Goal: Task Accomplishment & Management: Manage account settings

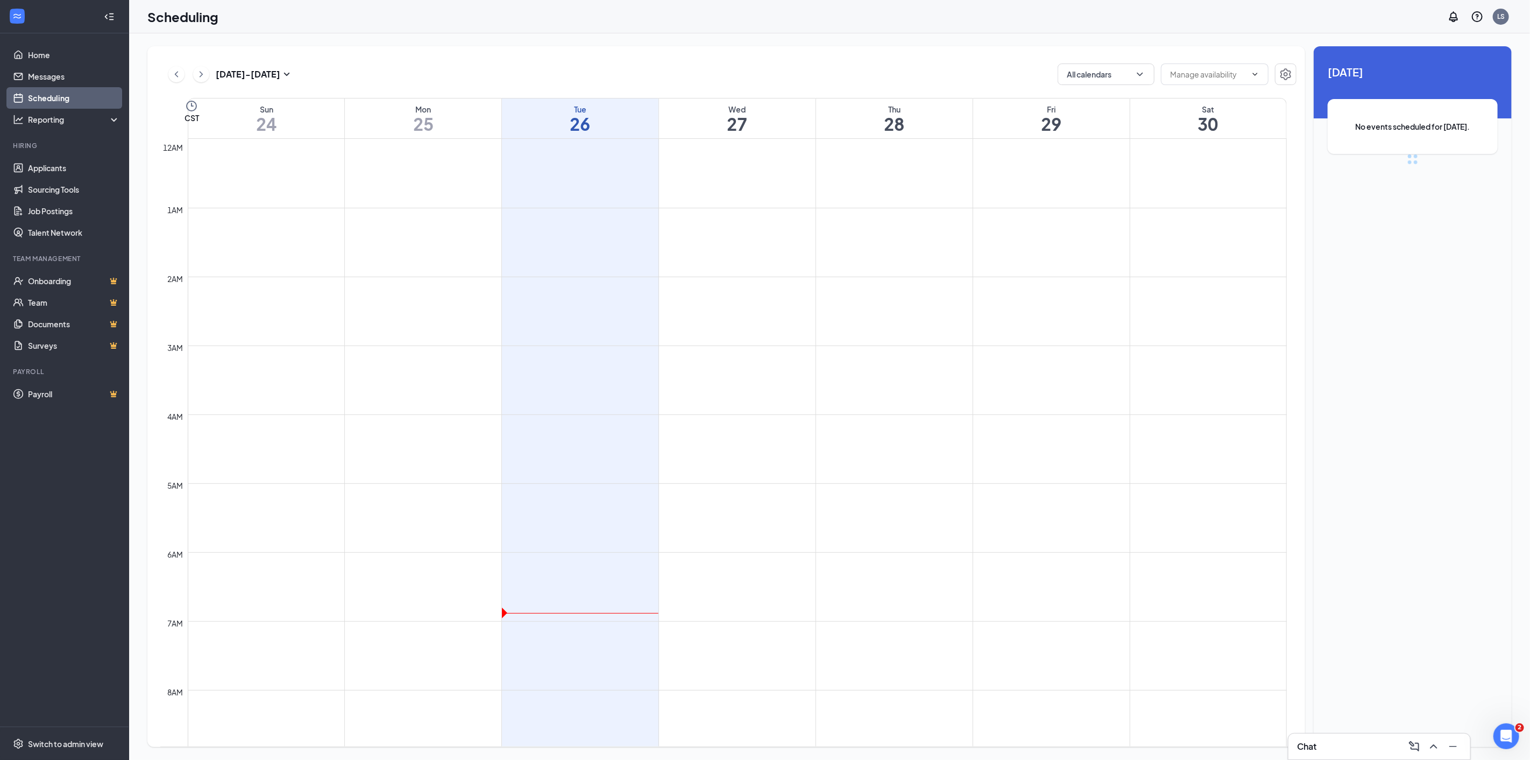
scroll to position [529, 0]
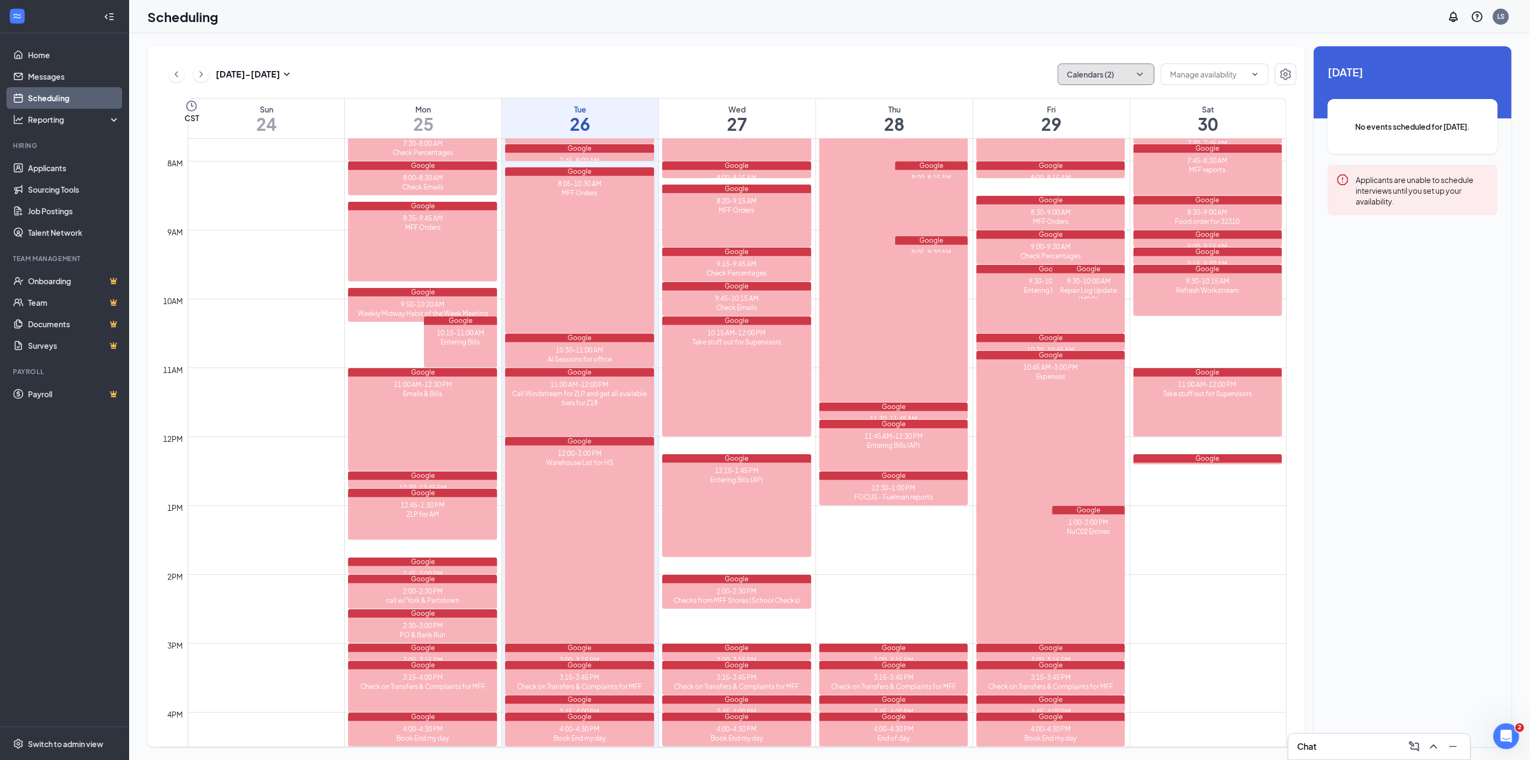
click at [1139, 73] on icon "ChevronDown" at bounding box center [1139, 74] width 11 height 11
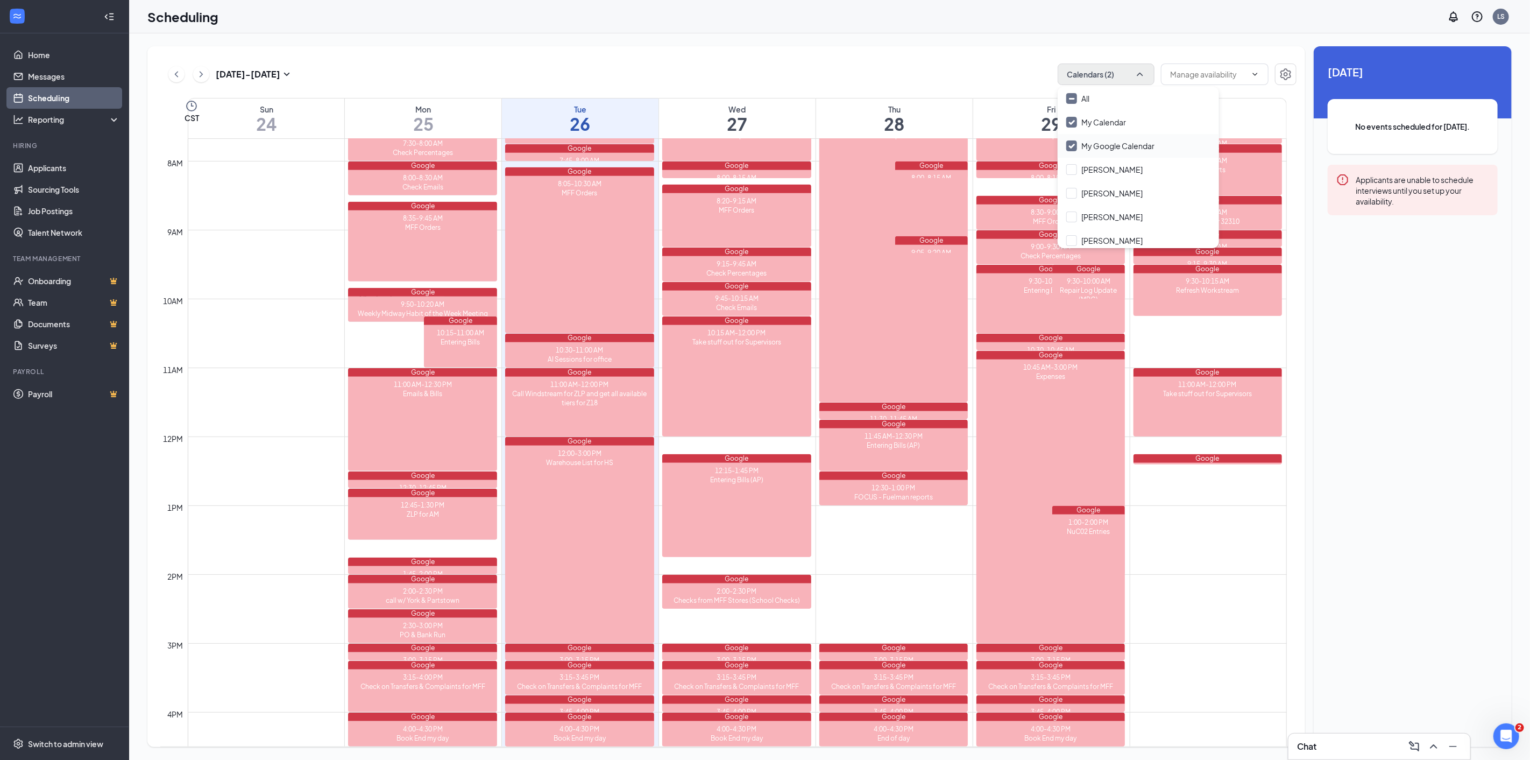
click at [1068, 147] on input "My Google Calendar" at bounding box center [1110, 145] width 88 height 11
checkbox input "false"
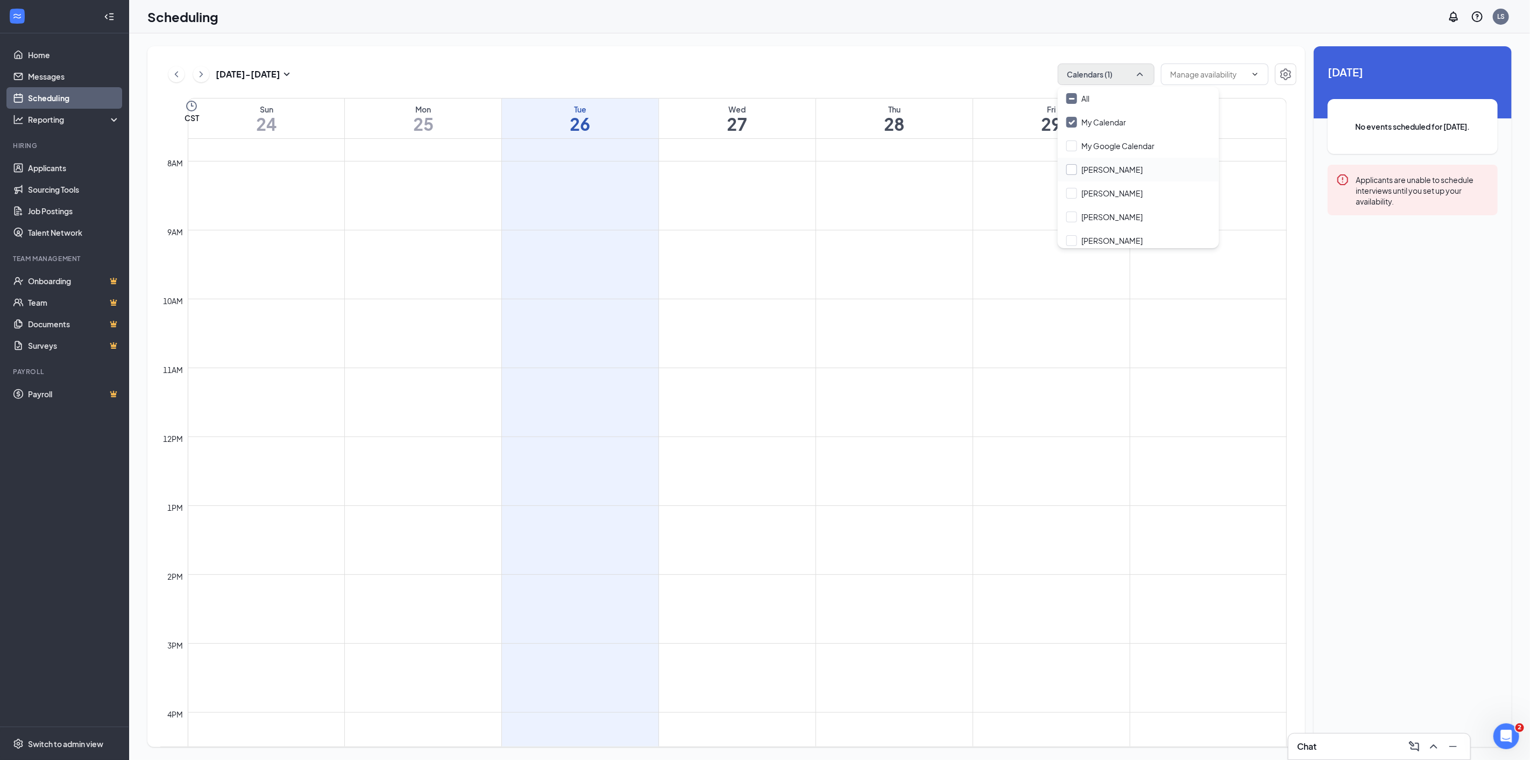
click at [1068, 166] on input "[PERSON_NAME]" at bounding box center [1104, 169] width 76 height 11
checkbox input "true"
click at [1073, 191] on input "[PERSON_NAME]" at bounding box center [1104, 193] width 76 height 11
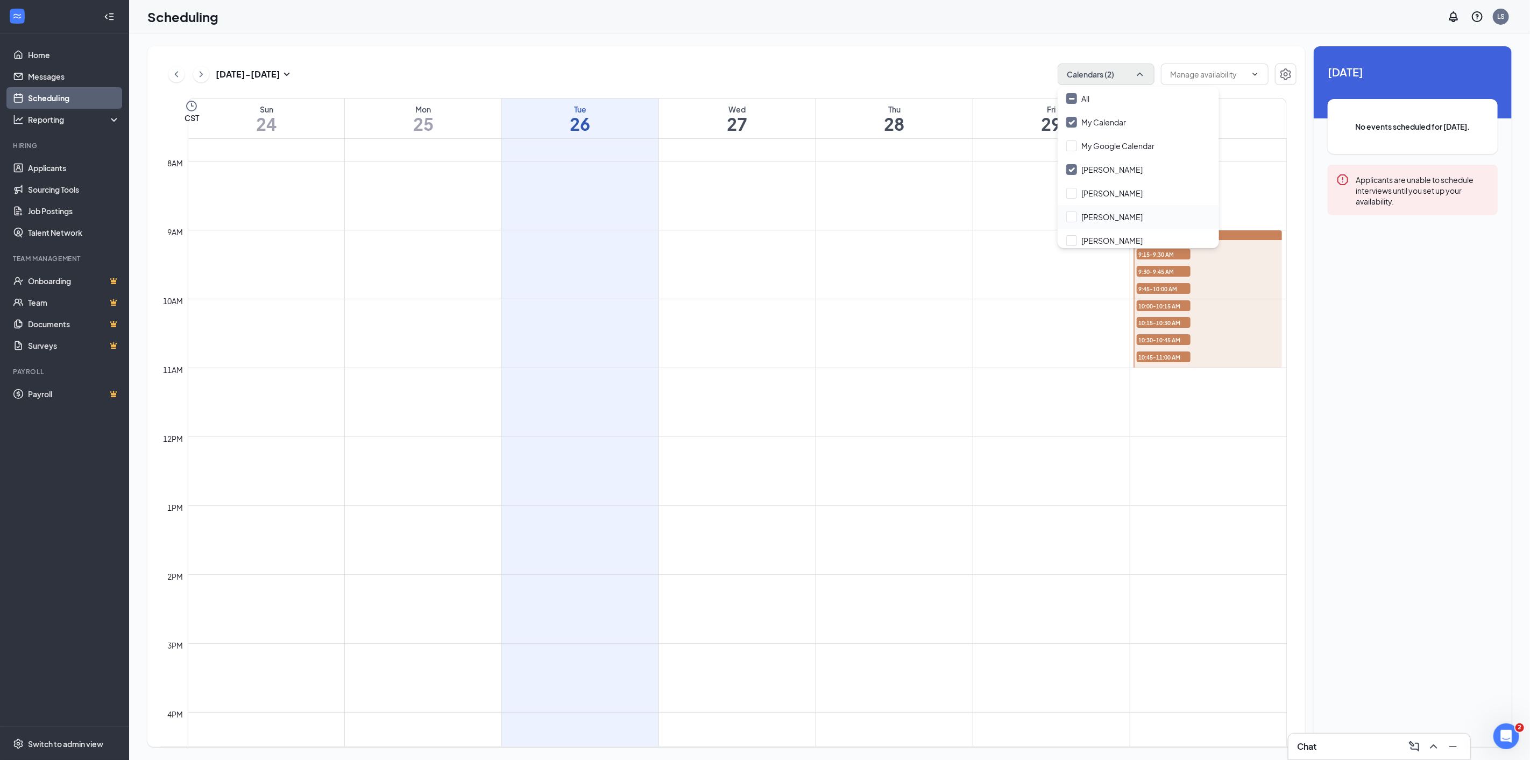
checkbox input "true"
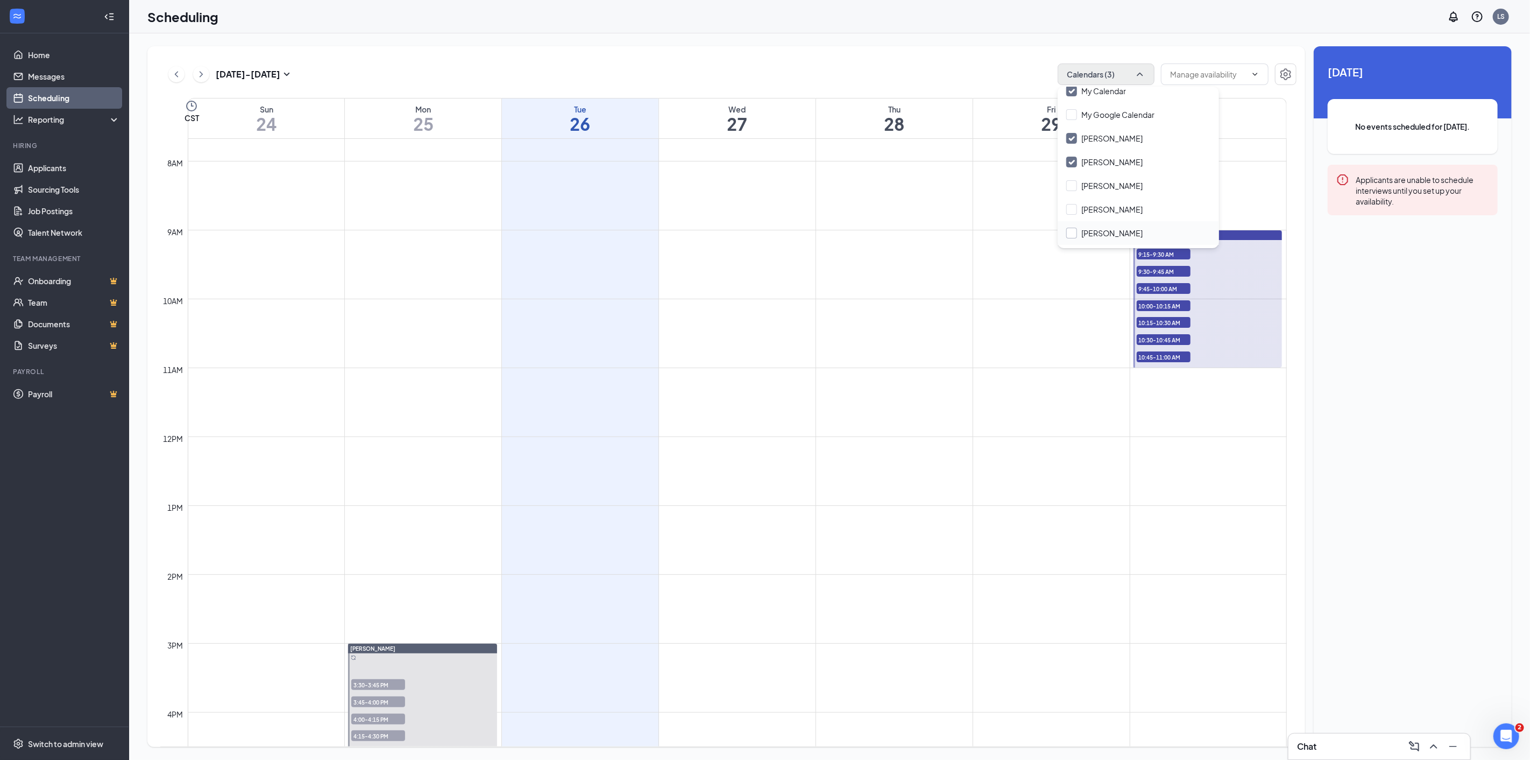
scroll to position [60, 0]
click at [1070, 174] on div "[PERSON_NAME]" at bounding box center [1138, 181] width 161 height 24
checkbox input "true"
click at [1070, 202] on input "[PERSON_NAME]" at bounding box center [1104, 204] width 76 height 11
checkbox input "true"
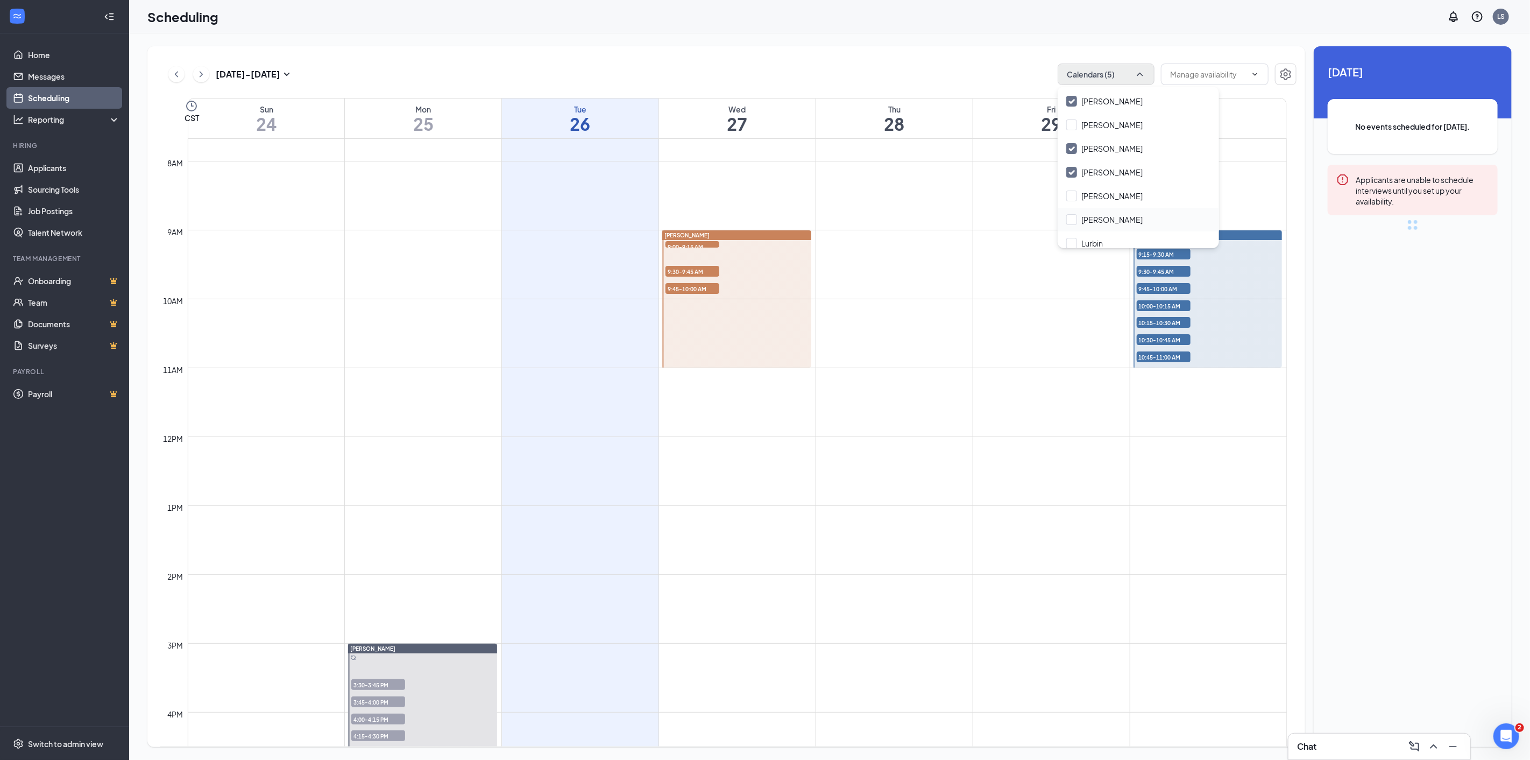
scroll to position [119, 0]
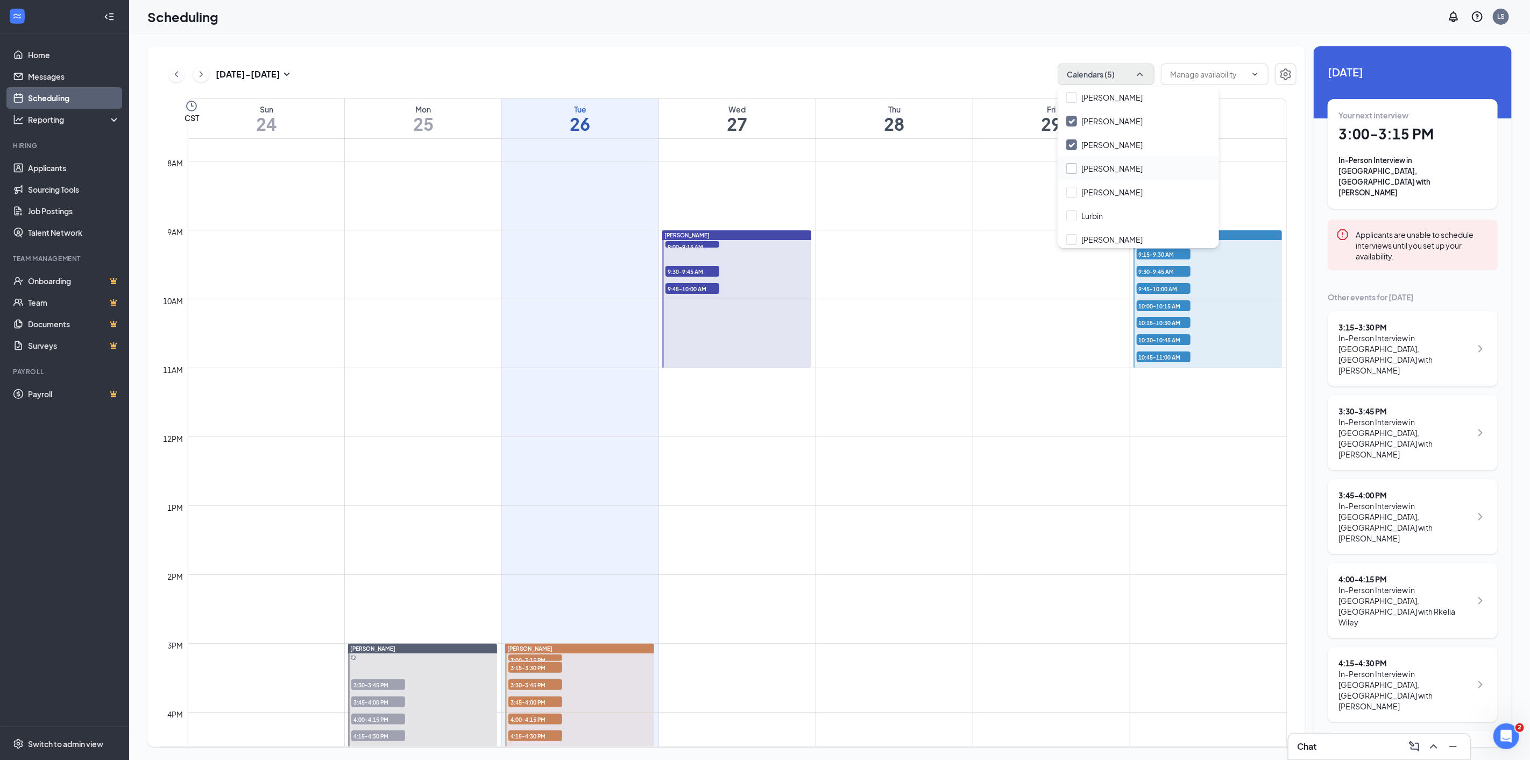
click at [1073, 168] on input "[PERSON_NAME]" at bounding box center [1104, 168] width 76 height 11
checkbox input "true"
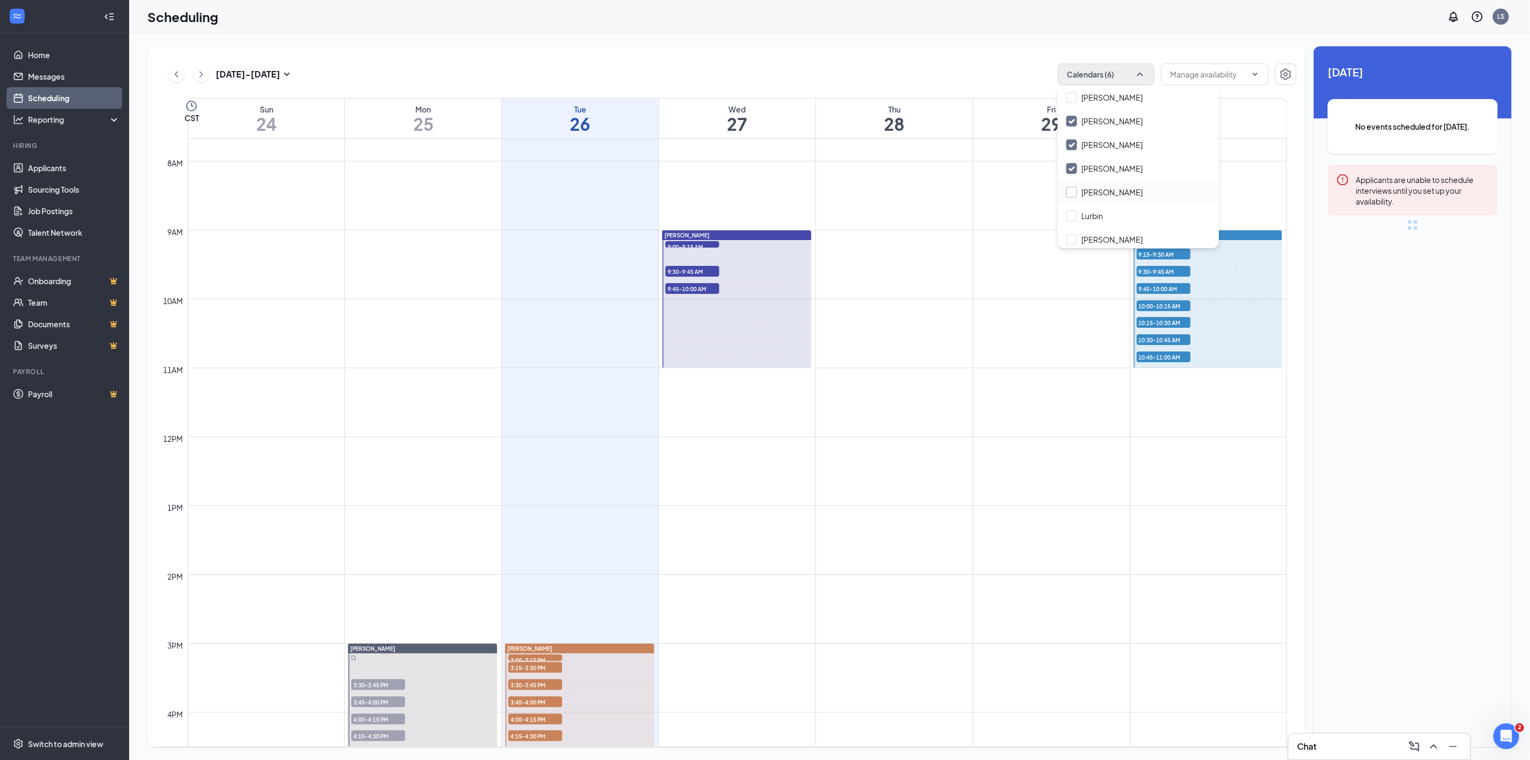
click at [1074, 192] on input "[PERSON_NAME]" at bounding box center [1104, 192] width 76 height 11
checkbox input "true"
click at [1076, 212] on input "Lurbin" at bounding box center [1084, 215] width 37 height 11
checkbox input "true"
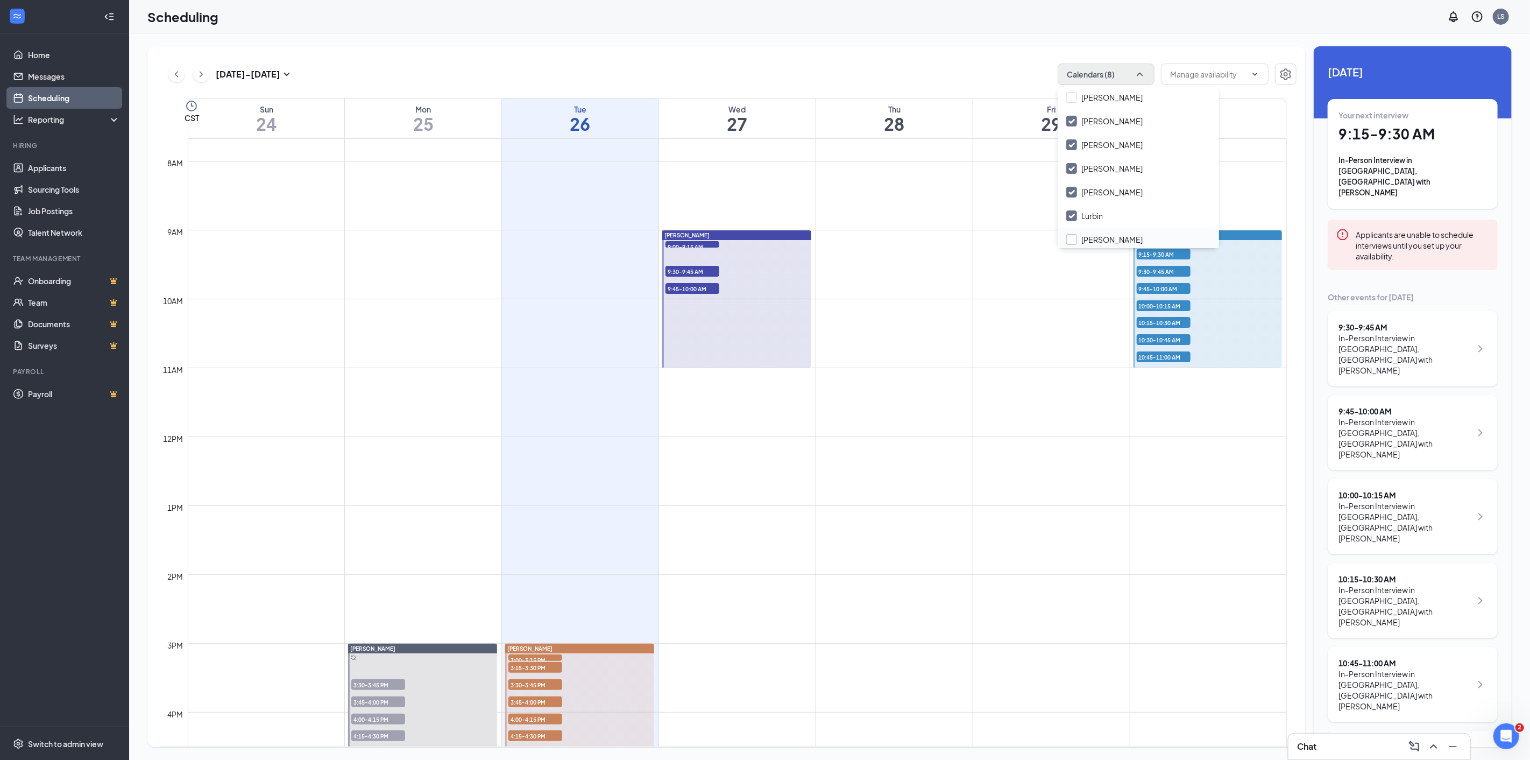
click at [1069, 238] on input "[PERSON_NAME]" at bounding box center [1104, 239] width 76 height 11
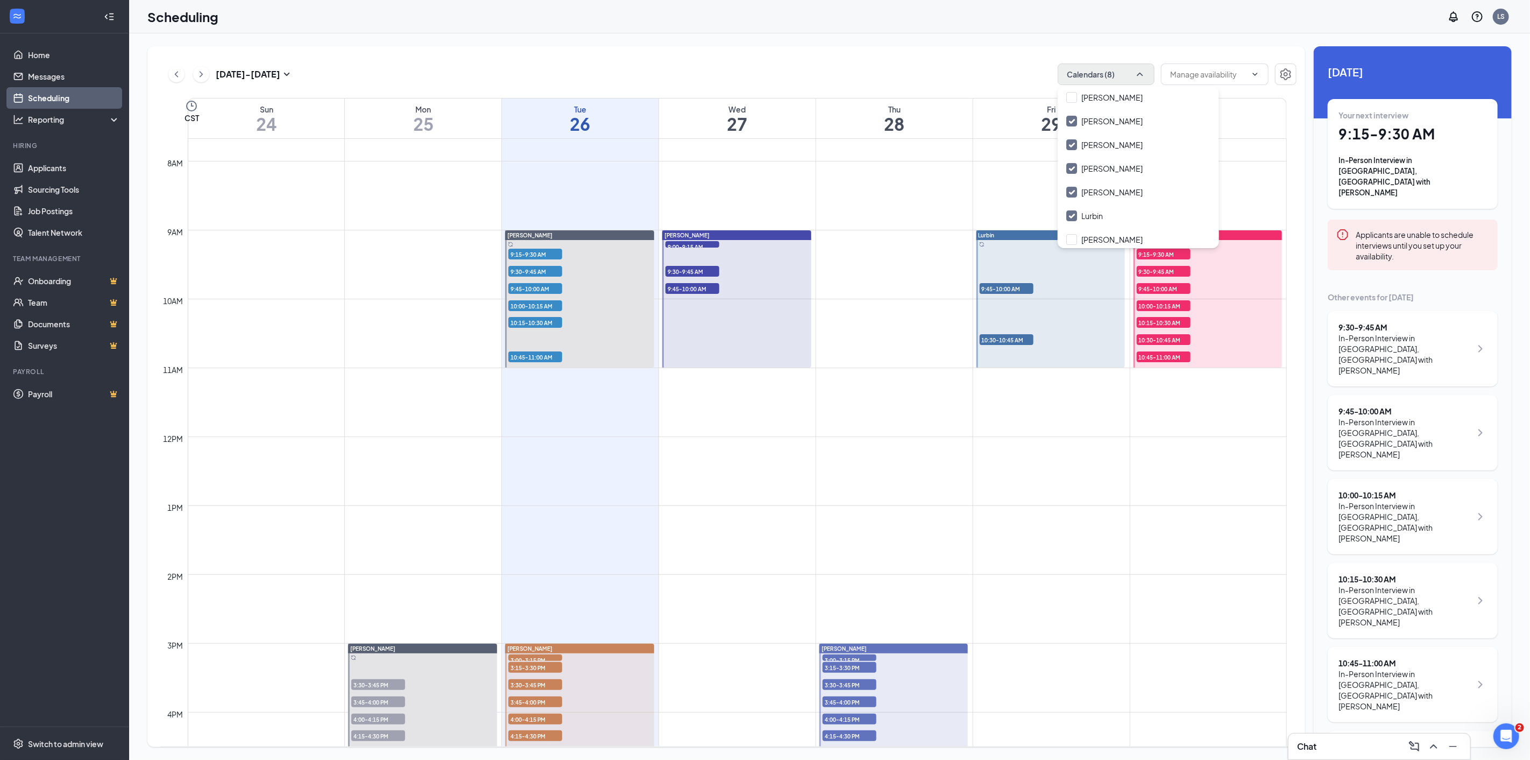
checkbox input "true"
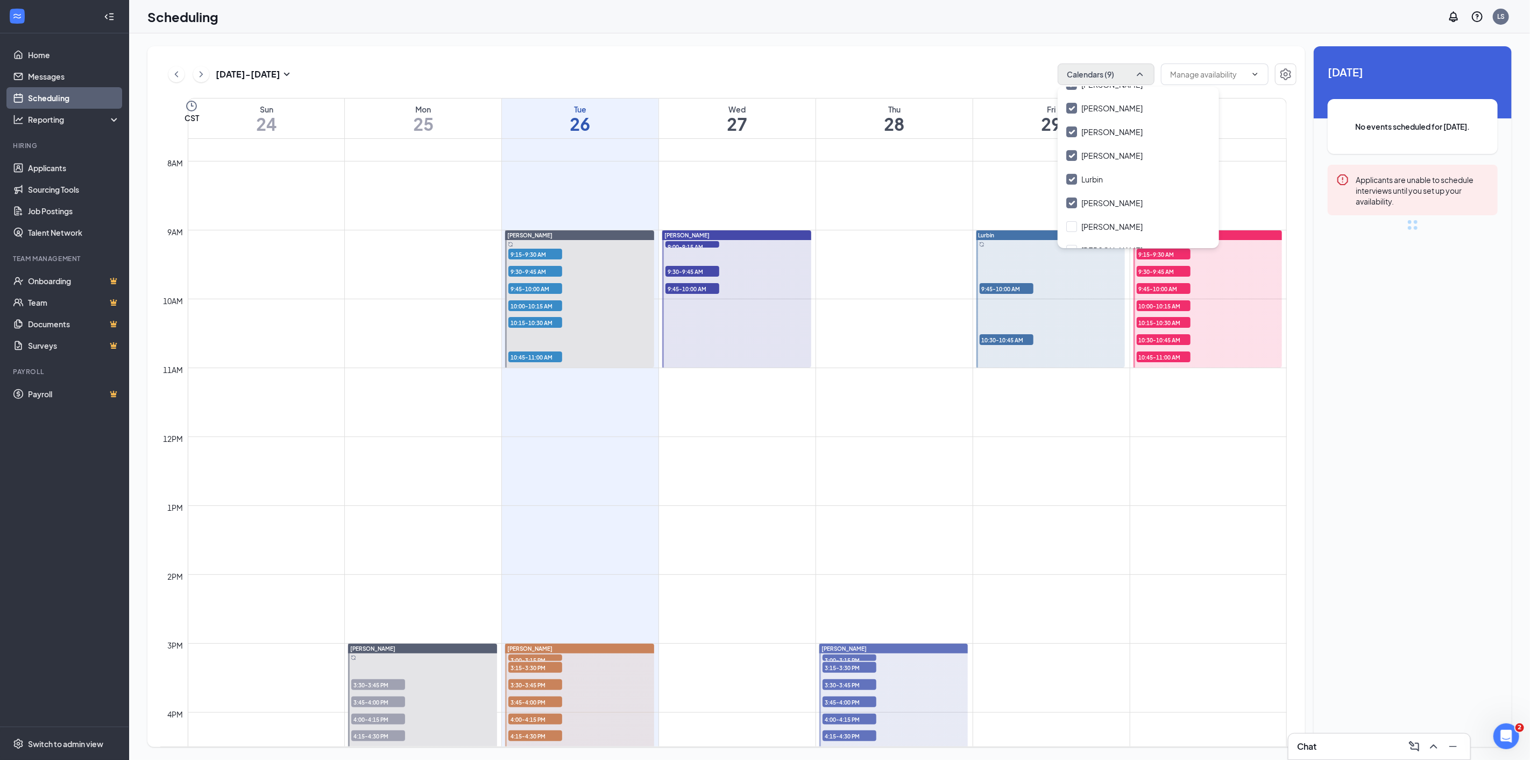
scroll to position [194, 0]
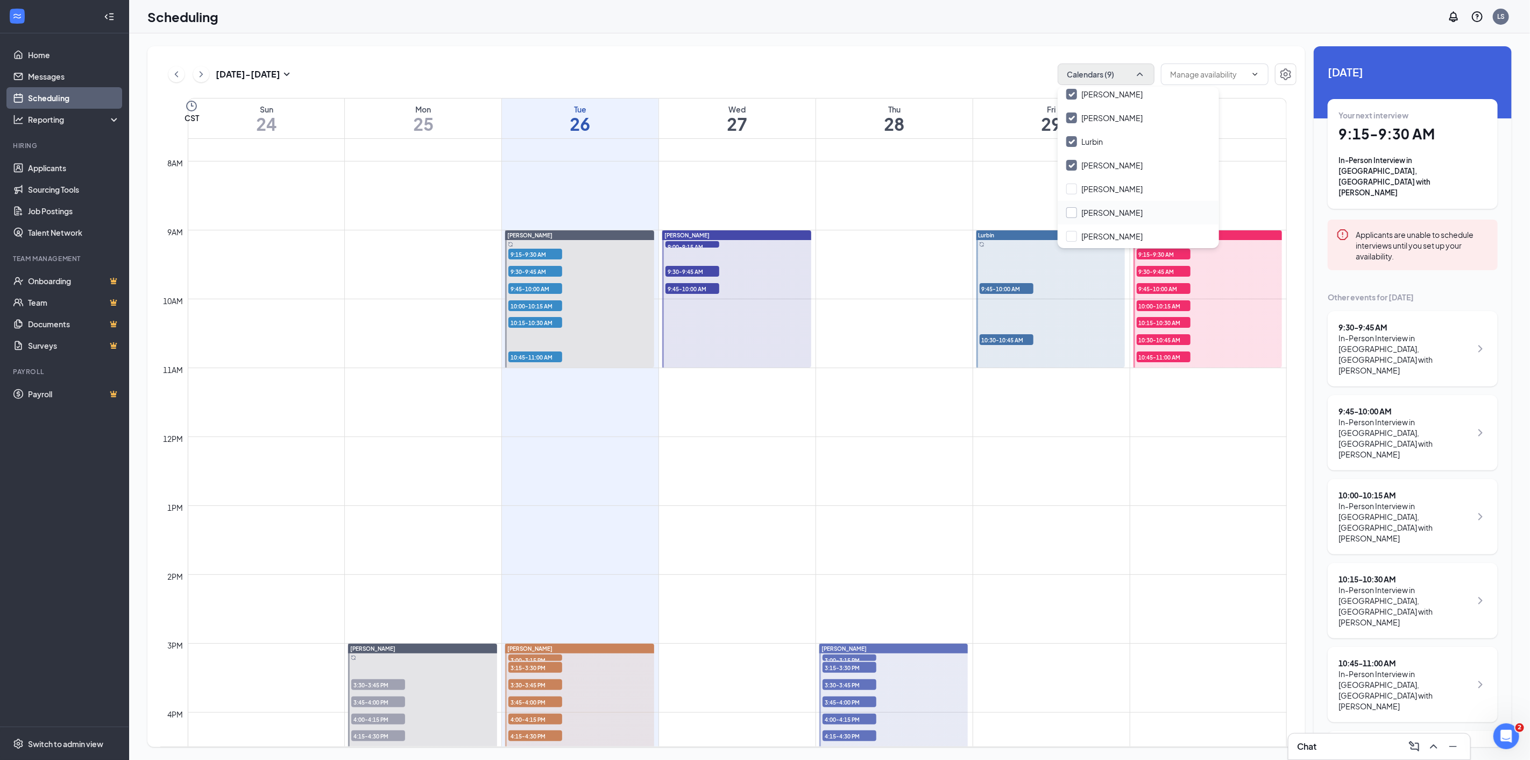
click at [1072, 210] on input "[PERSON_NAME]" at bounding box center [1104, 212] width 76 height 11
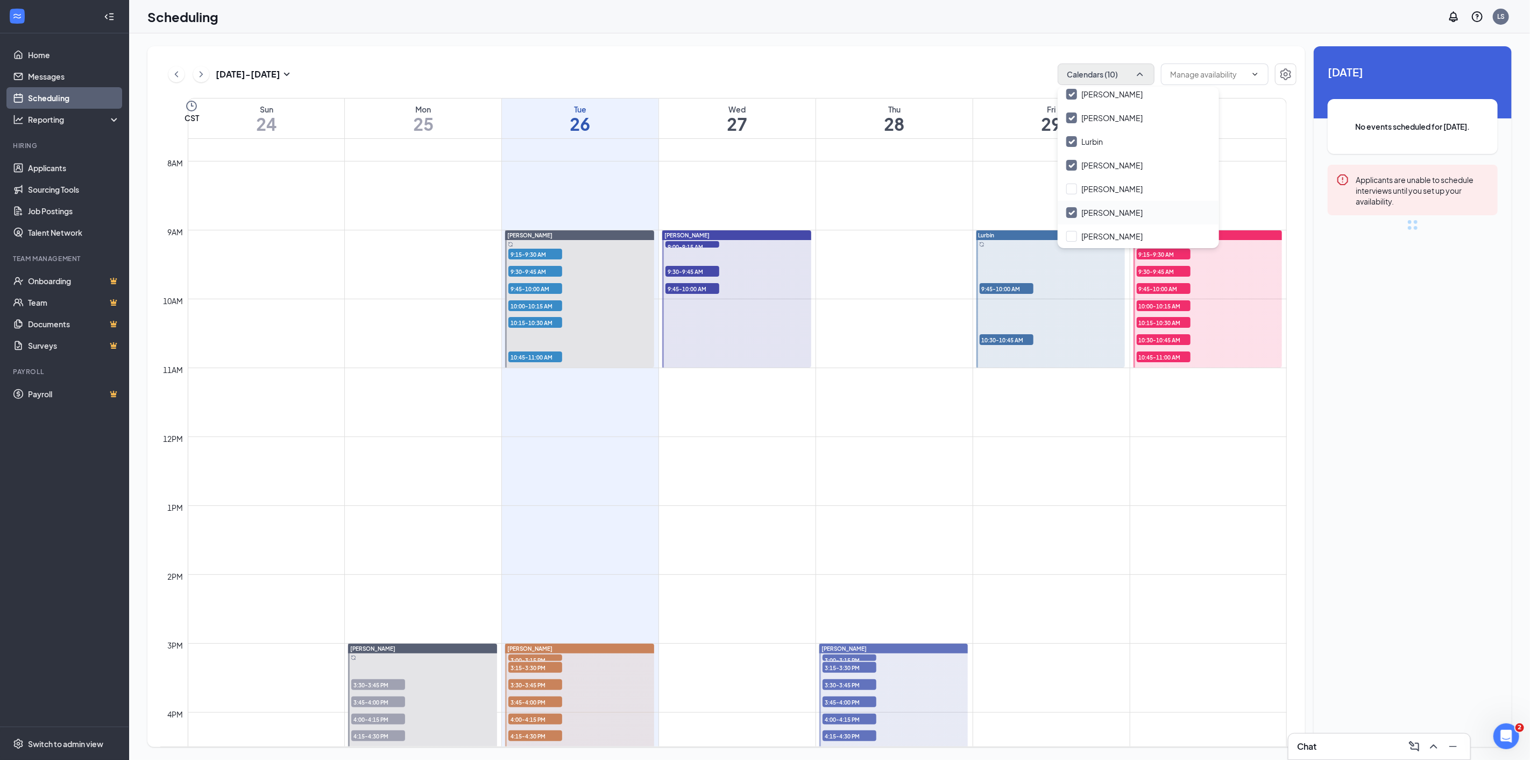
checkbox input "true"
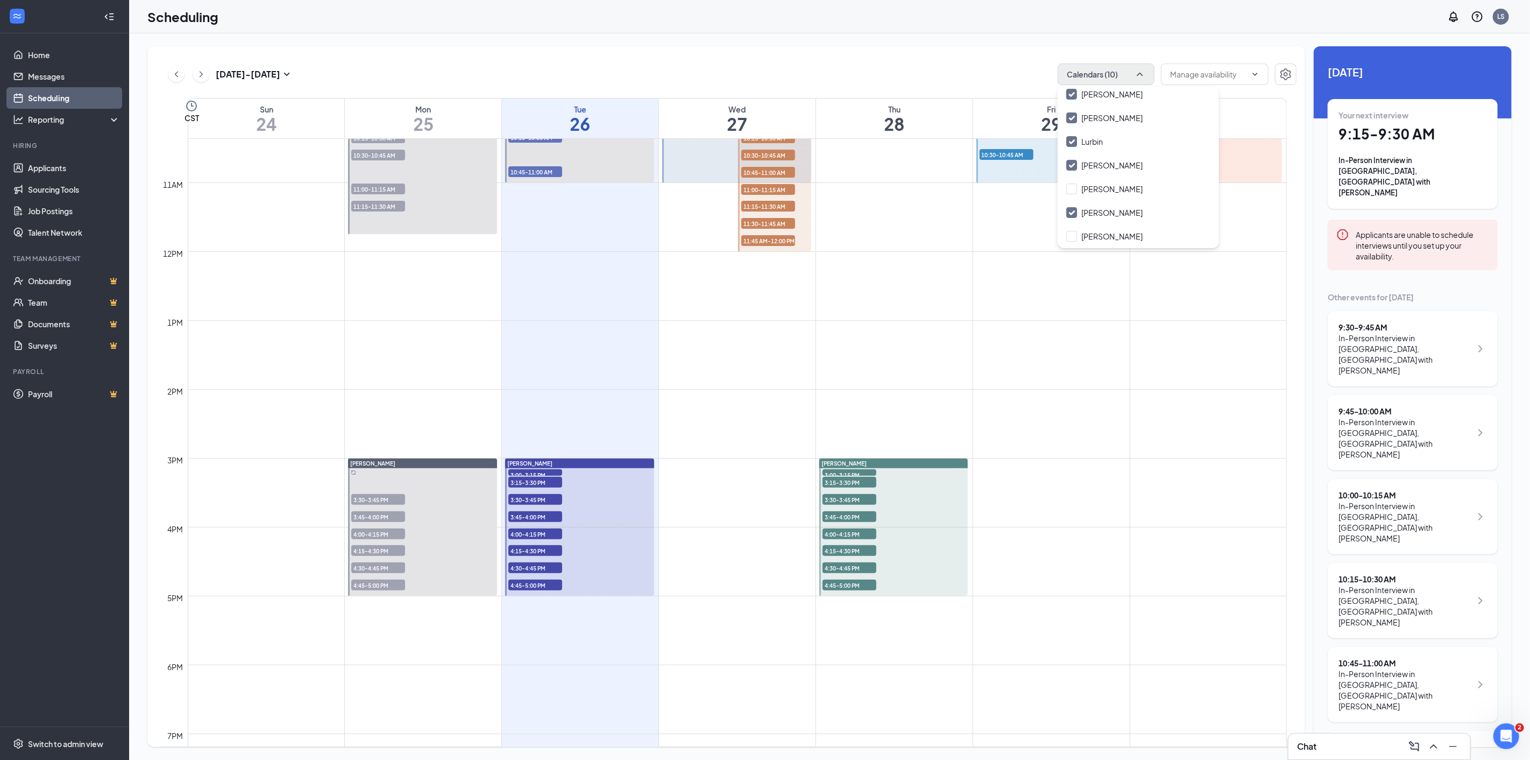
scroll to position [588, 0]
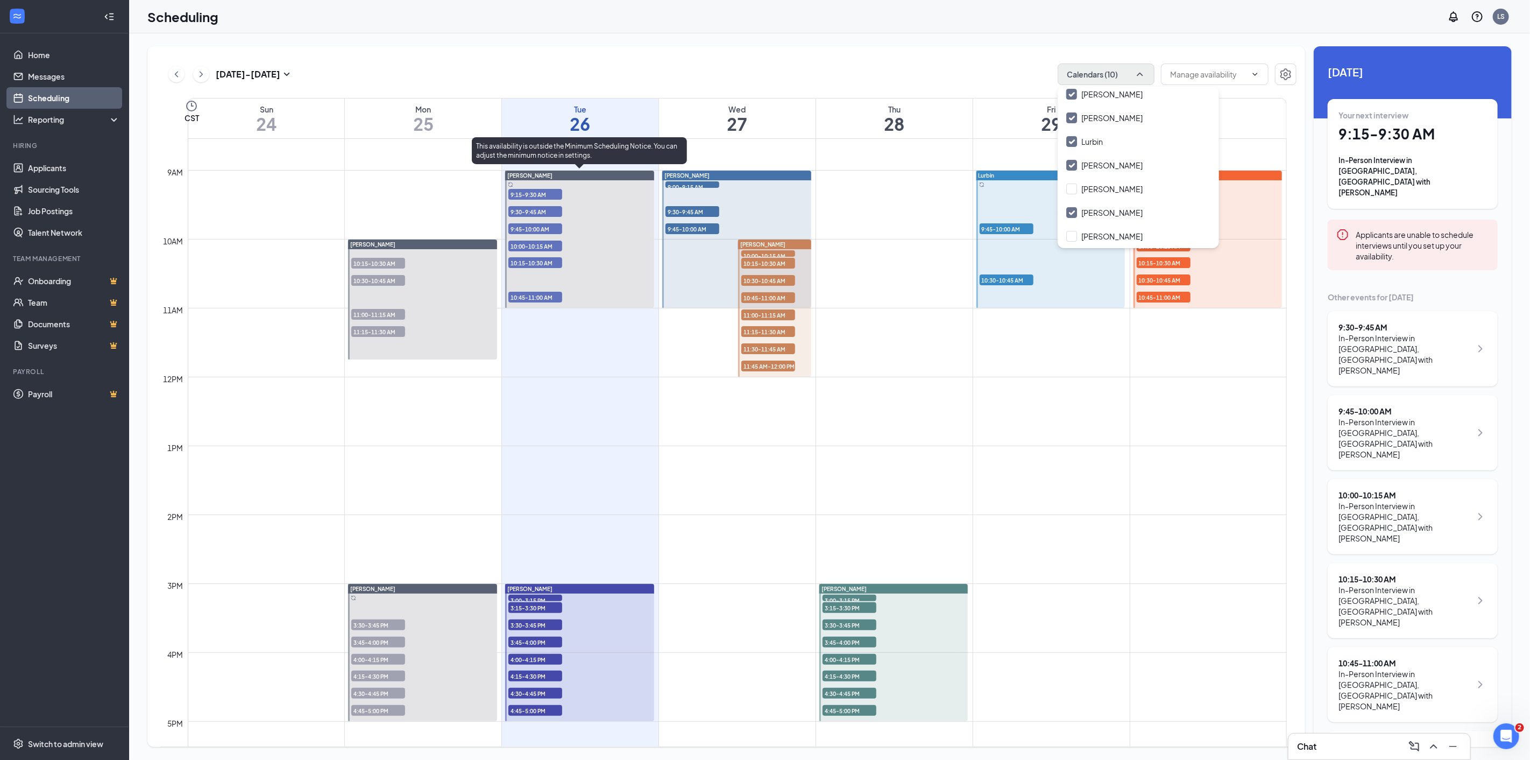
click at [593, 233] on div at bounding box center [579, 239] width 149 height 137
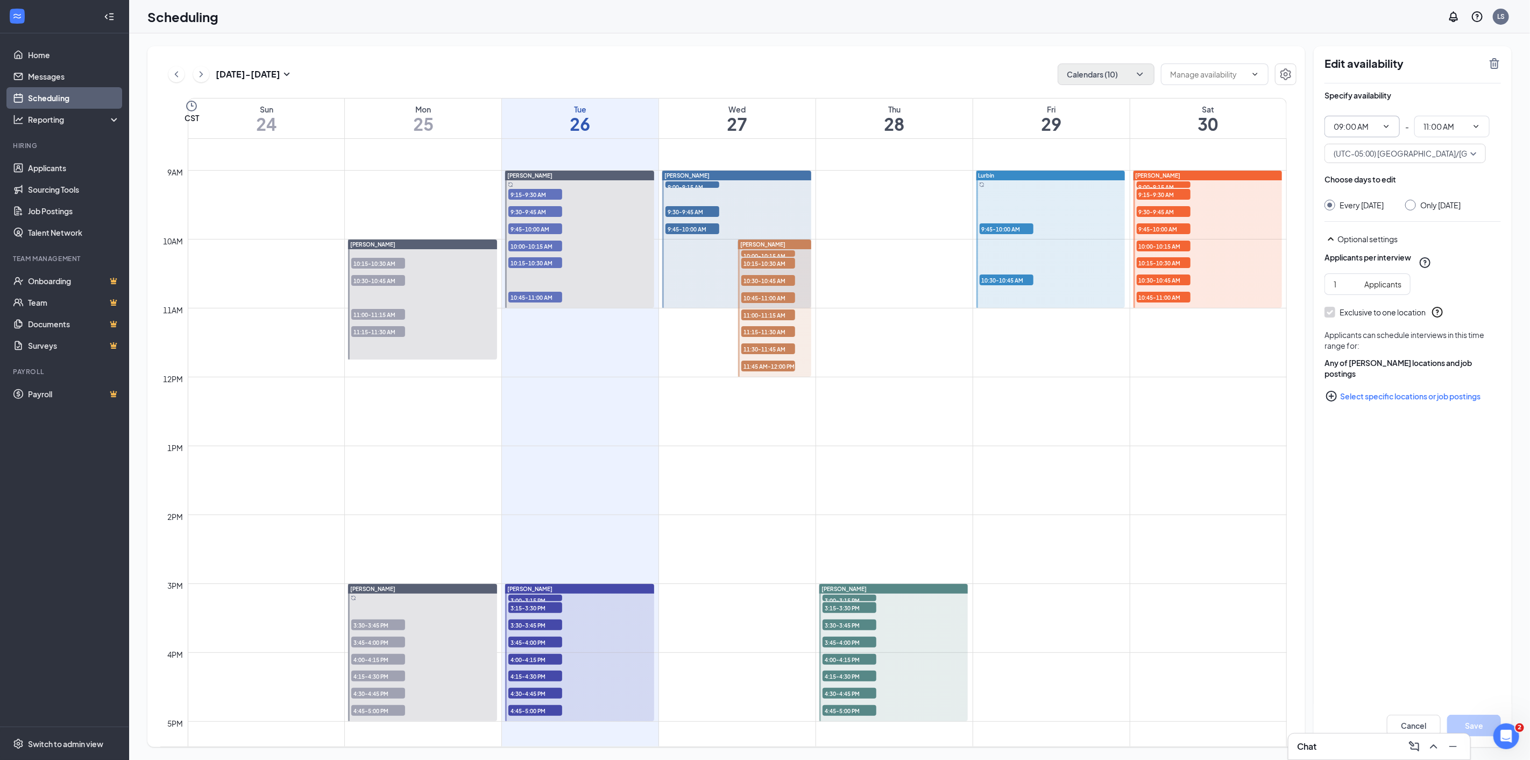
click at [1385, 126] on icon "ChevronDown" at bounding box center [1386, 126] width 5 height 3
click at [1349, 227] on div "09:15 AM" at bounding box center [1349, 231] width 32 height 12
type input "09:15 AM"
click at [1432, 127] on input "11:15 AM" at bounding box center [1445, 126] width 44 height 12
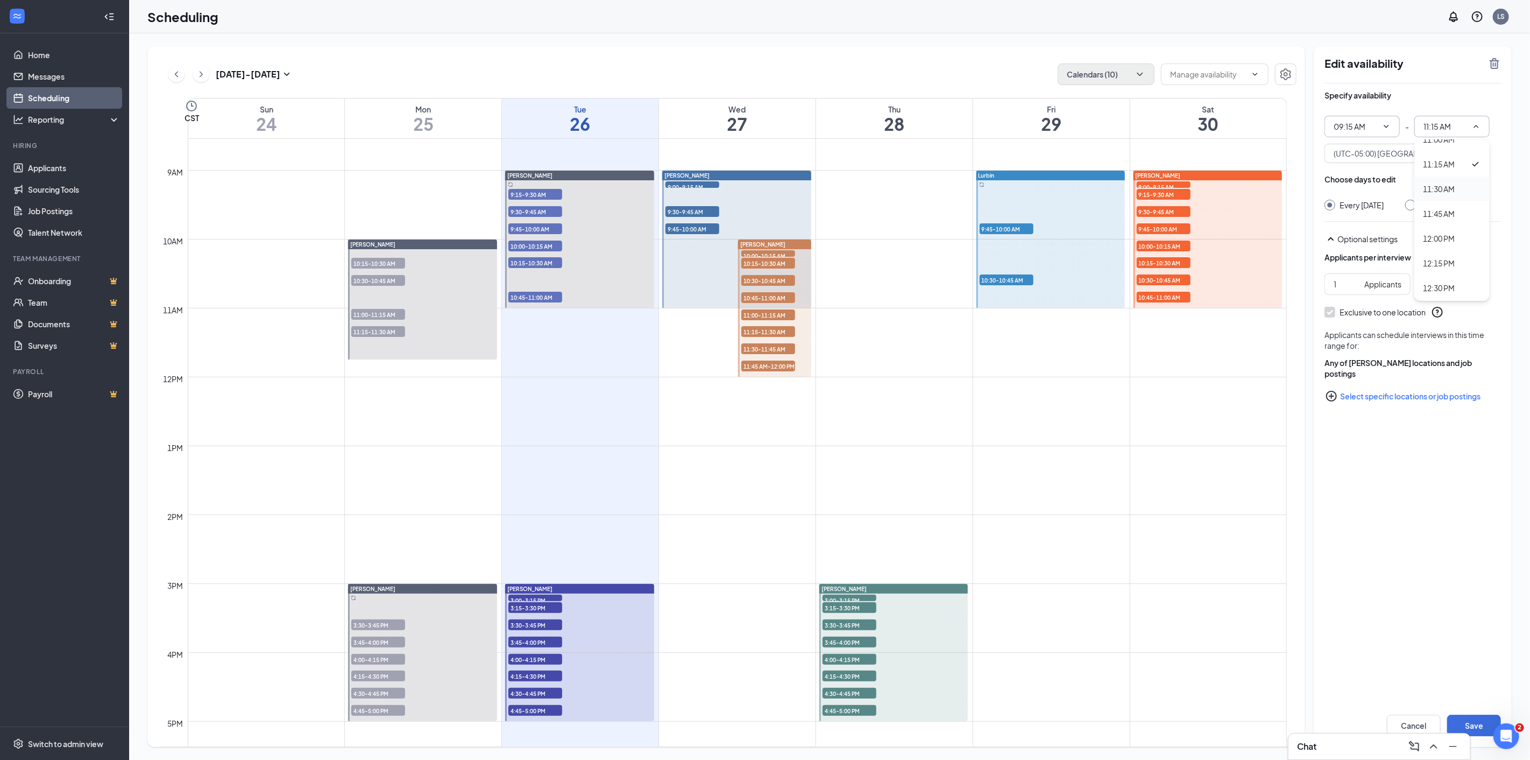
scroll to position [1017, 0]
click at [1435, 195] on div "11:00 AM" at bounding box center [1439, 199] width 32 height 12
type input "11:00 AM"
click at [1416, 207] on div at bounding box center [1410, 205] width 11 height 11
click at [1413, 207] on input "Only [DATE]" at bounding box center [1409, 204] width 8 height 8
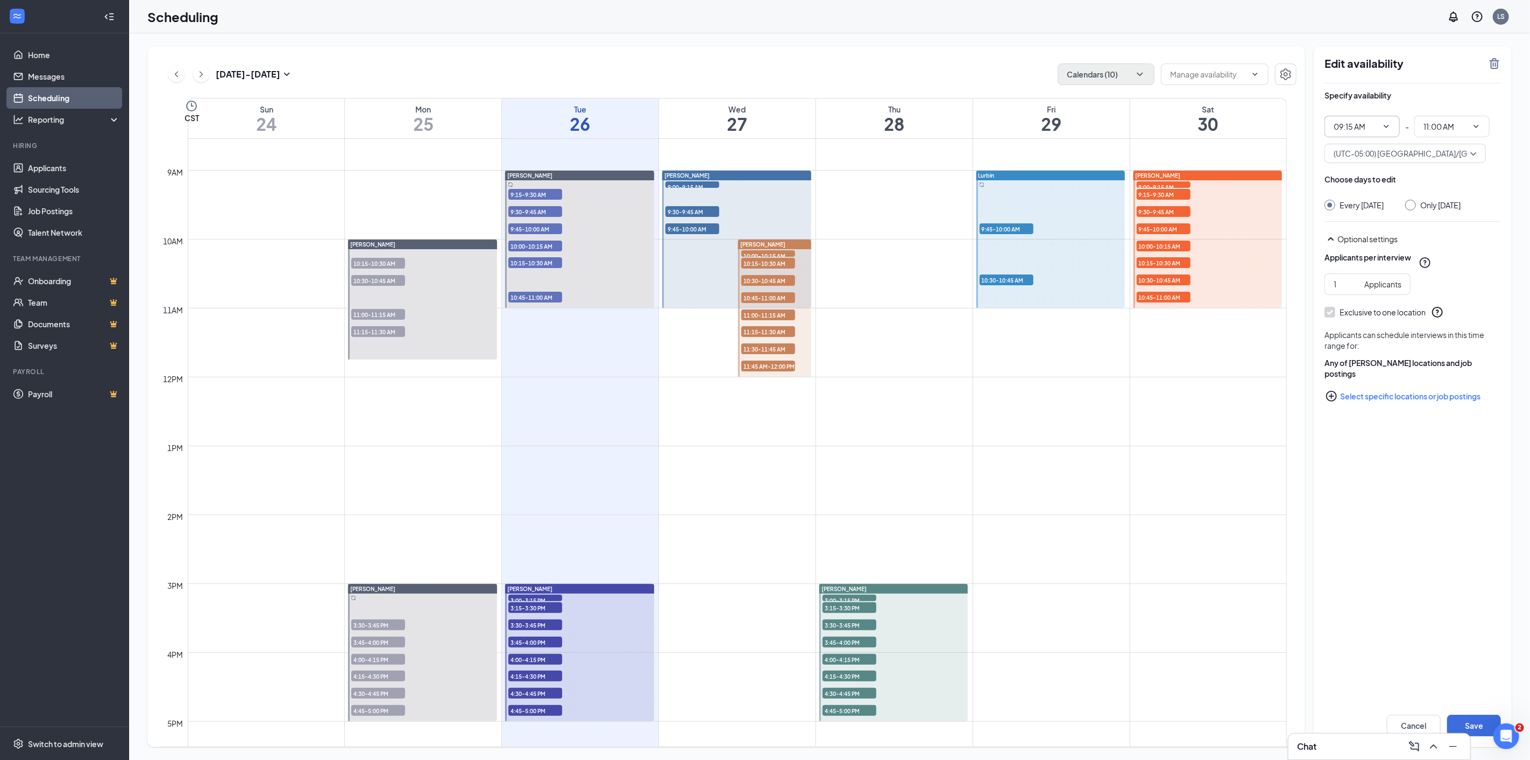
radio input "true"
radio input "false"
click at [1464, 723] on button "Save" at bounding box center [1474, 725] width 54 height 22
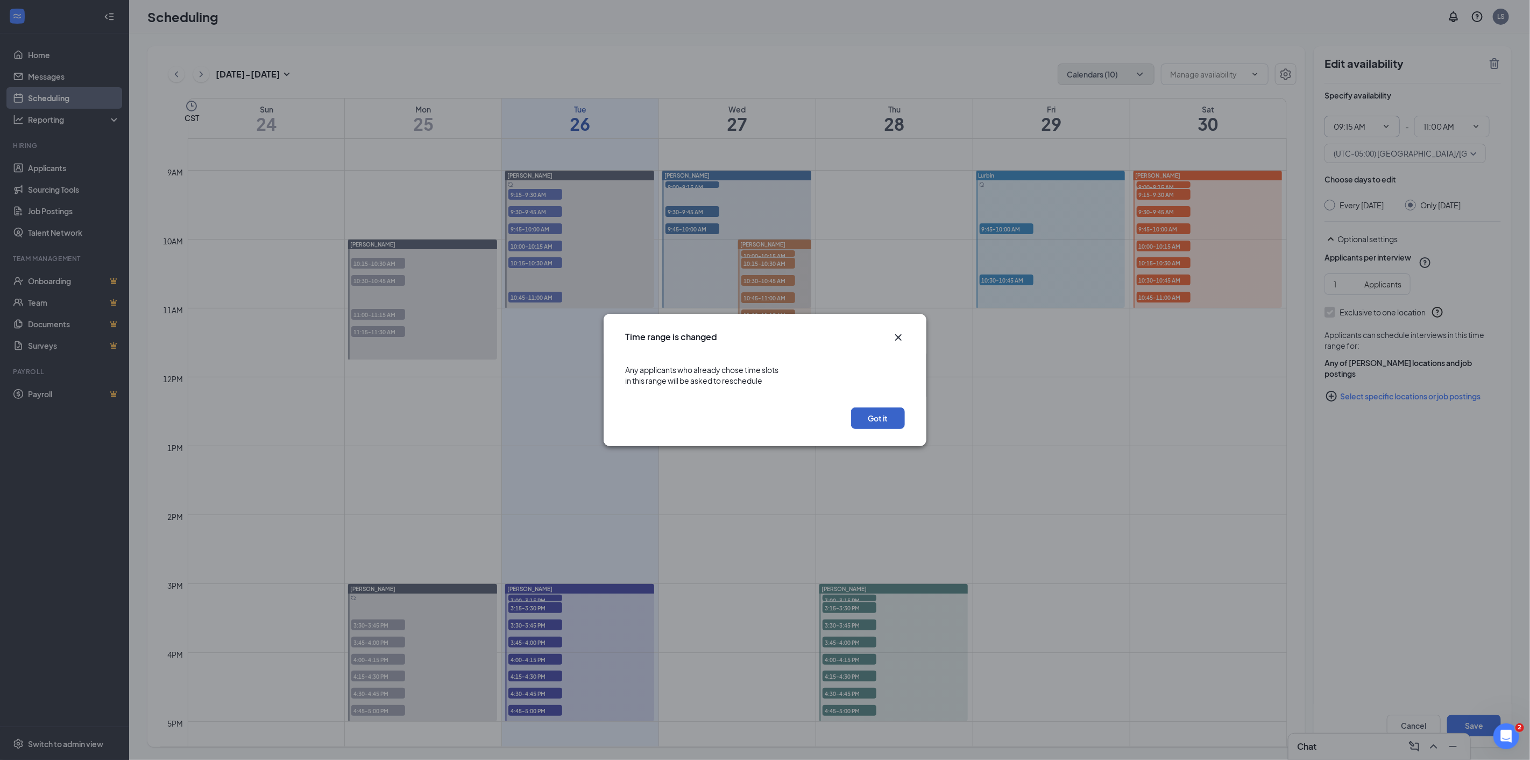
click at [888, 415] on button "Got it" at bounding box center [878, 418] width 54 height 22
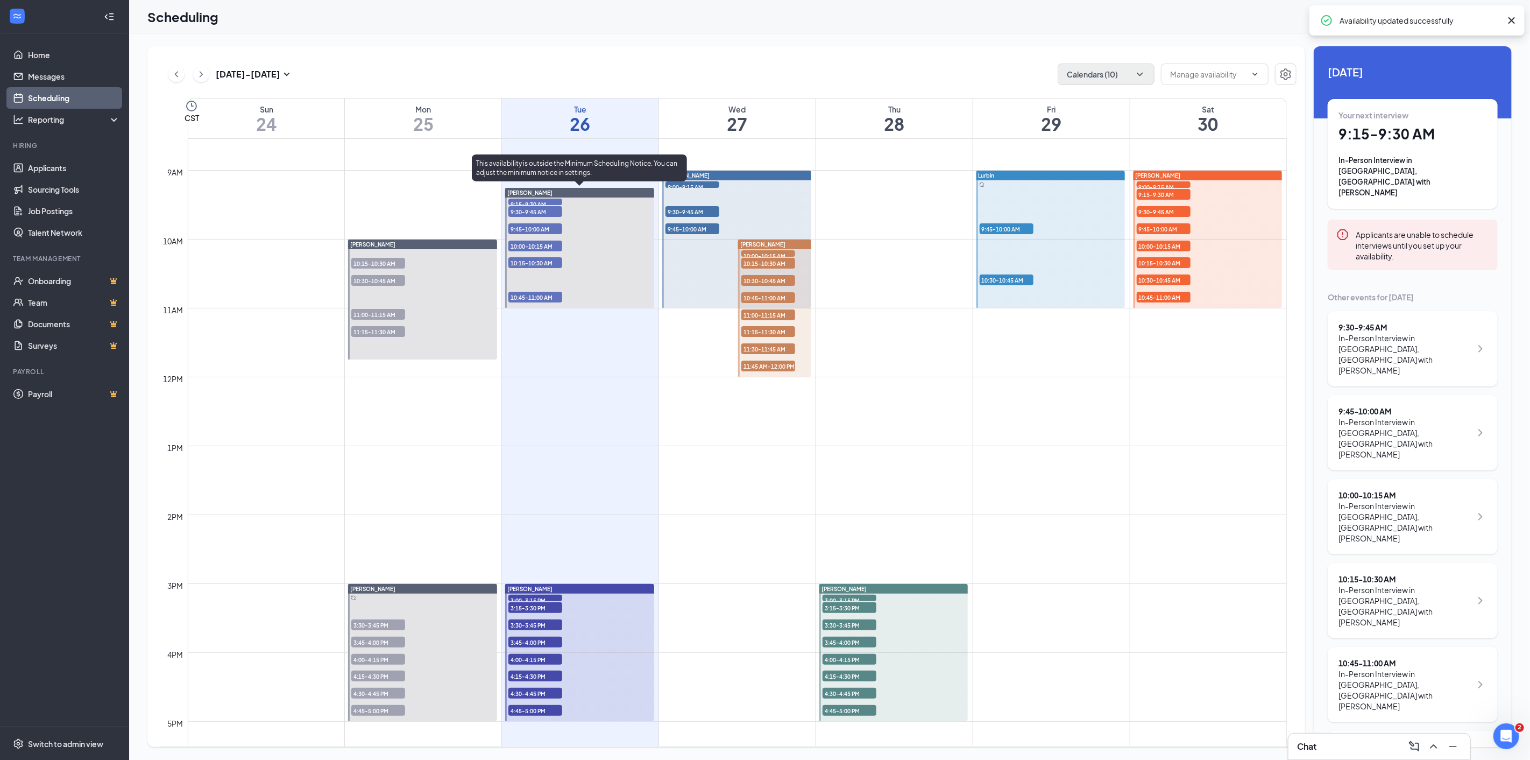
click at [522, 202] on span "9:15-9:30 AM" at bounding box center [535, 203] width 54 height 11
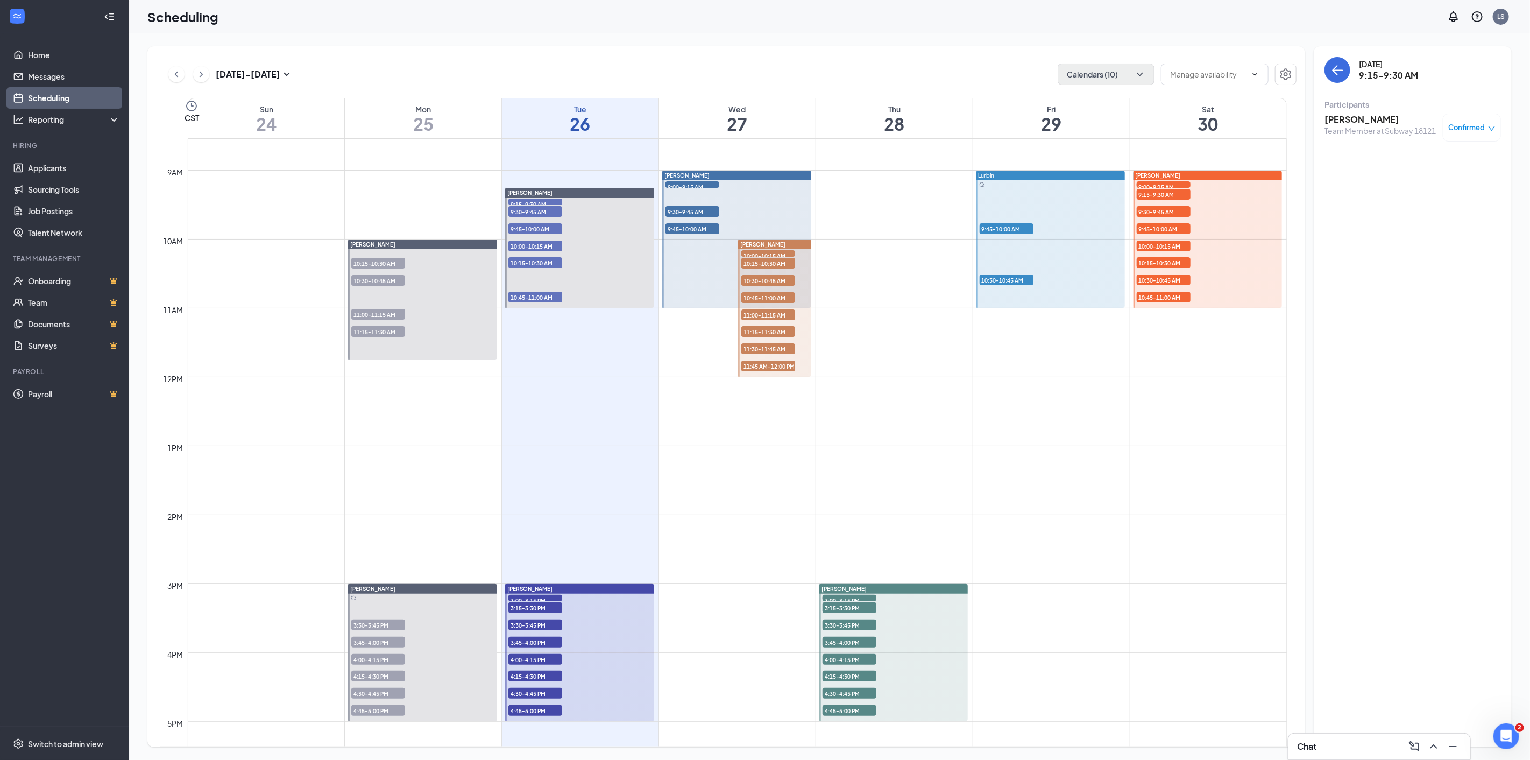
click at [1351, 117] on h3 "[PERSON_NAME]" at bounding box center [1379, 120] width 111 height 12
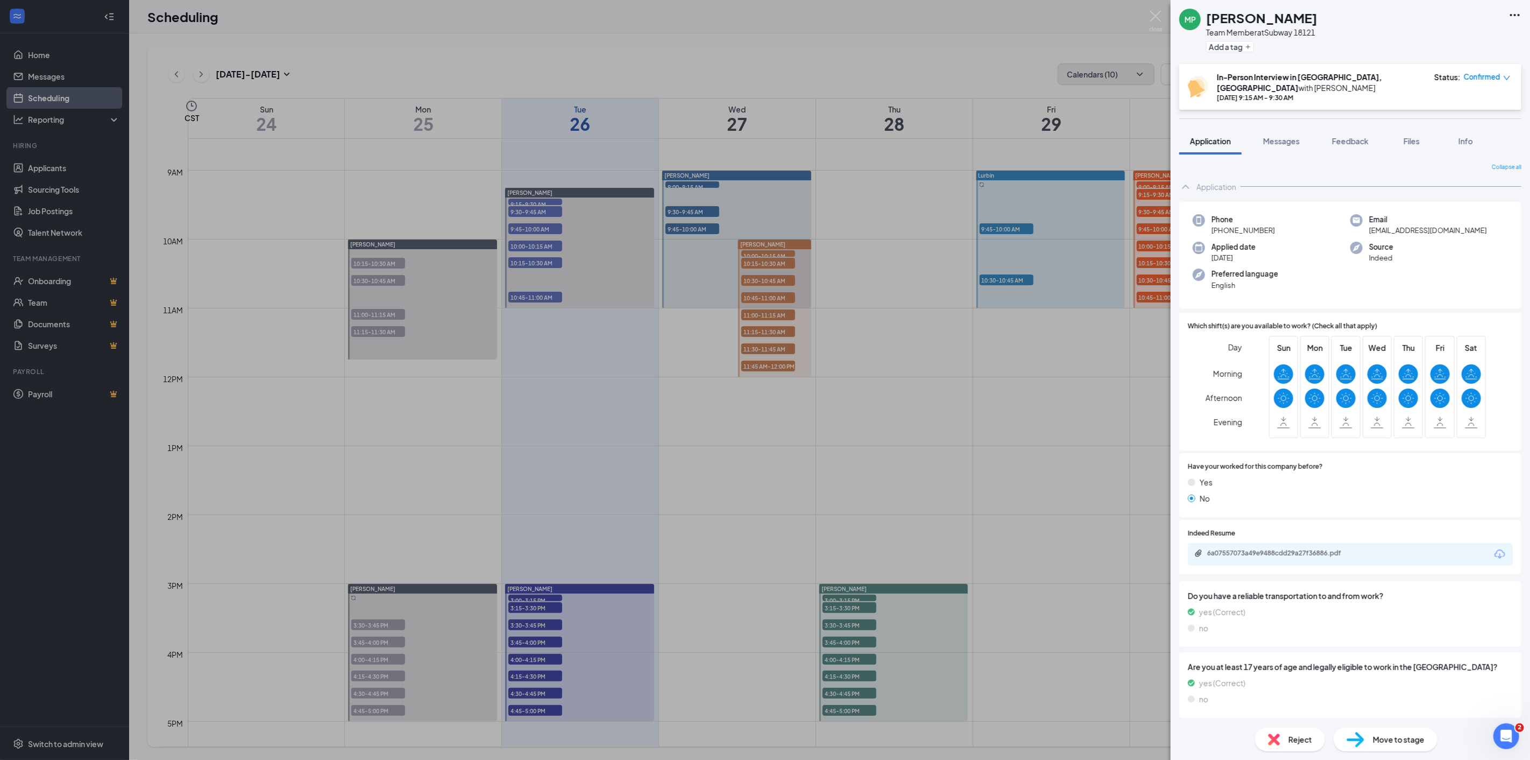
click at [1498, 548] on icon "Download" at bounding box center [1499, 554] width 13 height 13
click at [526, 214] on div "MP [PERSON_NAME] Team Member at Subway 18121 Add a tag In-Person Interview in […" at bounding box center [765, 380] width 1530 height 760
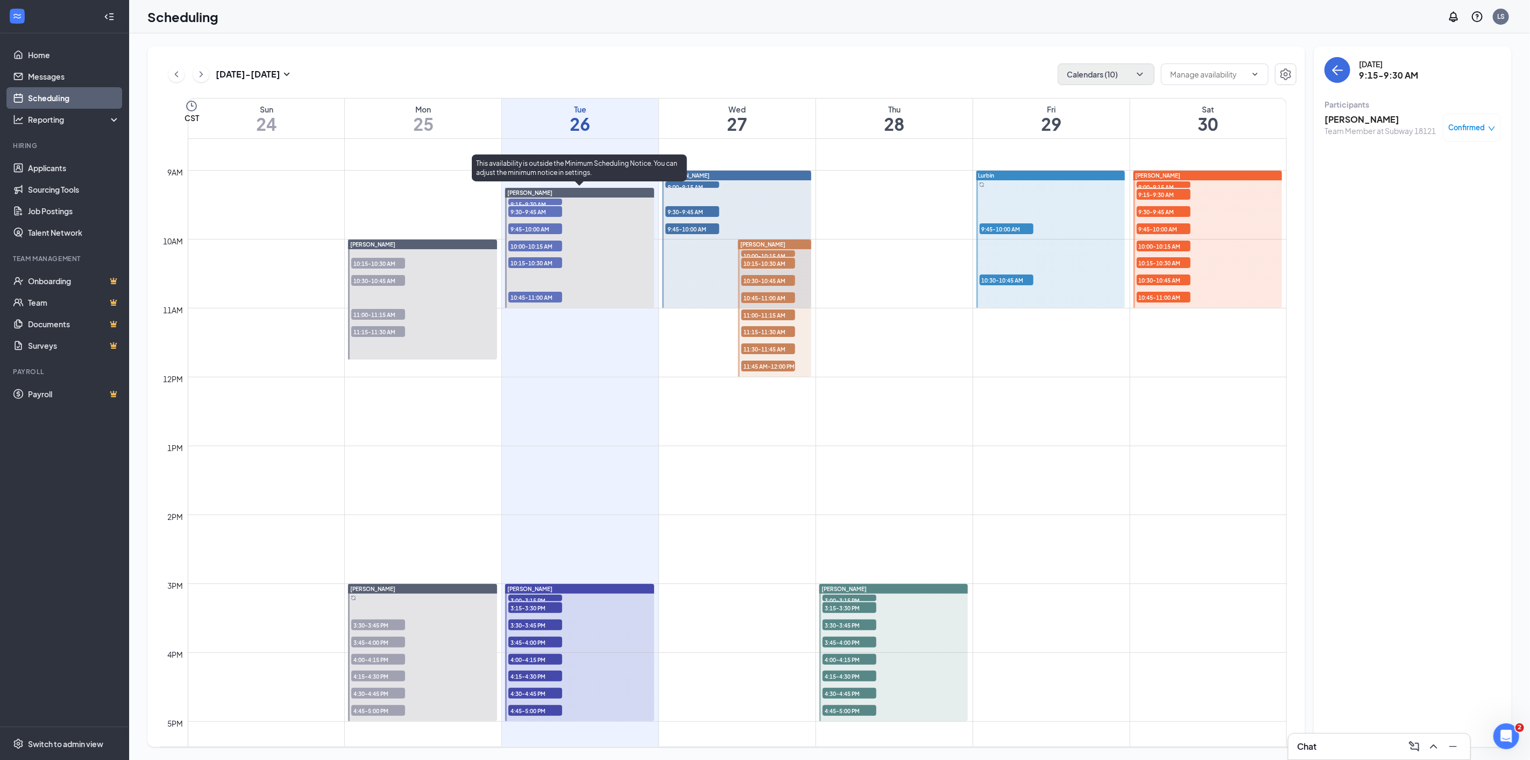
click at [519, 211] on span "9:30-9:45 AM" at bounding box center [535, 211] width 54 height 11
click at [1342, 117] on h3 "[PERSON_NAME]" at bounding box center [1379, 120] width 111 height 12
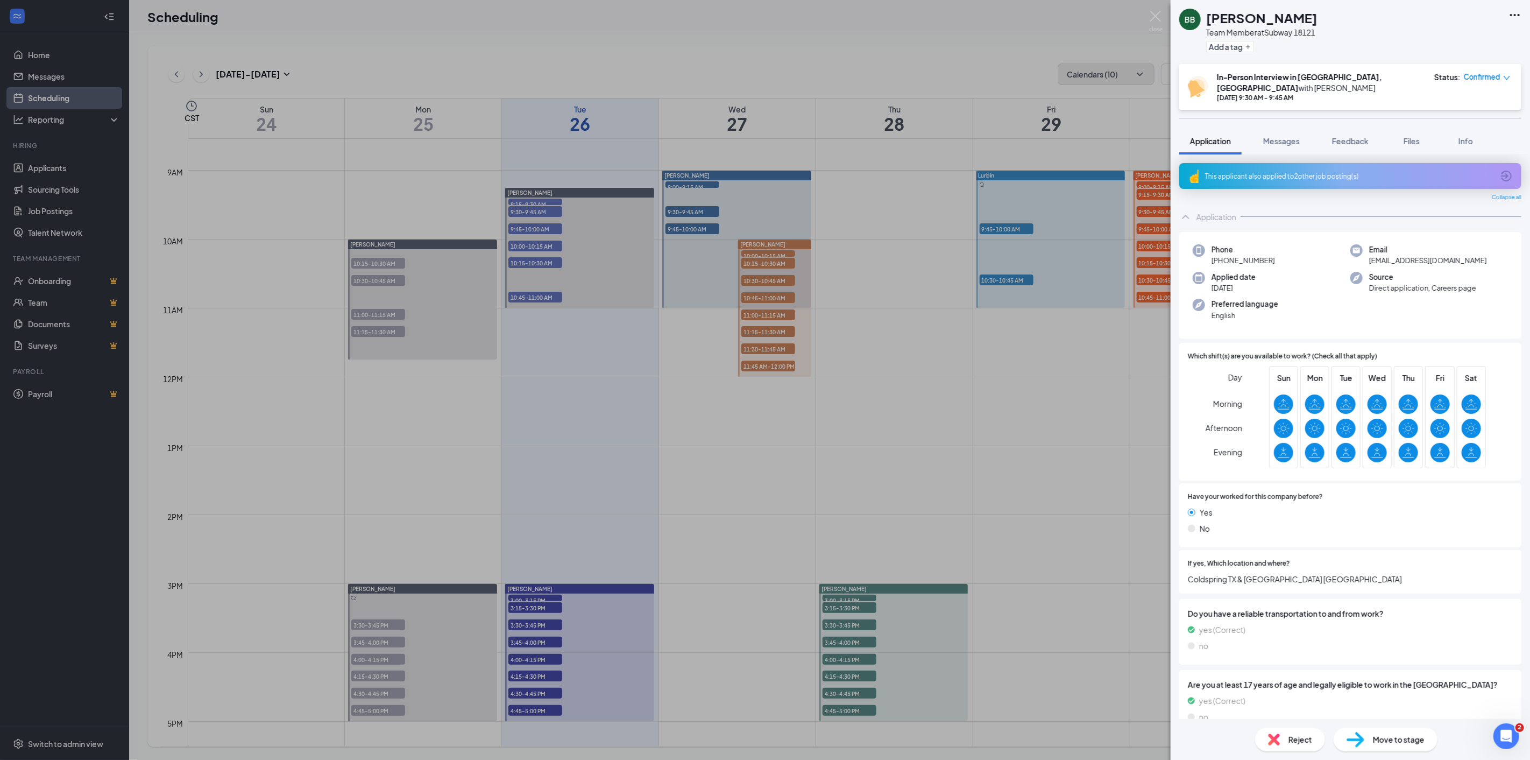
click at [1510, 13] on icon "Ellipses" at bounding box center [1514, 15] width 13 height 13
click at [1416, 43] on link "View full application" at bounding box center [1456, 38] width 116 height 11
click at [530, 228] on div "BB [PERSON_NAME] Team Member at Subway 18121 Add a tag In-Person Interview in […" at bounding box center [765, 380] width 1530 height 760
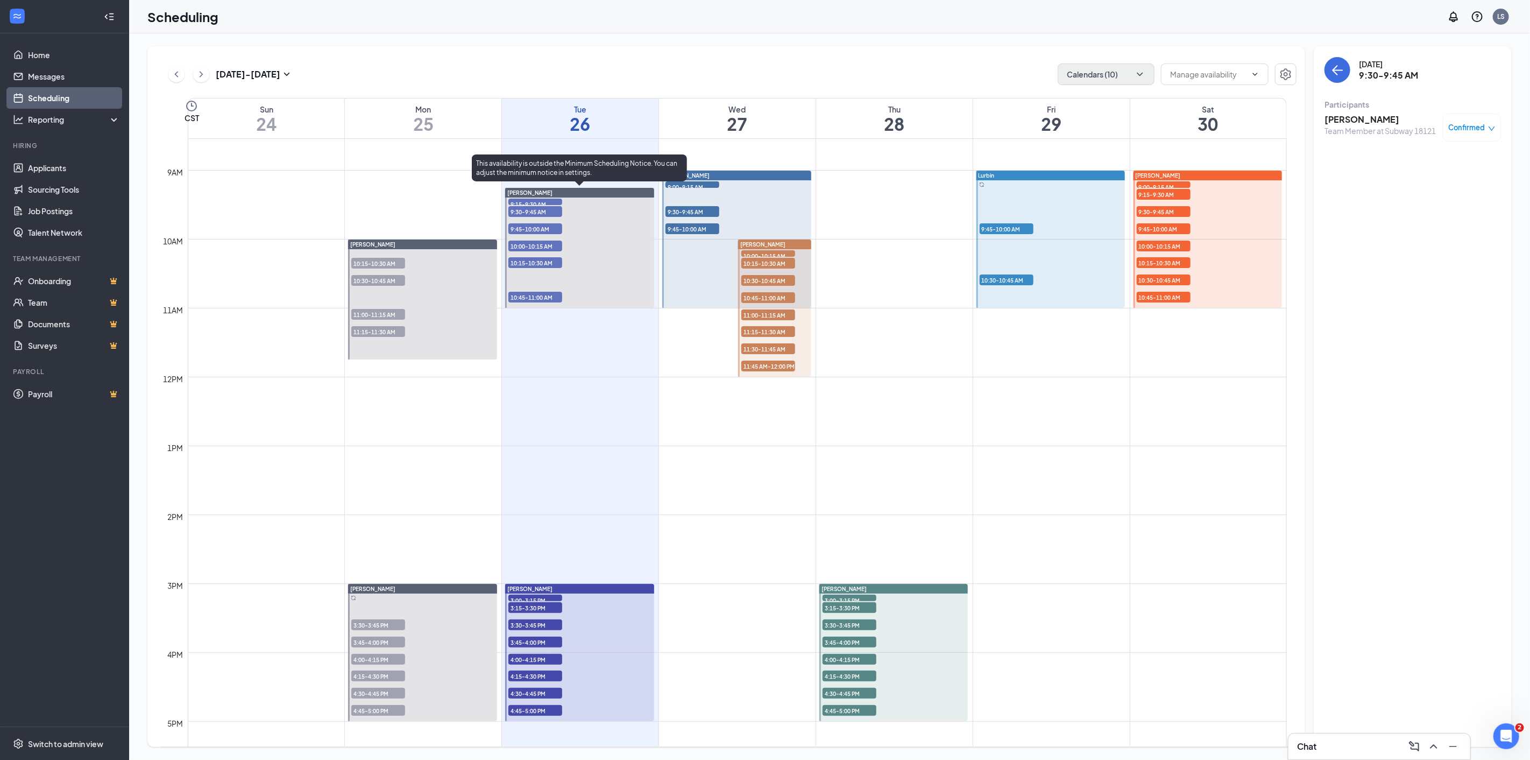
click at [524, 226] on span "9:45-10:00 AM" at bounding box center [535, 228] width 54 height 11
click at [519, 244] on span "10:00-10:15 AM" at bounding box center [535, 245] width 54 height 11
click at [1360, 118] on h3 "[PERSON_NAME]" at bounding box center [1379, 120] width 111 height 12
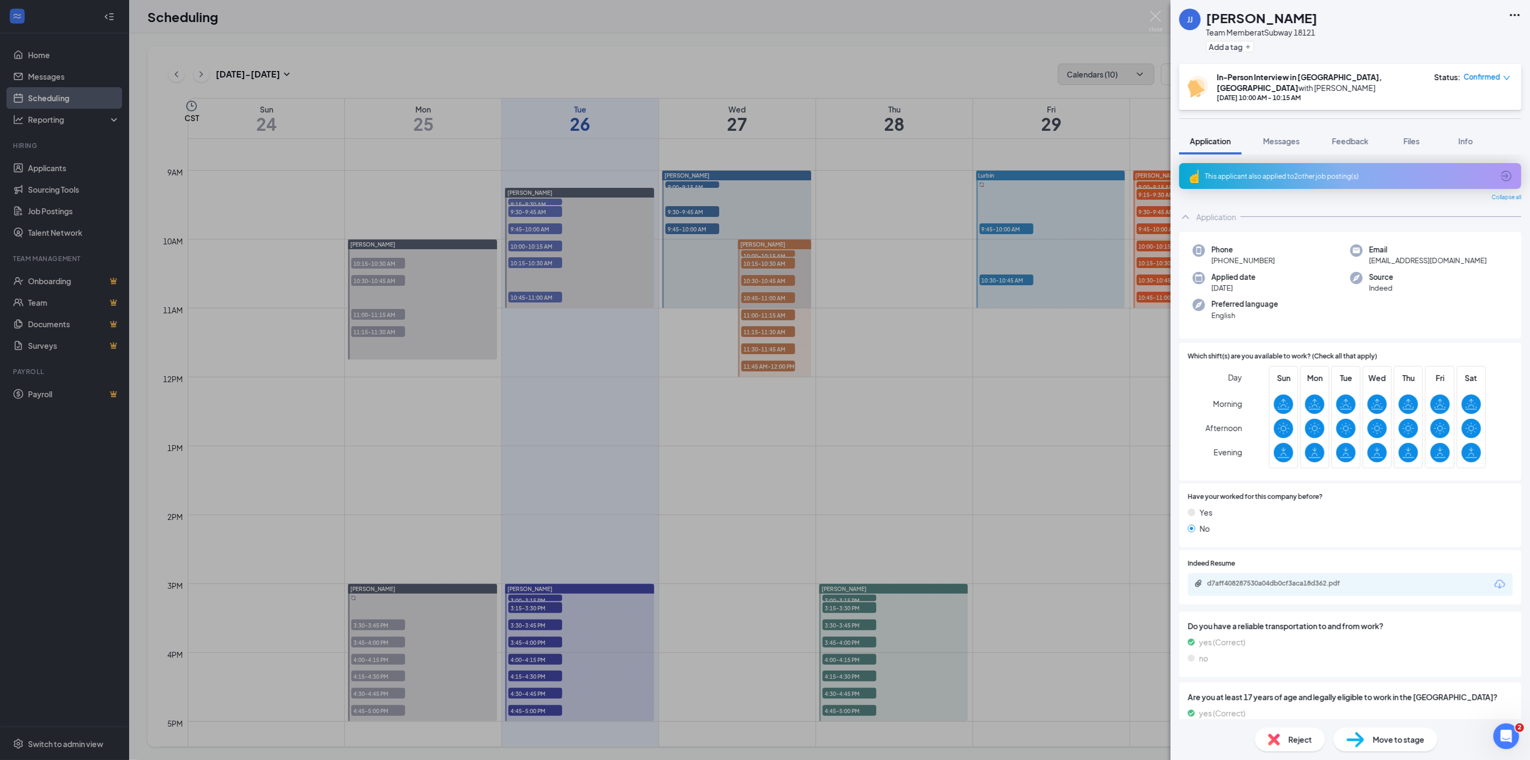
click at [1494, 578] on icon "Download" at bounding box center [1499, 584] width 13 height 13
click at [512, 259] on div "[PERSON_NAME] [PERSON_NAME] Team Member at Subway 18121 Add a tag In-Person Int…" at bounding box center [765, 380] width 1530 height 760
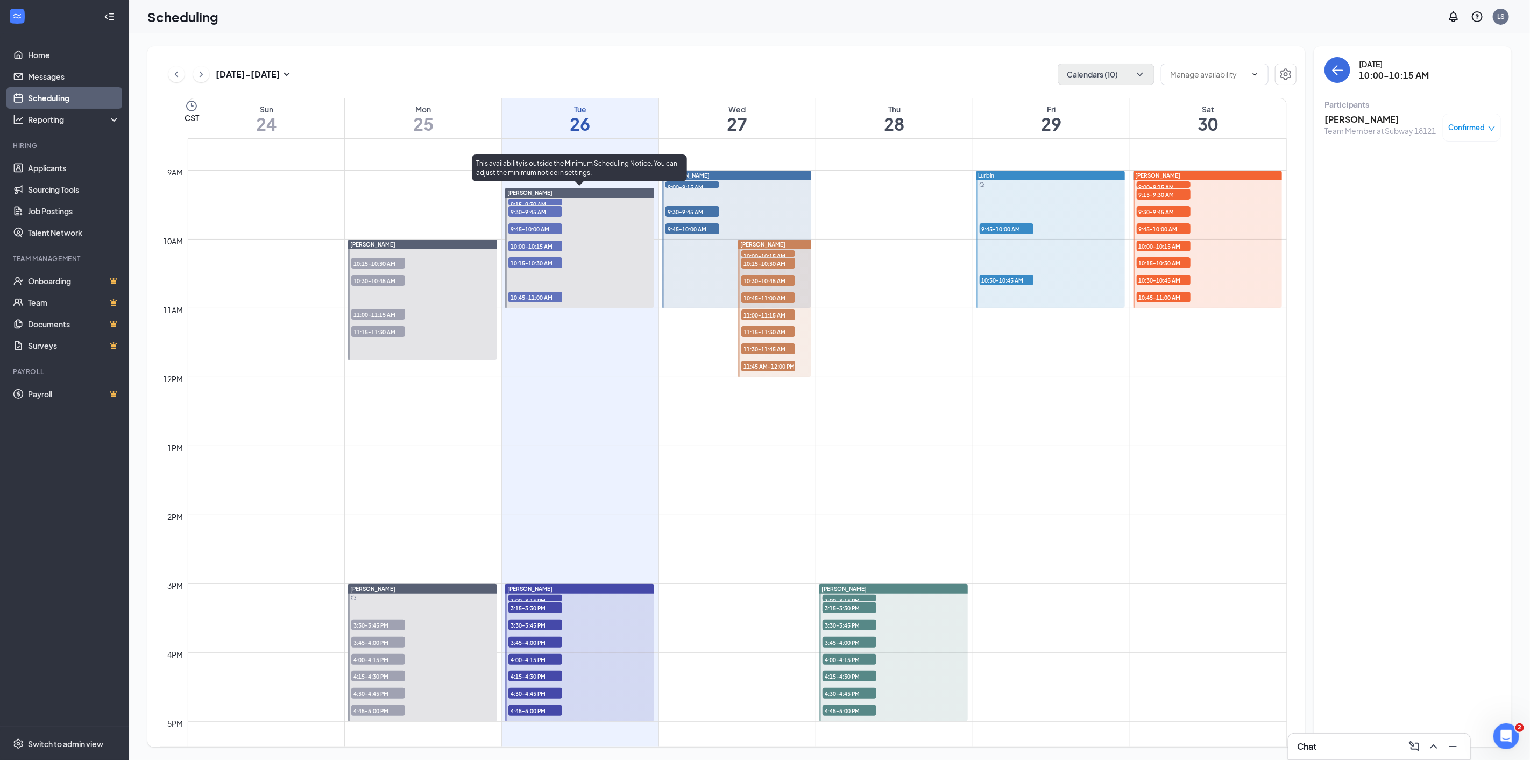
click at [526, 261] on span "10:15-10:30 AM" at bounding box center [535, 262] width 54 height 11
click at [1363, 114] on h3 "[PERSON_NAME]" at bounding box center [1379, 120] width 111 height 12
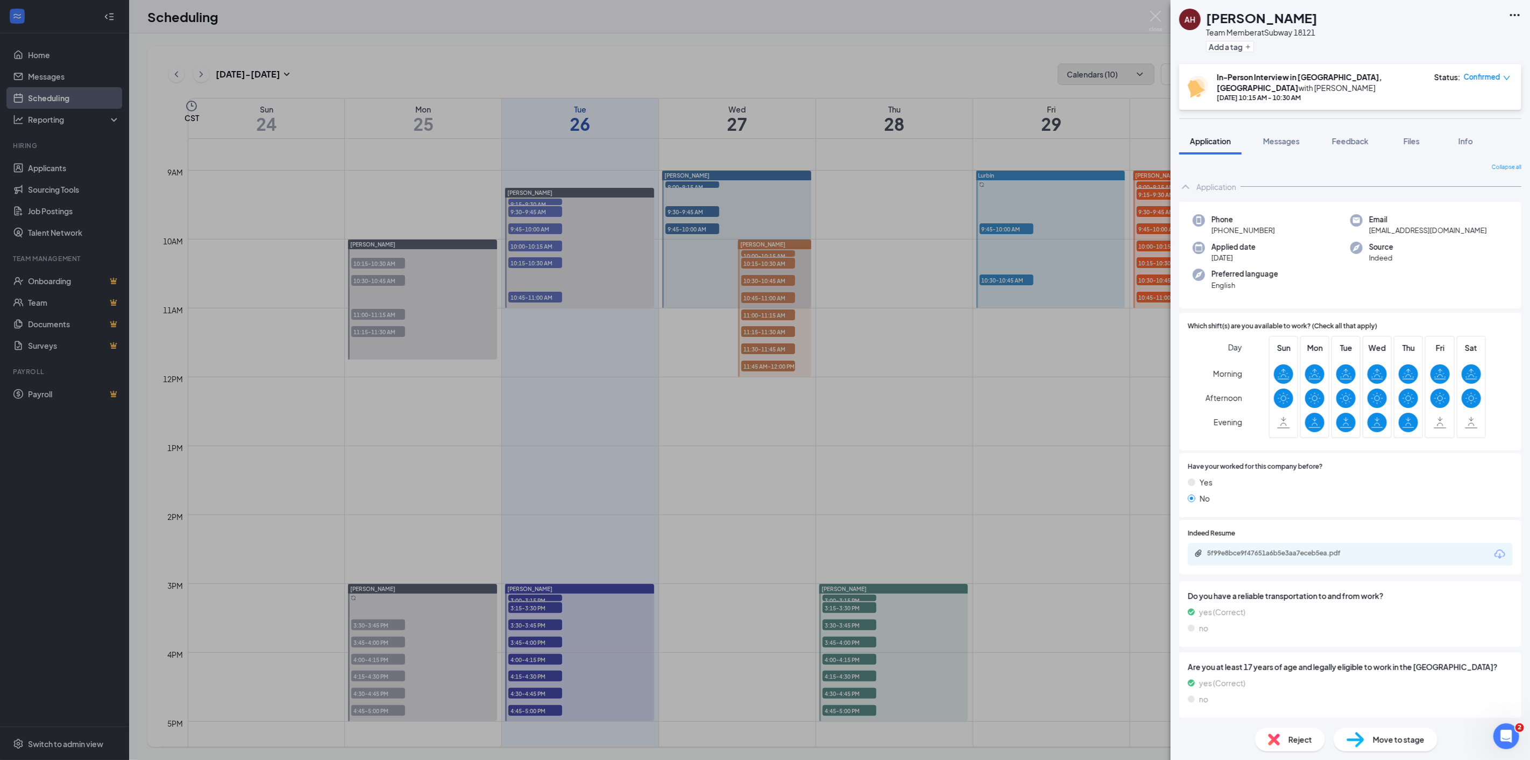
click at [1496, 549] on icon "Download" at bounding box center [1499, 553] width 11 height 9
click at [529, 300] on div "AH [PERSON_NAME] Team Member at Subway 18121 Add a tag In-Person Interview in […" at bounding box center [765, 380] width 1530 height 760
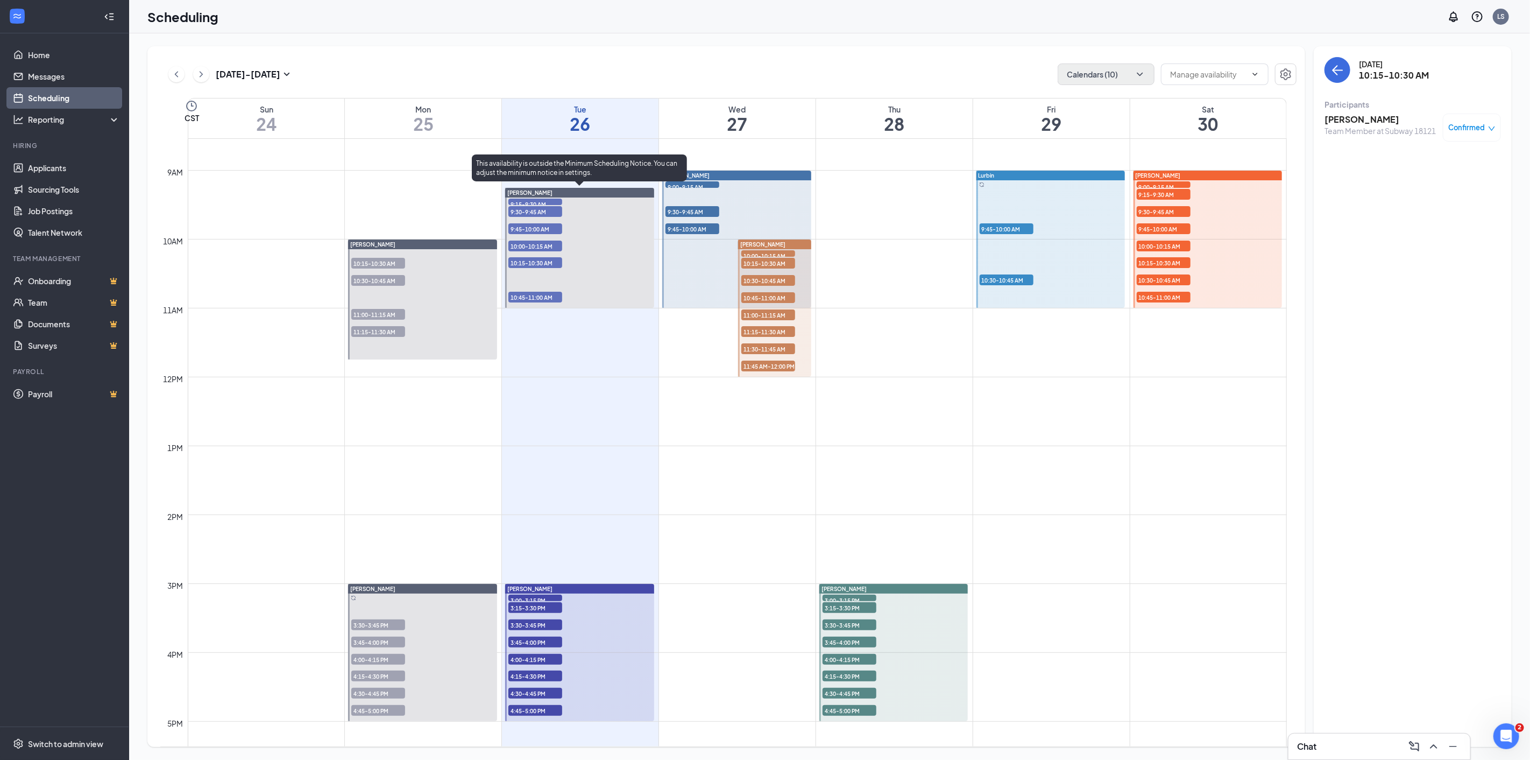
drag, startPoint x: 512, startPoint y: 294, endPoint x: 561, endPoint y: 275, distance: 52.1
click at [513, 294] on span "10:45-11:00 AM" at bounding box center [535, 297] width 54 height 11
click at [1346, 115] on h3 "[PERSON_NAME]" at bounding box center [1380, 120] width 113 height 12
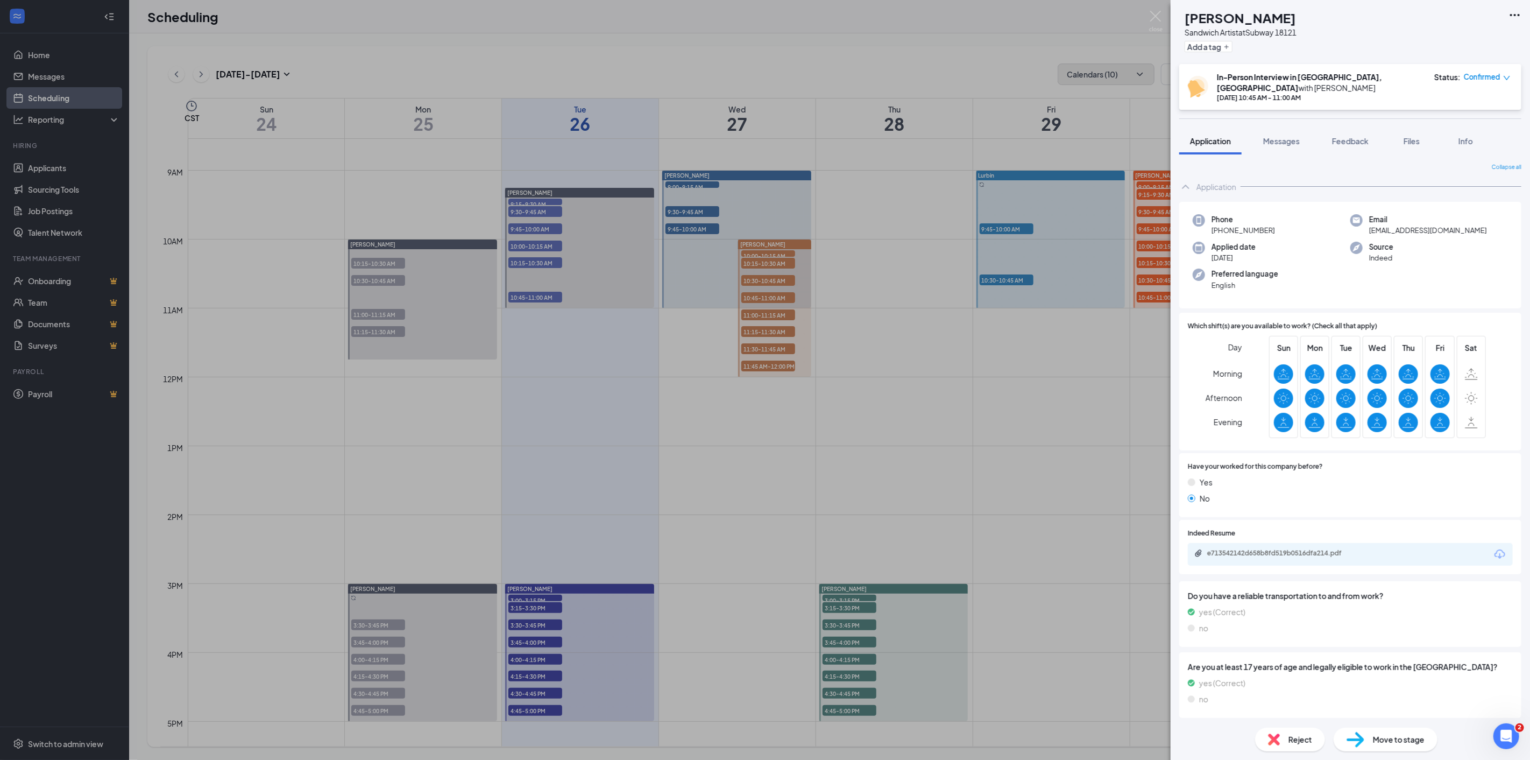
click at [1501, 548] on icon "Download" at bounding box center [1499, 554] width 13 height 13
click at [576, 358] on div "KS [PERSON_NAME] Sandwich Artist at Subway 18121 Add a tag In-Person Interview …" at bounding box center [765, 380] width 1530 height 760
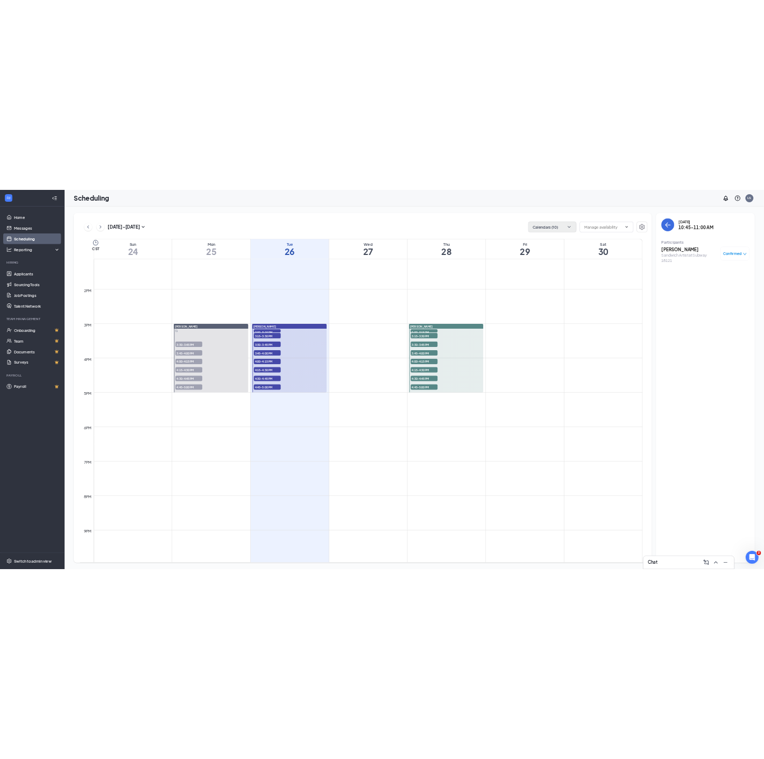
scroll to position [947, 0]
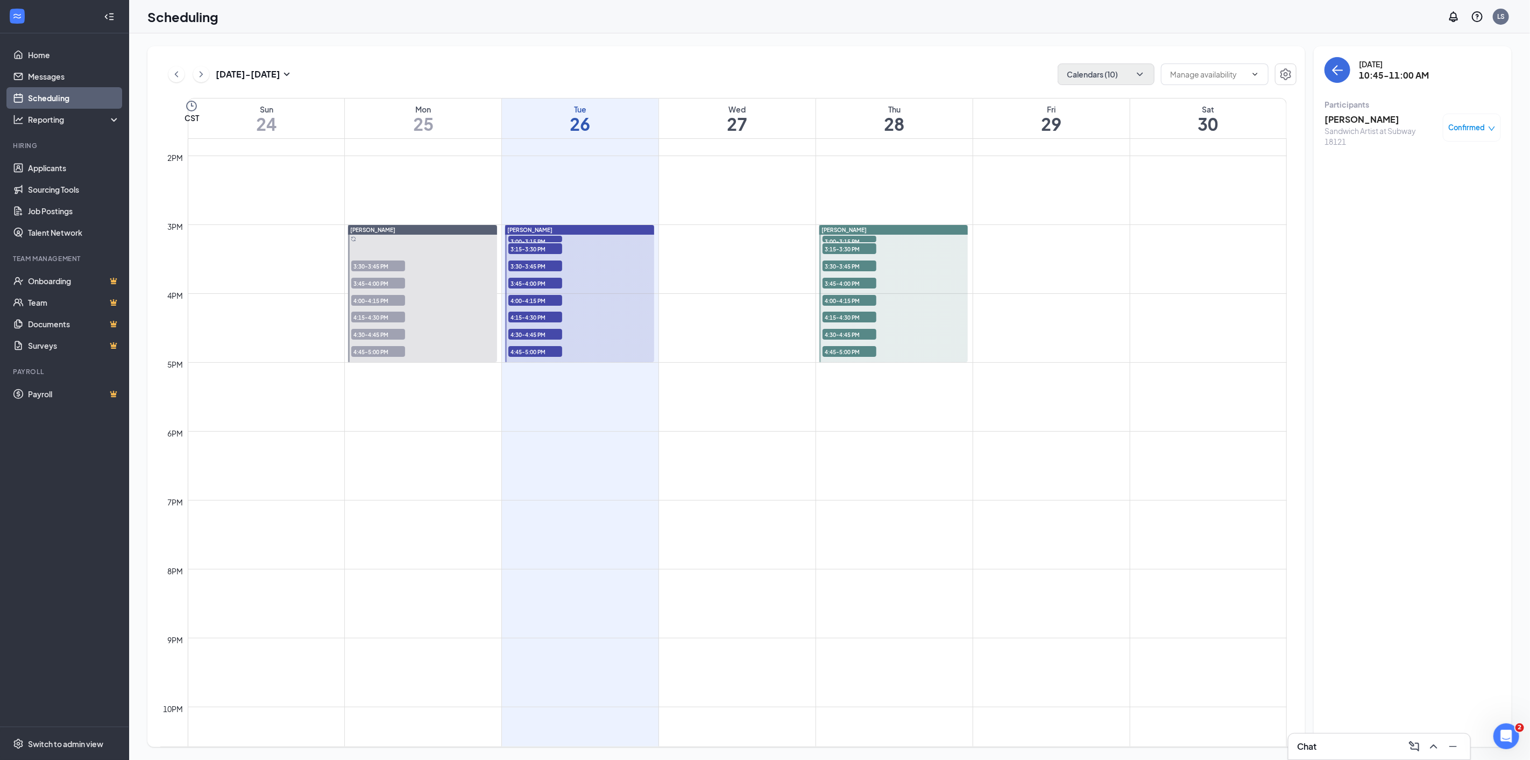
click at [514, 239] on span "3:00-3:15 PM" at bounding box center [535, 241] width 54 height 11
click at [1354, 125] on div "Team Member at Subway 24683" at bounding box center [1379, 130] width 111 height 11
click at [1352, 116] on h3 "[PERSON_NAME]" at bounding box center [1379, 120] width 111 height 12
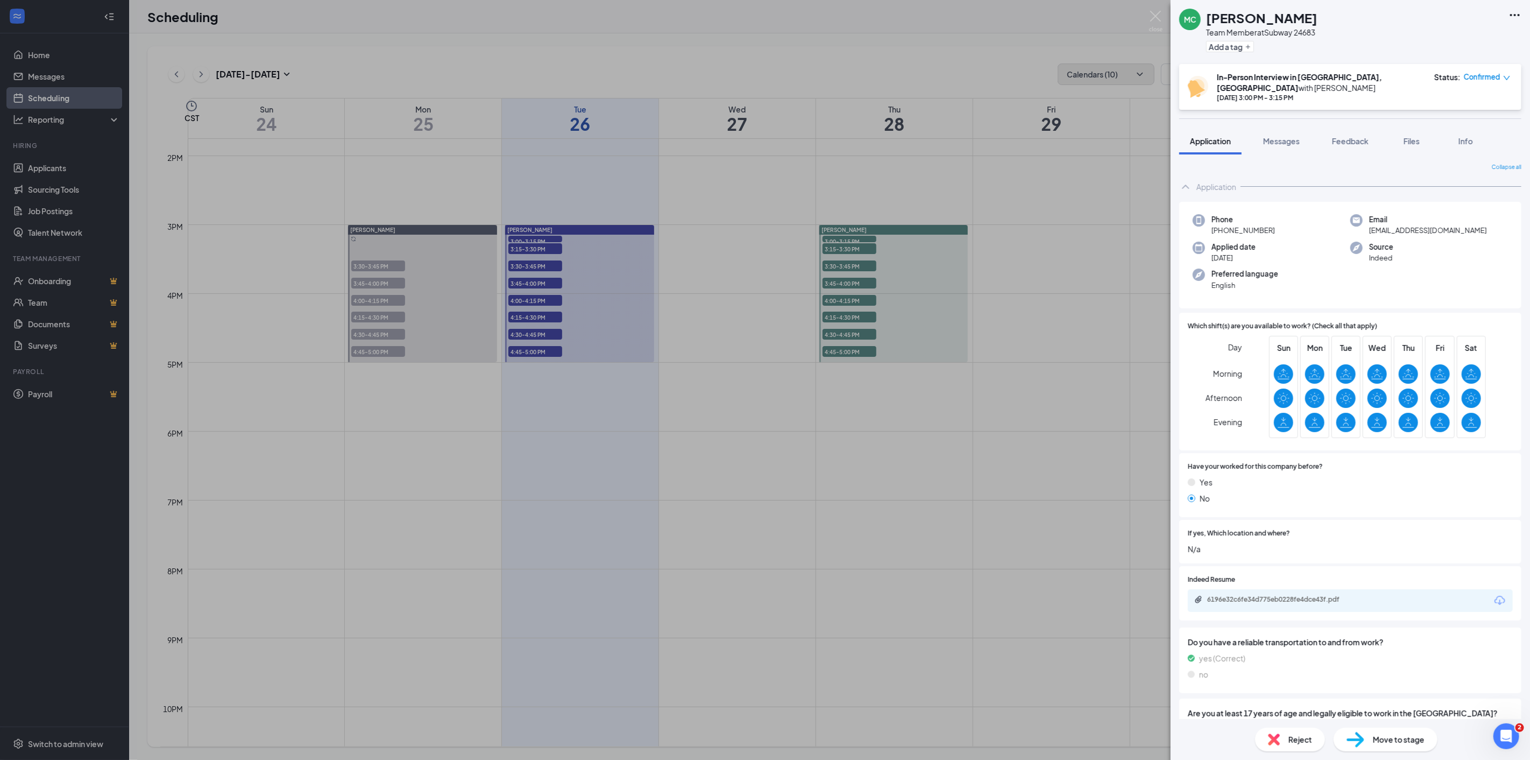
click at [1493, 594] on icon "Download" at bounding box center [1499, 600] width 13 height 13
click at [523, 246] on div "MC [PERSON_NAME] Team Member at Subway 24683 Add a tag In-Person Interview in […" at bounding box center [765, 380] width 1530 height 760
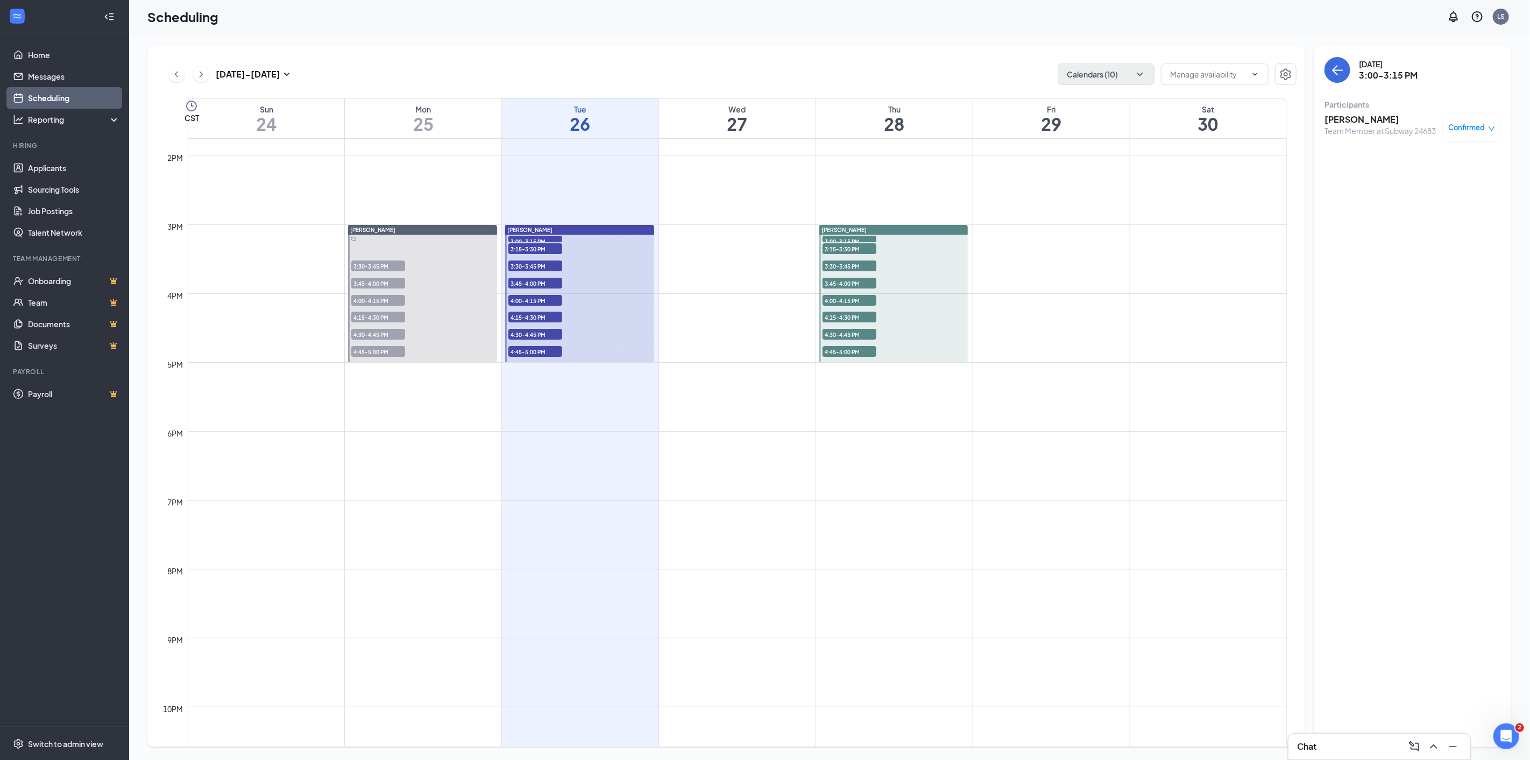
click at [528, 246] on span "3:15-3:30 PM" at bounding box center [535, 248] width 54 height 11
click at [1354, 116] on h3 "[PERSON_NAME]" at bounding box center [1379, 120] width 111 height 12
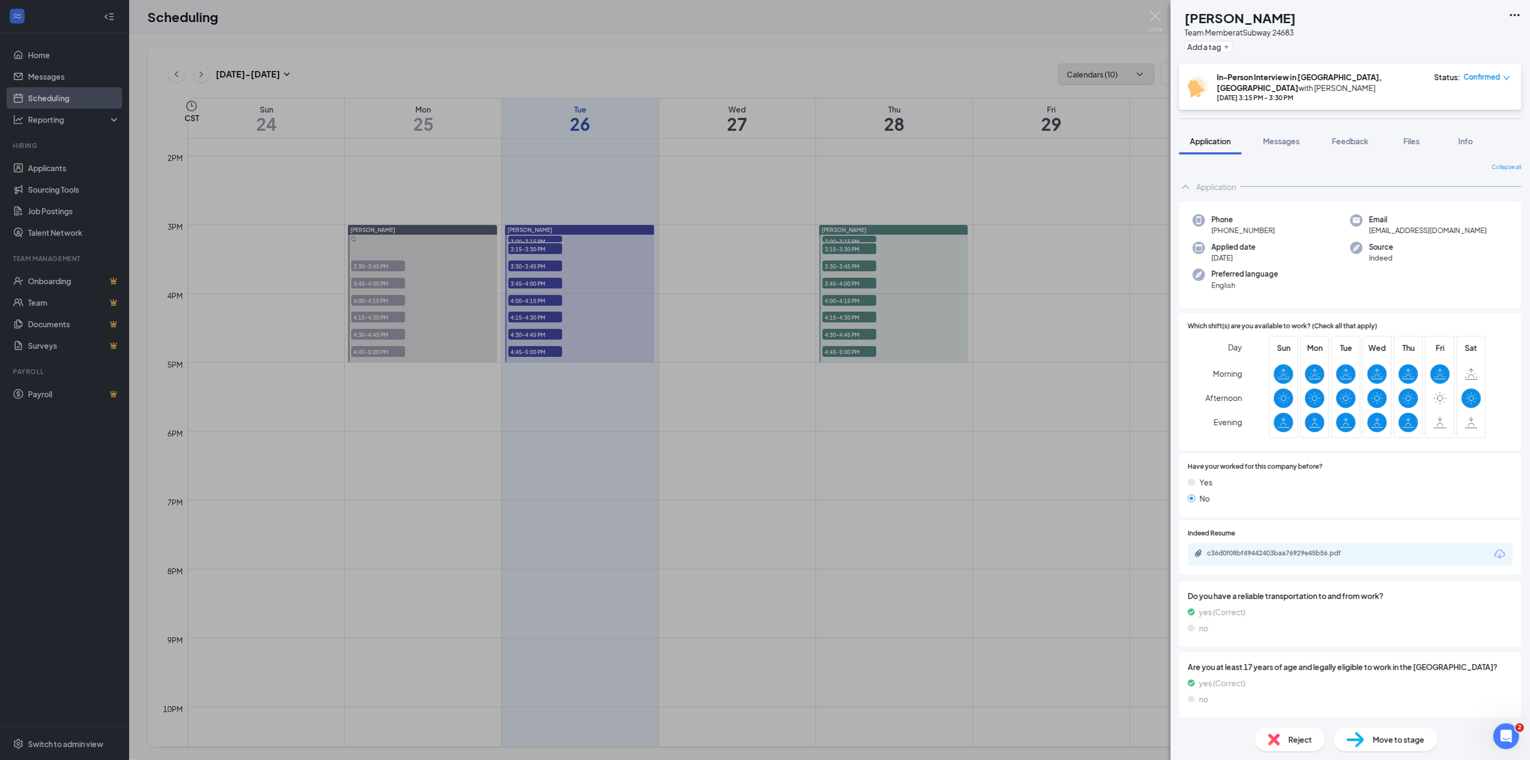
click at [1501, 548] on icon "Download" at bounding box center [1499, 554] width 13 height 13
click at [531, 267] on div "CB [PERSON_NAME] Team Member at Subway 24683 Add a tag In-Person Interview in […" at bounding box center [765, 380] width 1530 height 760
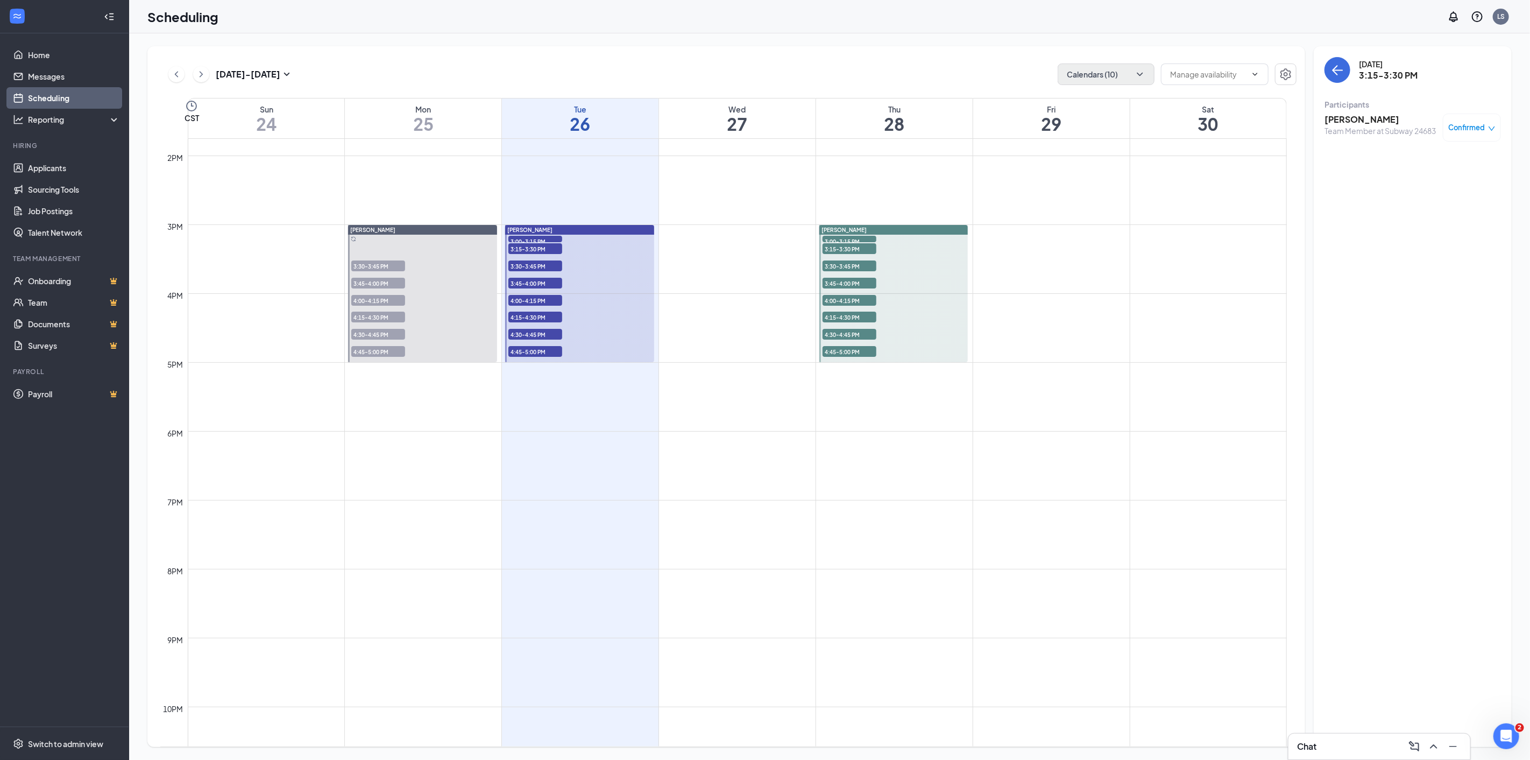
click at [515, 266] on span "3:30-3:45 PM" at bounding box center [535, 265] width 54 height 11
click at [1363, 115] on h3 "[PERSON_NAME]" at bounding box center [1379, 120] width 111 height 12
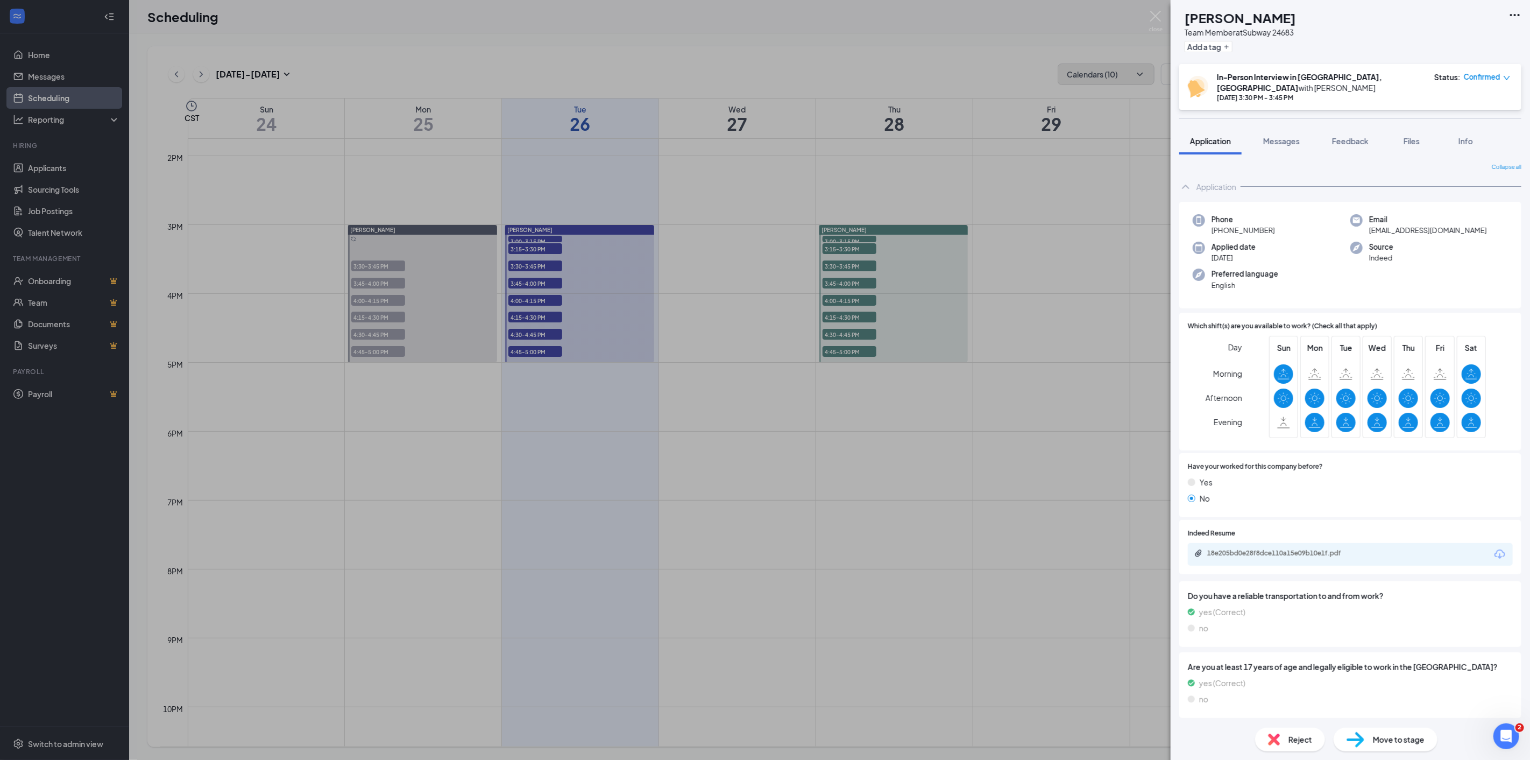
click at [1499, 548] on icon "Download" at bounding box center [1499, 554] width 13 height 13
click at [527, 282] on div "[PERSON_NAME] Team Member at Subway 24683 Add a tag In-Person Interview in [GEO…" at bounding box center [765, 380] width 1530 height 760
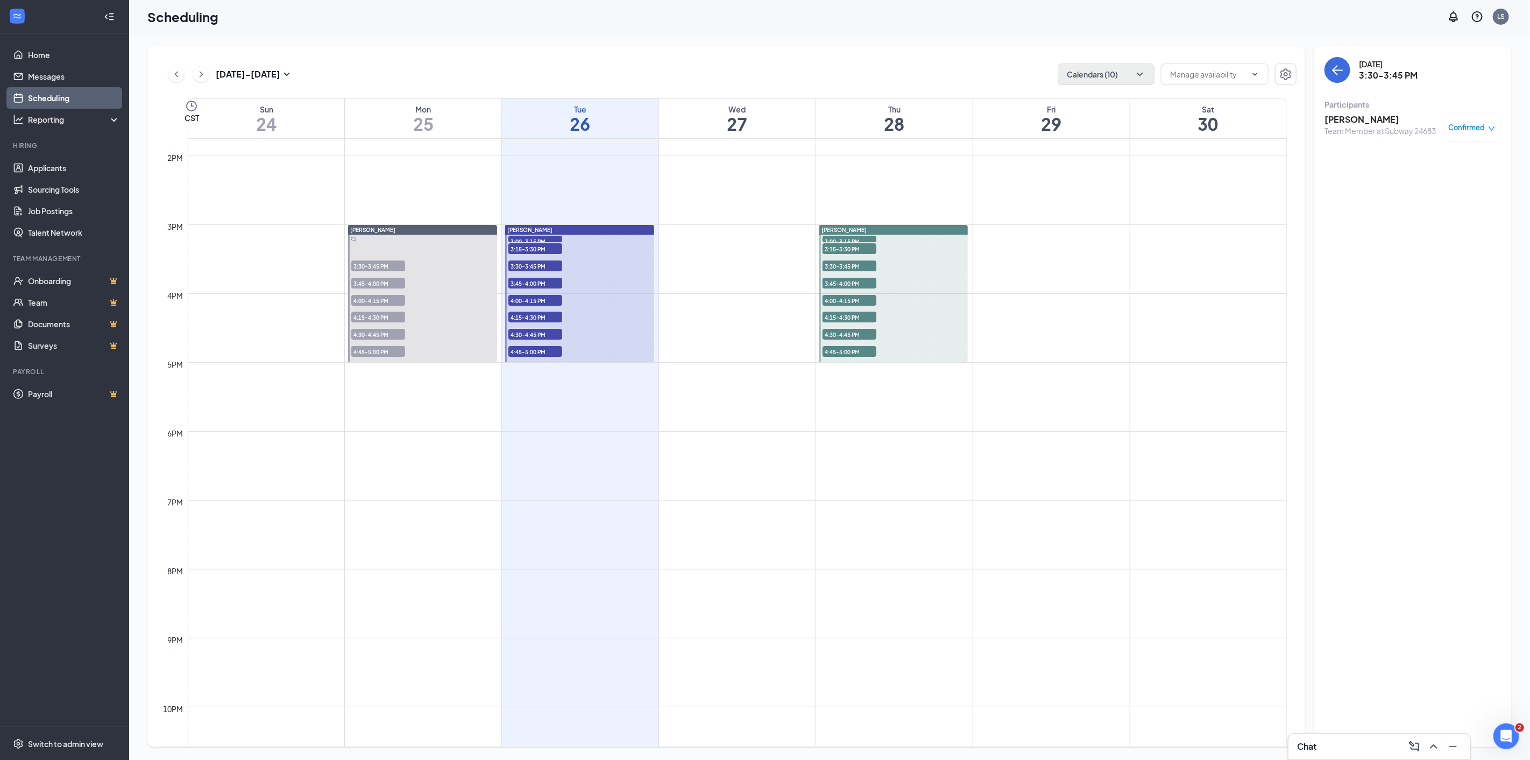
click at [515, 283] on span "3:45-4:00 PM" at bounding box center [535, 283] width 54 height 11
click at [1352, 116] on h3 "[PERSON_NAME]" at bounding box center [1379, 120] width 111 height 12
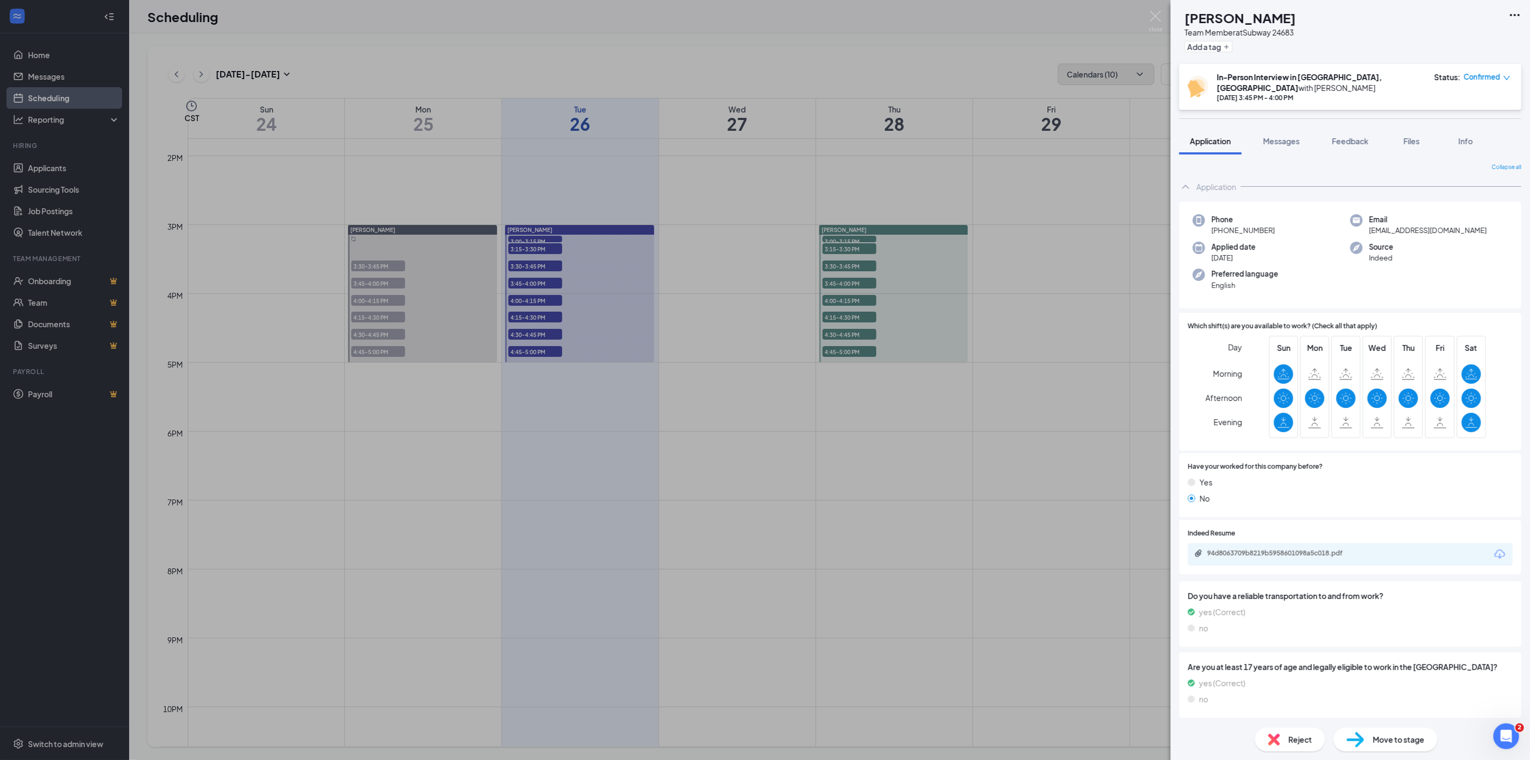
click at [1501, 548] on icon "Download" at bounding box center [1499, 554] width 13 height 13
click at [514, 302] on div "EH [PERSON_NAME] Team Member at Subway 24683 Add a tag In-Person Interview in […" at bounding box center [765, 380] width 1530 height 760
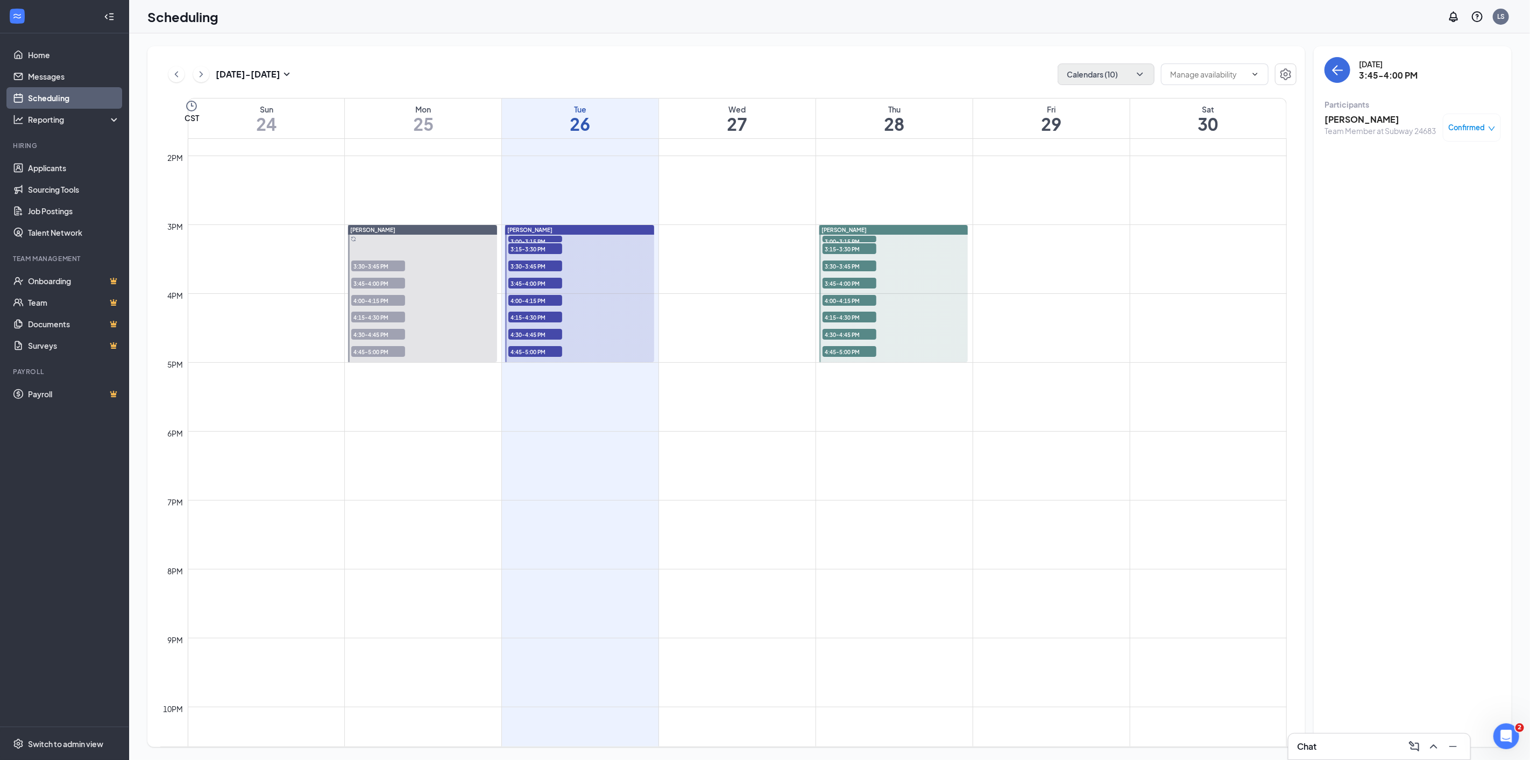
click at [508, 299] on span "4:00-4:15 PM" at bounding box center [535, 300] width 54 height 11
click at [1348, 114] on h3 "Rkelia Wiley" at bounding box center [1379, 120] width 111 height 12
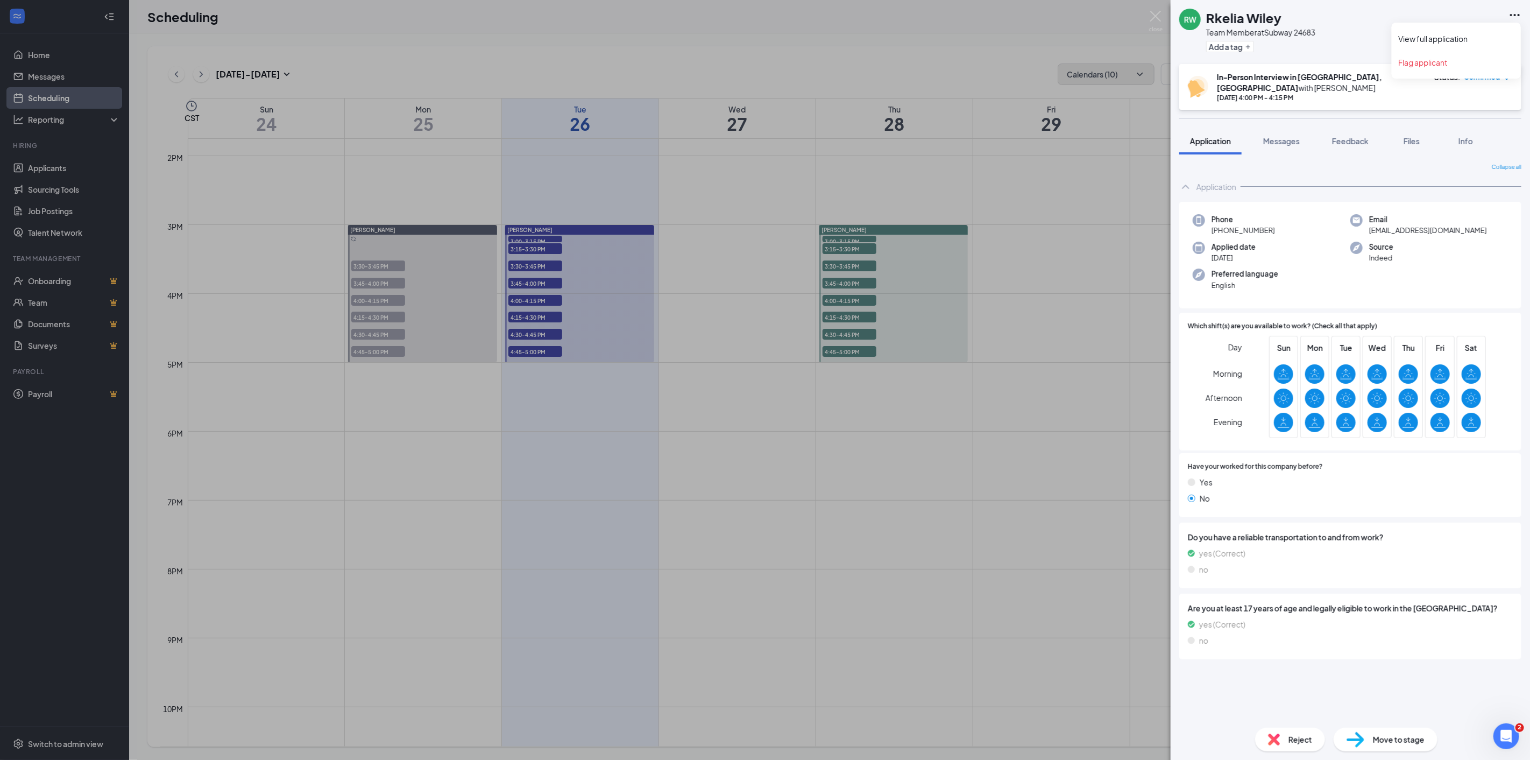
click at [1516, 12] on icon "Ellipses" at bounding box center [1514, 15] width 13 height 13
drag, startPoint x: 1408, startPoint y: 41, endPoint x: 1408, endPoint y: 33, distance: 8.1
click at [1408, 40] on div "RW Rkelia Wiley Team Member at Subway 24683 Add a tag" at bounding box center [1350, 32] width 359 height 64
click at [1437, 41] on link "View full application" at bounding box center [1456, 38] width 116 height 11
click at [552, 316] on div "RW Rkelia Wiley Team Member at Subway 24683 Add a tag In-Person Interview in [G…" at bounding box center [765, 380] width 1530 height 760
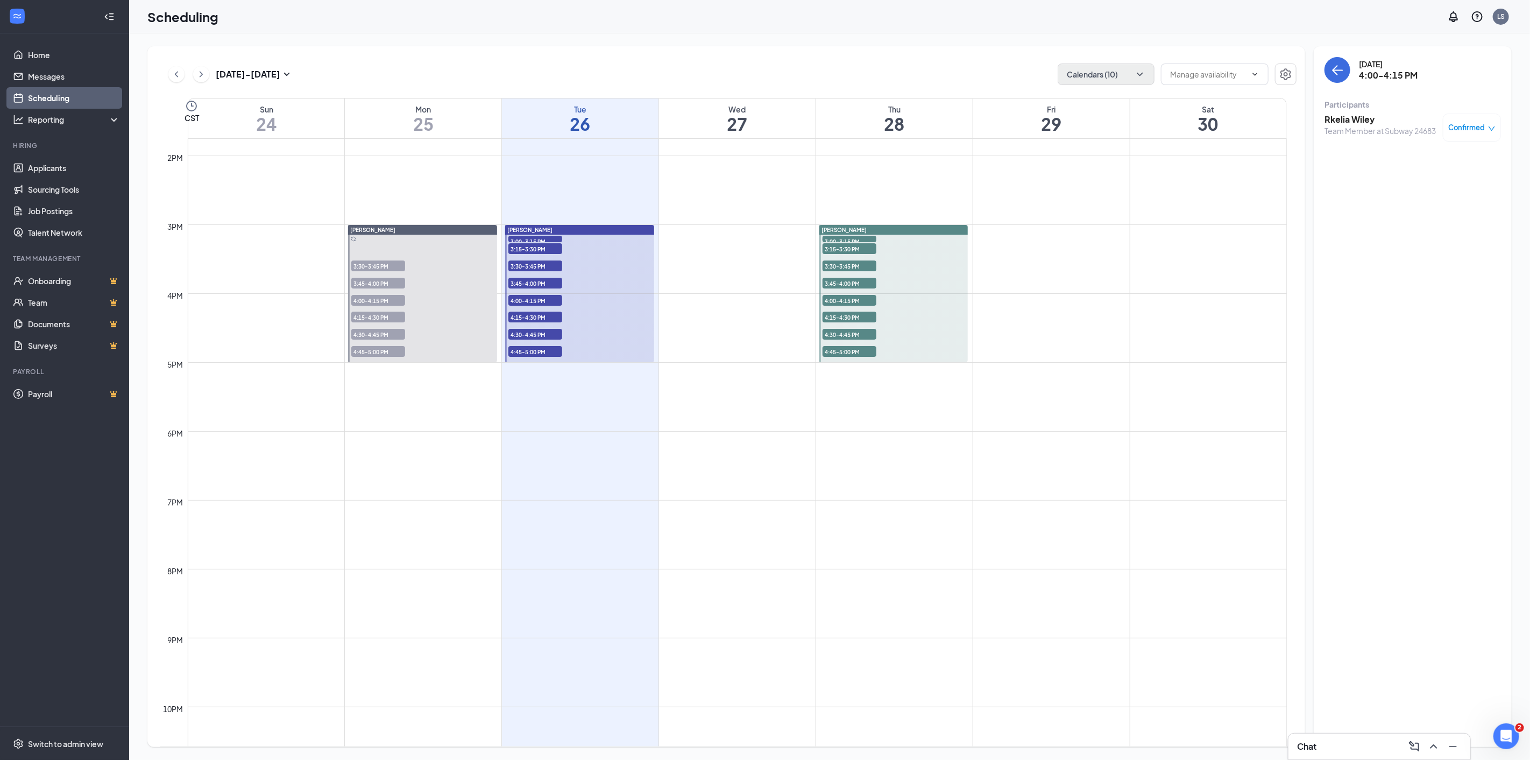
click at [530, 318] on span "4:15-4:30 PM" at bounding box center [535, 316] width 54 height 11
click at [1354, 122] on h3 "[PERSON_NAME]" at bounding box center [1379, 120] width 111 height 12
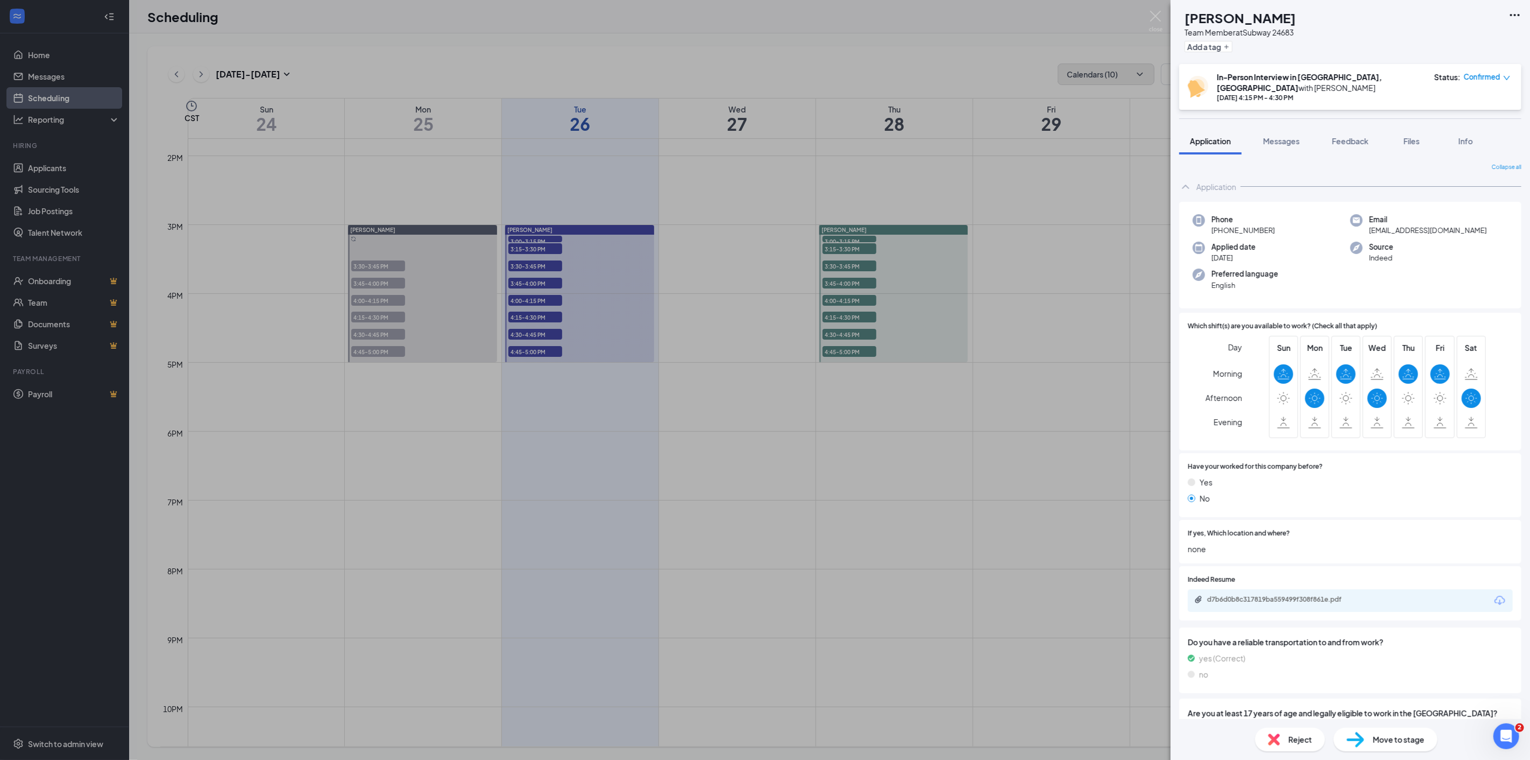
click at [1494, 595] on icon "Download" at bounding box center [1499, 599] width 11 height 9
click at [524, 324] on div "[PERSON_NAME] Team Member at Subway 24683 Add a tag In-Person Interview in [GEO…" at bounding box center [765, 380] width 1530 height 760
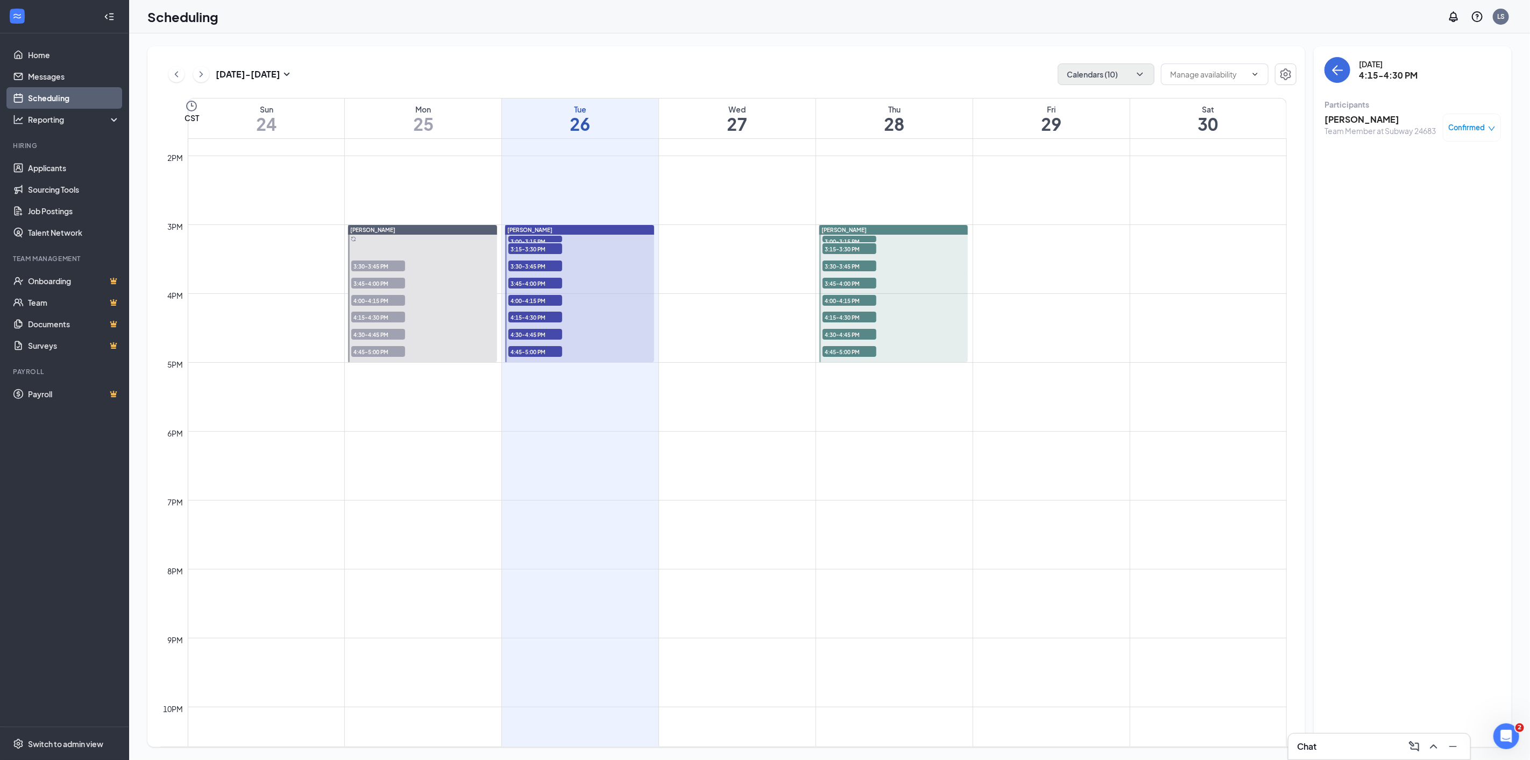
click at [516, 334] on span "4:30-4:45 PM" at bounding box center [535, 334] width 54 height 11
click at [1352, 116] on h3 "[PERSON_NAME]" at bounding box center [1379, 120] width 111 height 12
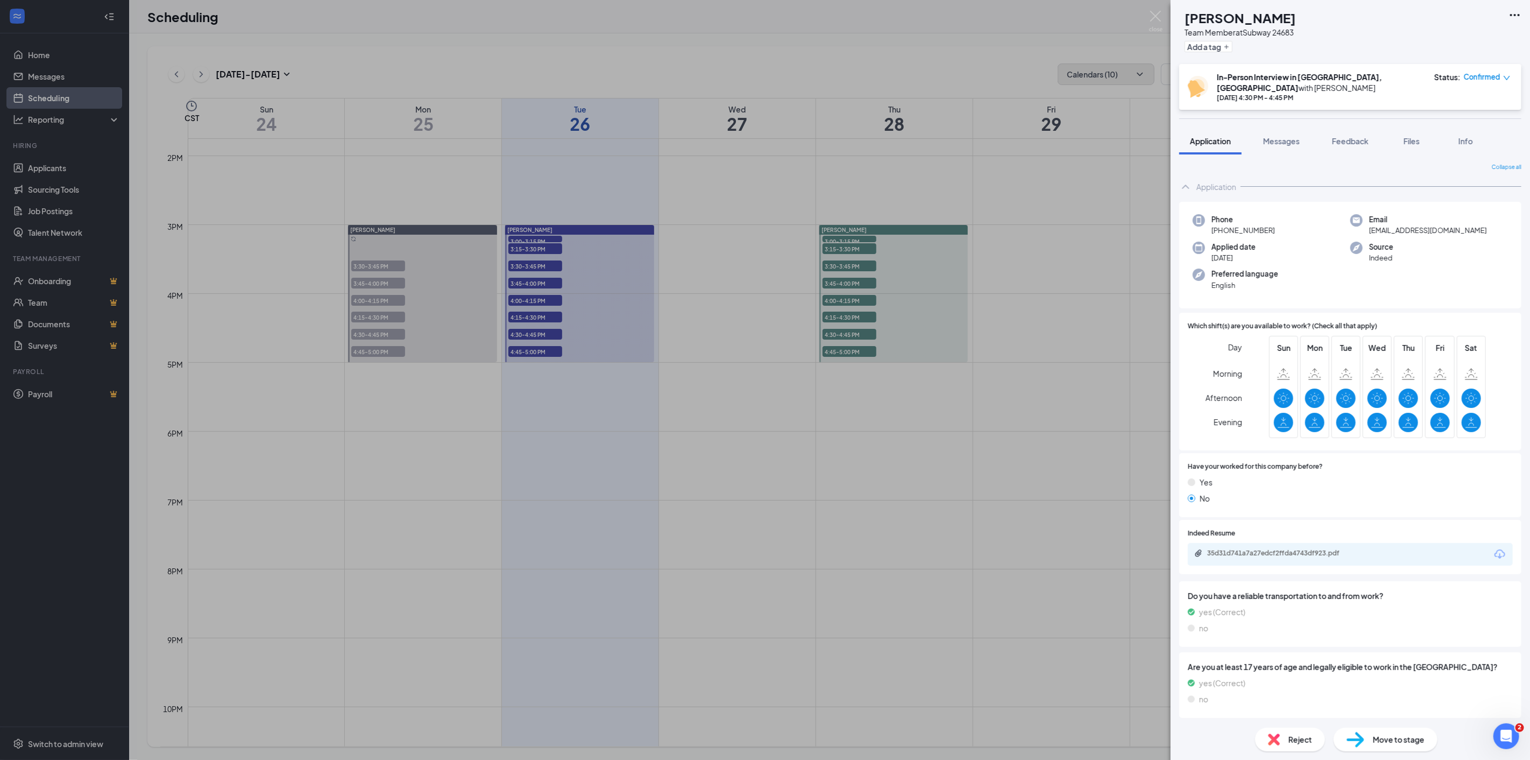
click at [1501, 548] on icon "Download" at bounding box center [1499, 554] width 13 height 13
click at [535, 349] on div "AO [PERSON_NAME] Team Member at Subway 24683 Add a tag In-Person Interview in […" at bounding box center [765, 380] width 1530 height 760
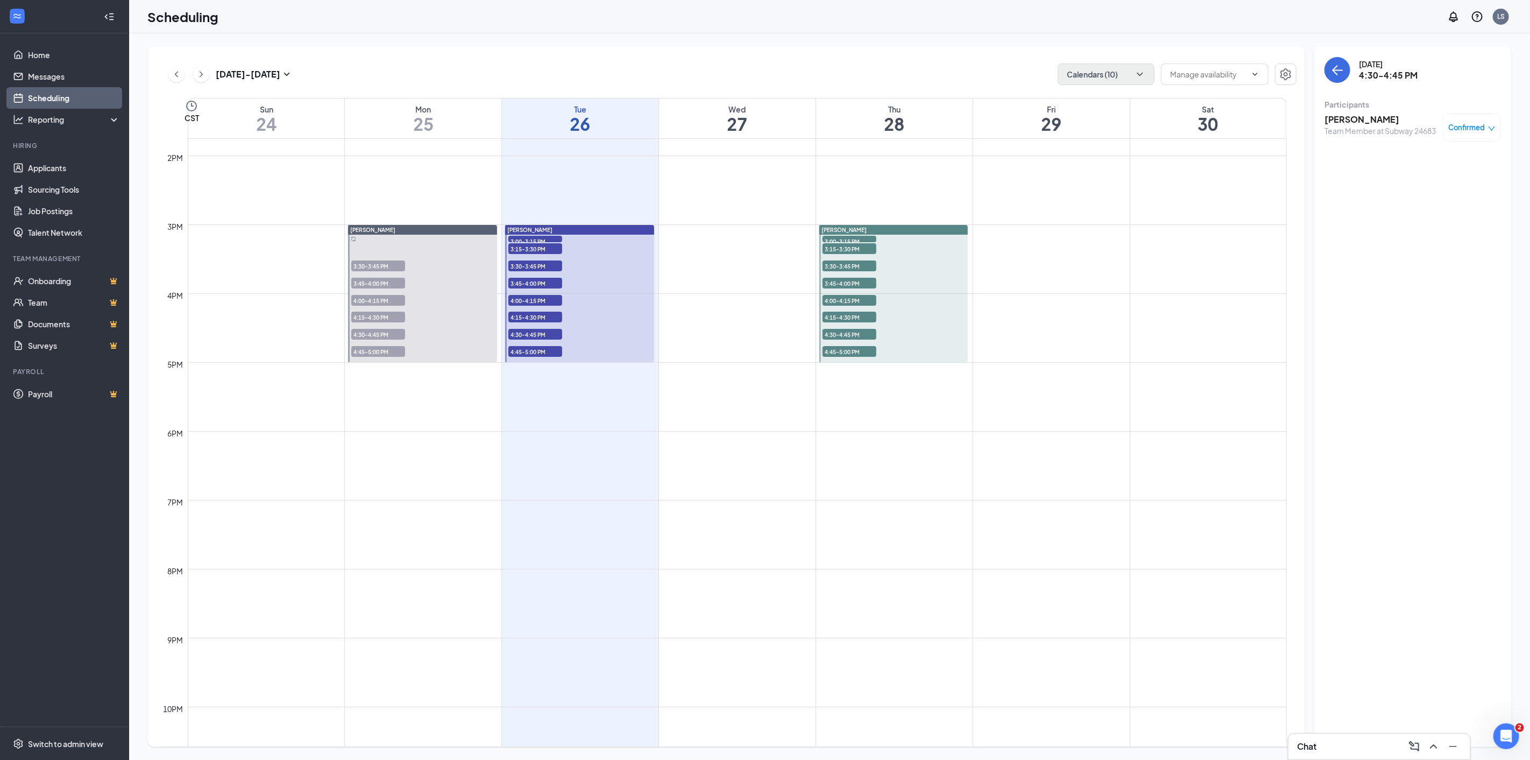
click at [523, 353] on span "4:45-5:00 PM" at bounding box center [535, 351] width 54 height 11
click at [1342, 117] on h3 "[PERSON_NAME]" at bounding box center [1379, 120] width 111 height 12
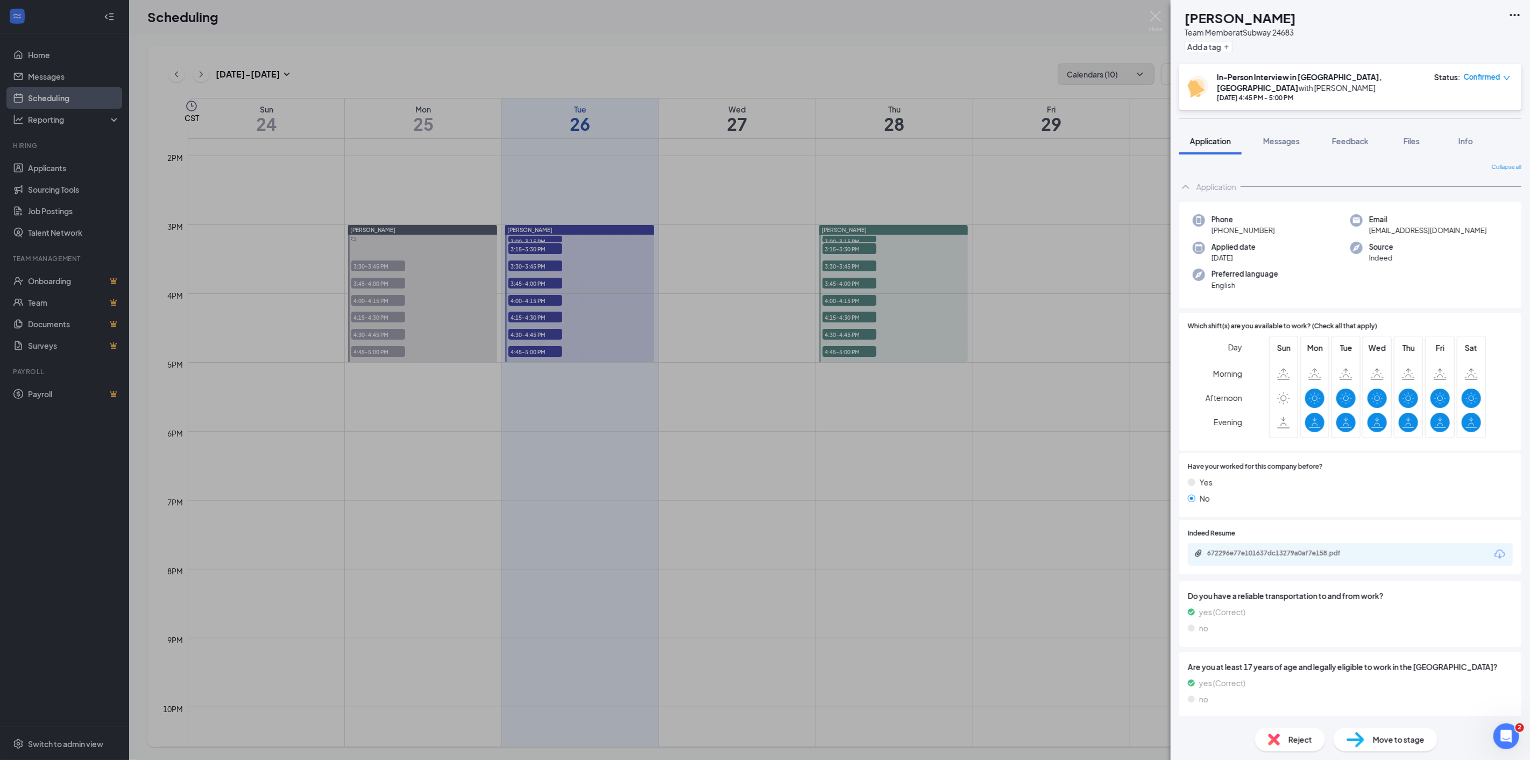
click at [1498, 548] on icon "Download" at bounding box center [1499, 554] width 13 height 13
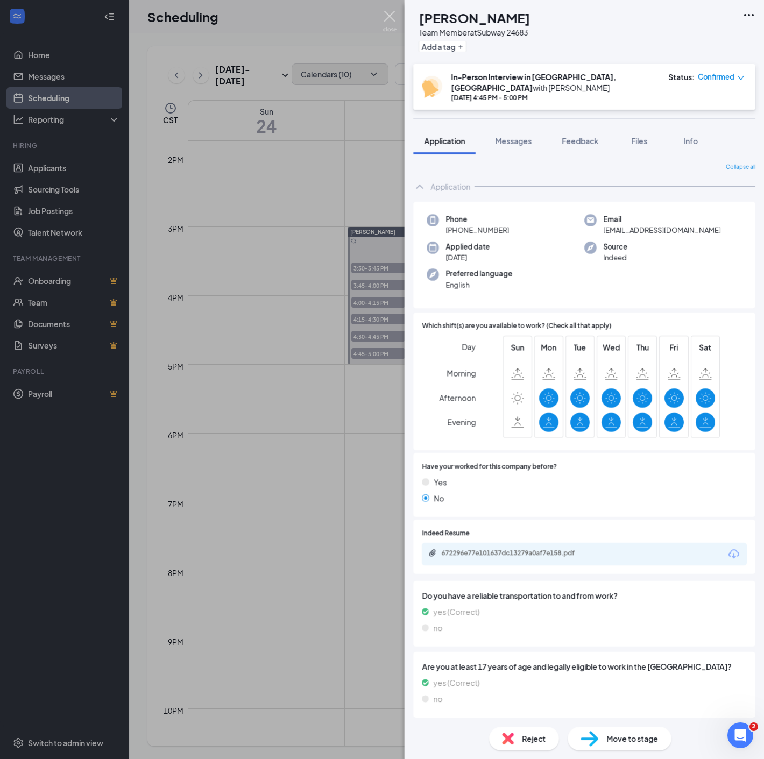
click at [384, 14] on img at bounding box center [389, 21] width 13 height 21
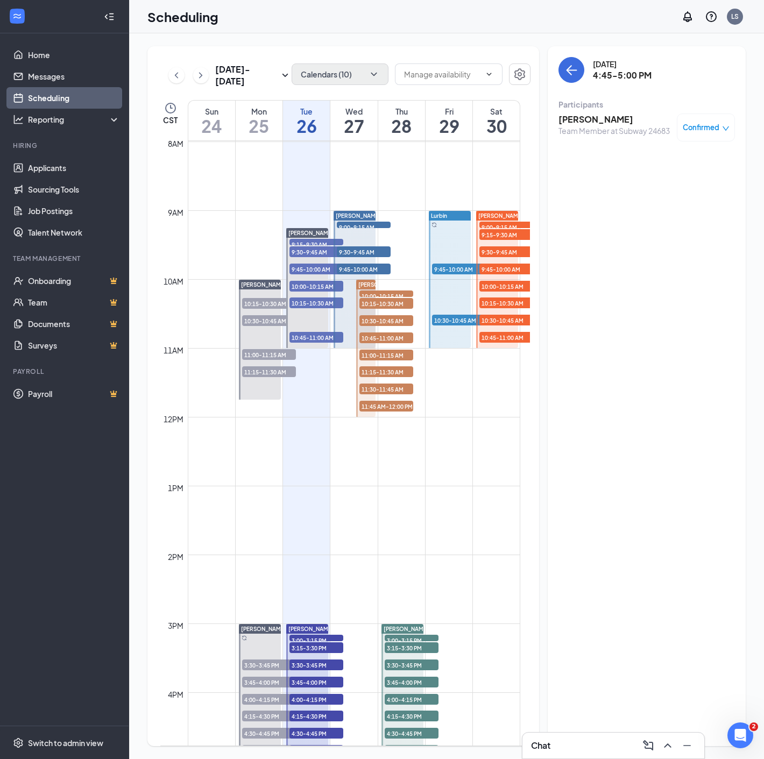
scroll to position [529, 0]
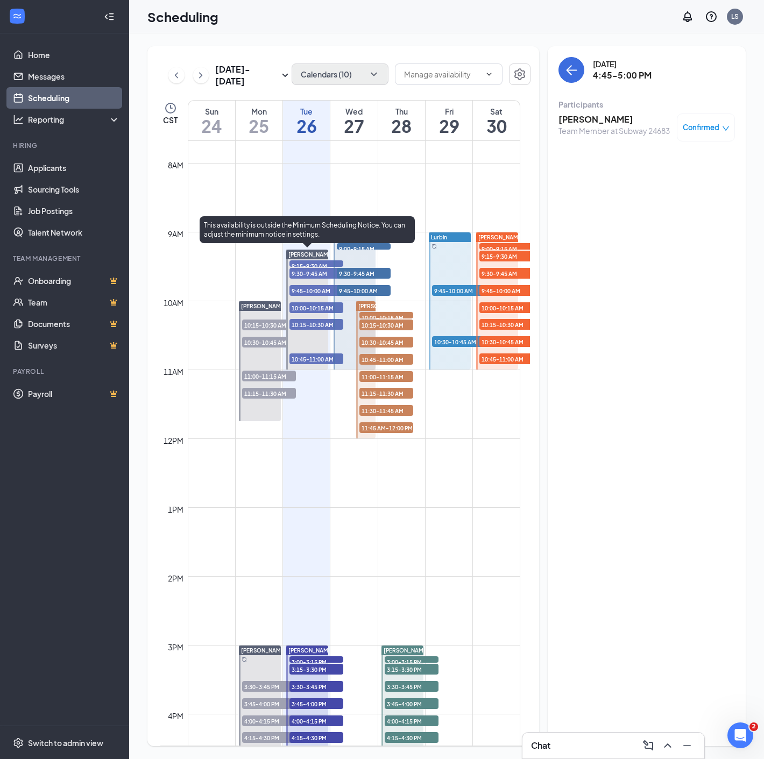
click at [309, 263] on span "9:15-9:30 AM" at bounding box center [316, 265] width 54 height 11
drag, startPoint x: 300, startPoint y: 273, endPoint x: 677, endPoint y: 242, distance: 377.8
click at [300, 273] on span "9:30-9:45 AM" at bounding box center [316, 273] width 54 height 11
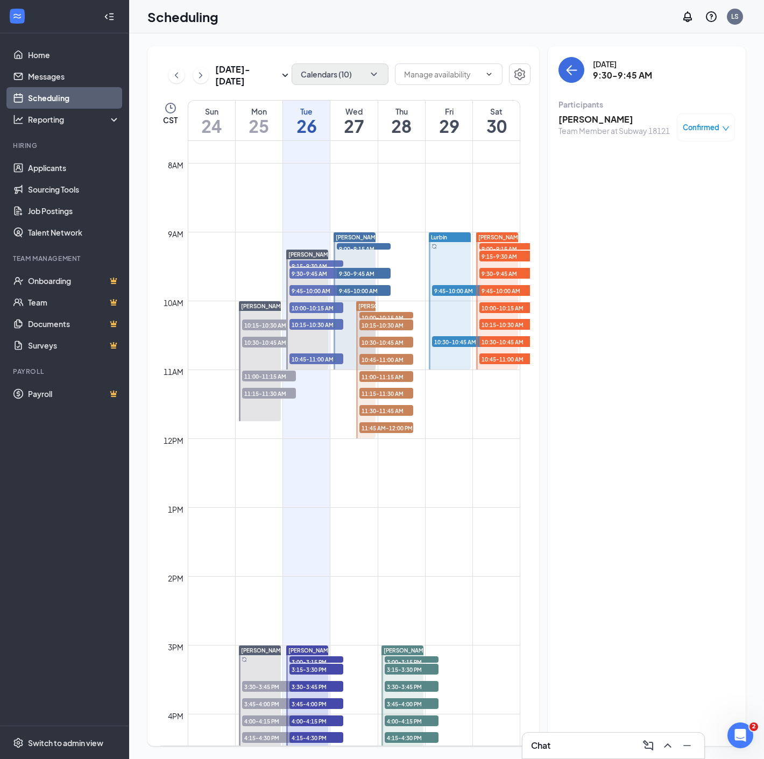
click at [299, 305] on span "10:00-10:15 AM" at bounding box center [316, 307] width 54 height 11
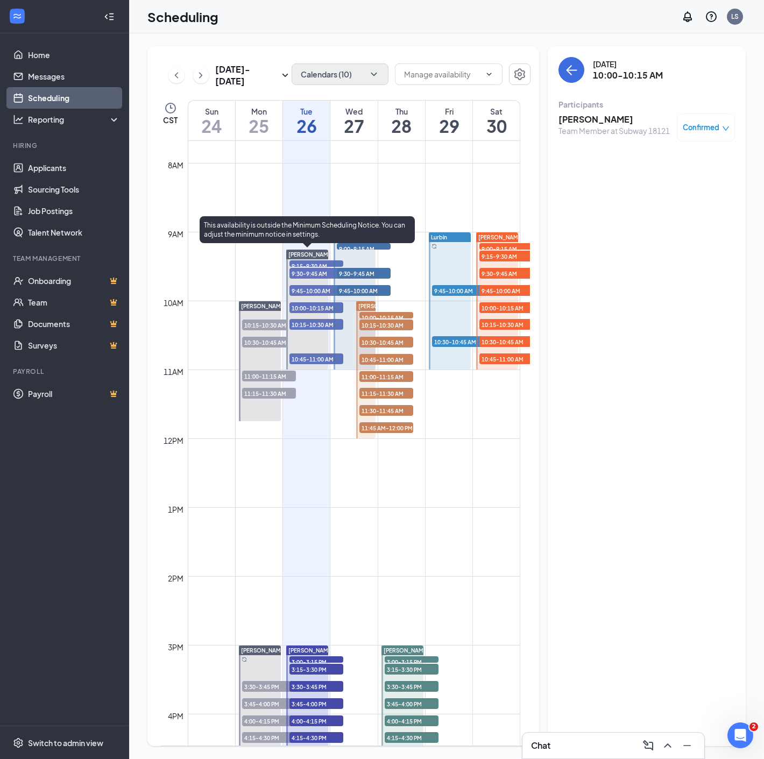
drag, startPoint x: 307, startPoint y: 325, endPoint x: 335, endPoint y: 316, distance: 29.1
click at [307, 325] on span "10:15-10:30 AM" at bounding box center [316, 324] width 54 height 11
click at [313, 358] on span "10:45-11:00 AM" at bounding box center [316, 358] width 54 height 11
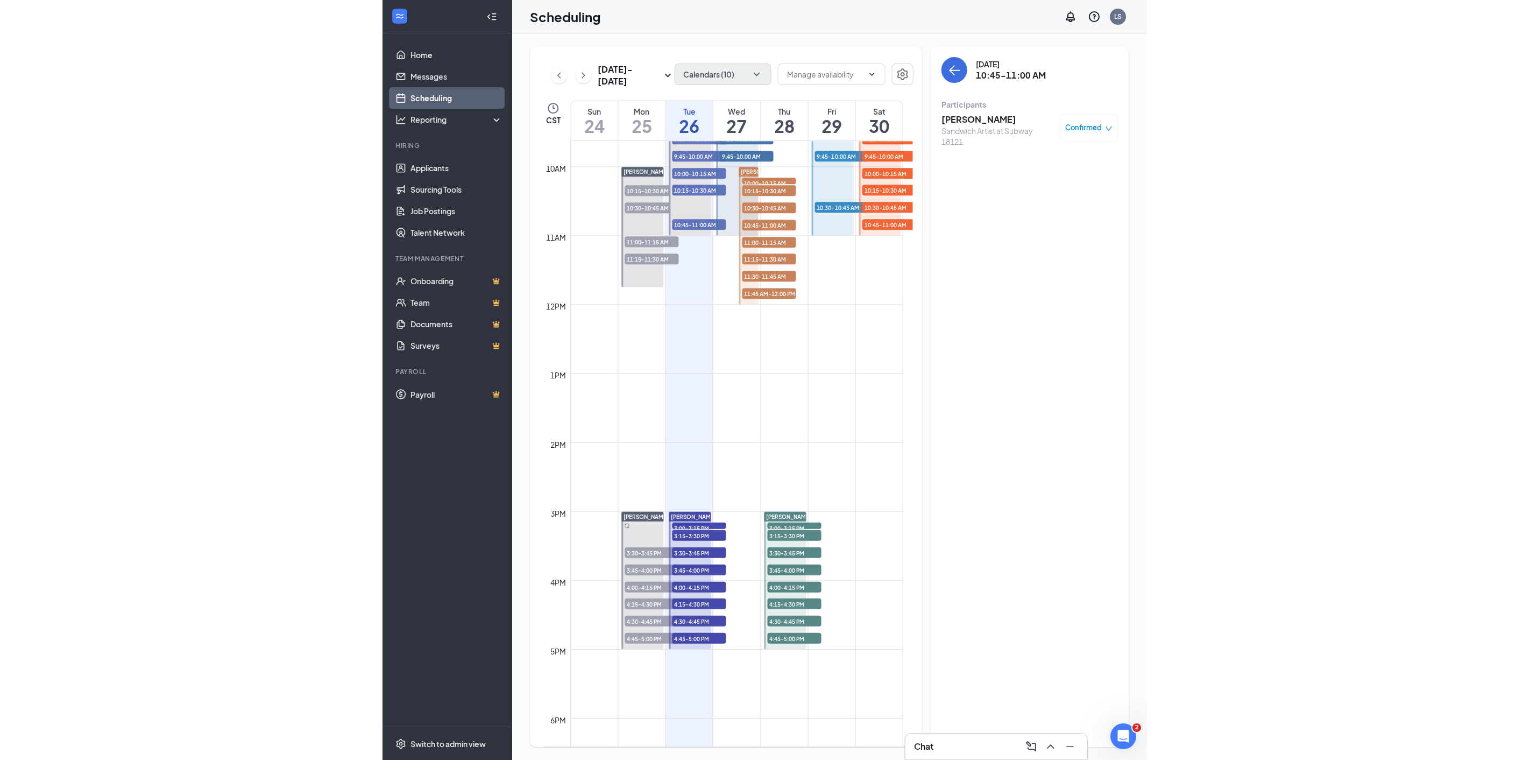
scroll to position [827, 0]
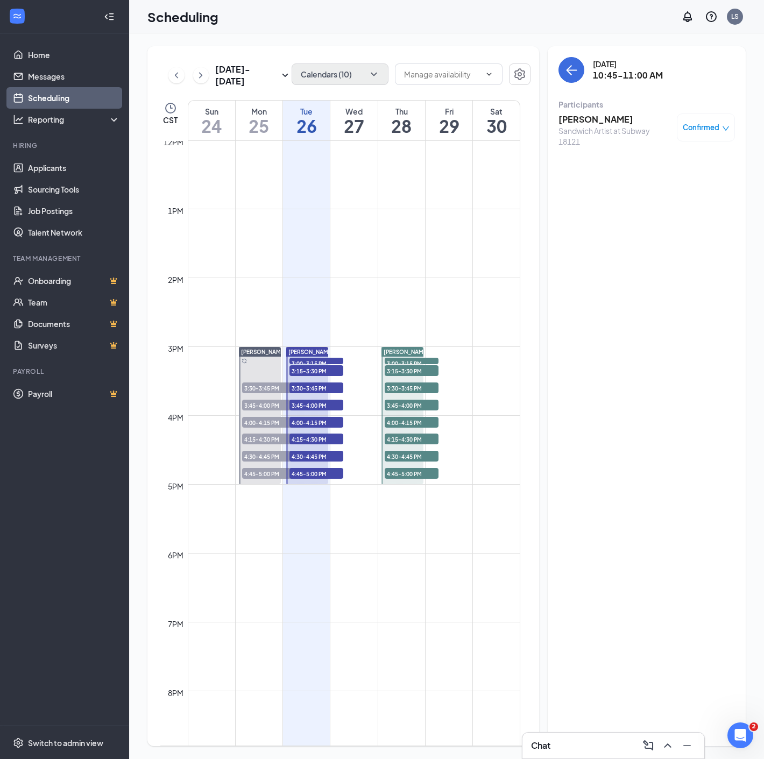
click at [306, 361] on span "3:00-3:15 PM" at bounding box center [316, 363] width 54 height 11
drag, startPoint x: 307, startPoint y: 368, endPoint x: 474, endPoint y: 361, distance: 167.4
click at [307, 368] on span "3:15-3:30 PM" at bounding box center [316, 370] width 54 height 11
drag, startPoint x: 310, startPoint y: 387, endPoint x: 666, endPoint y: 387, distance: 355.6
click at [310, 387] on span "3:30-3:45 PM" at bounding box center [316, 387] width 54 height 11
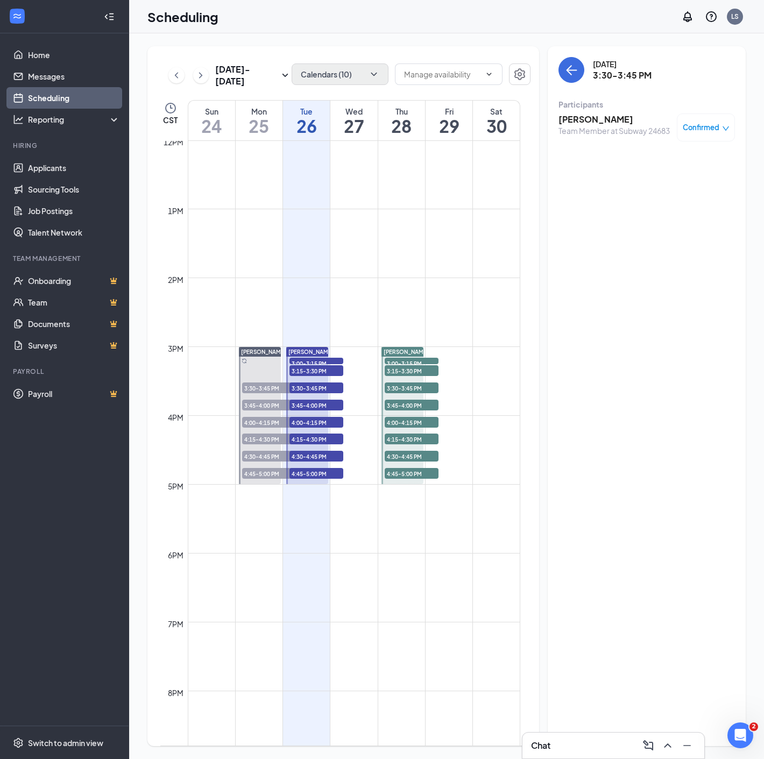
drag, startPoint x: 307, startPoint y: 401, endPoint x: 657, endPoint y: 400, distance: 350.7
click at [307, 401] on span "3:45-4:00 PM" at bounding box center [316, 405] width 54 height 11
click at [300, 420] on span "4:00-4:15 PM" at bounding box center [316, 422] width 54 height 11
click at [304, 439] on span "4:15-4:30 PM" at bounding box center [316, 439] width 54 height 11
drag, startPoint x: 299, startPoint y: 456, endPoint x: 565, endPoint y: 386, distance: 275.8
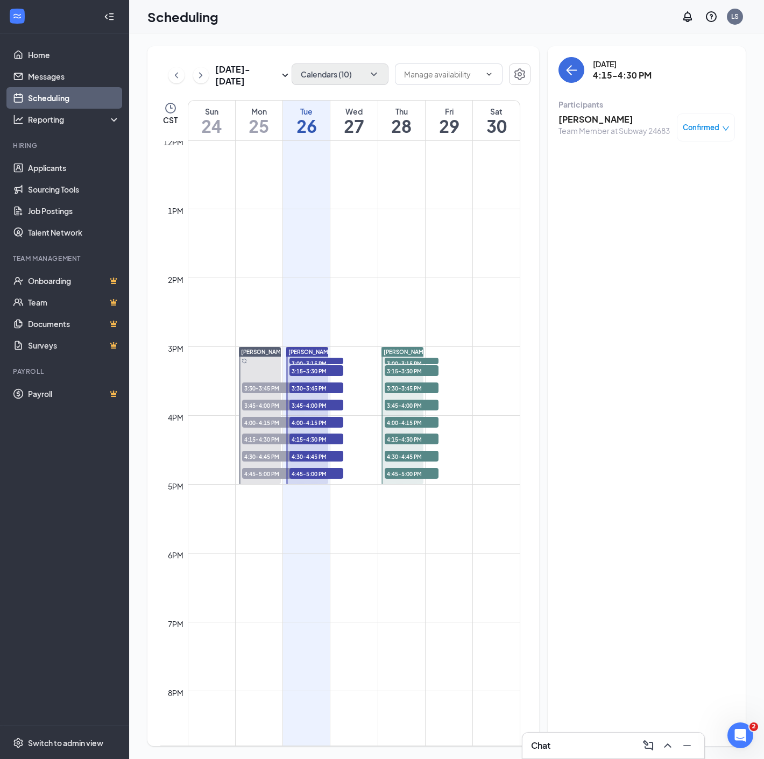
click at [299, 456] on span "4:30-4:45 PM" at bounding box center [316, 456] width 54 height 11
drag, startPoint x: 303, startPoint y: 472, endPoint x: 702, endPoint y: 438, distance: 400.6
click at [303, 472] on span "4:45-5:00 PM" at bounding box center [316, 473] width 54 height 11
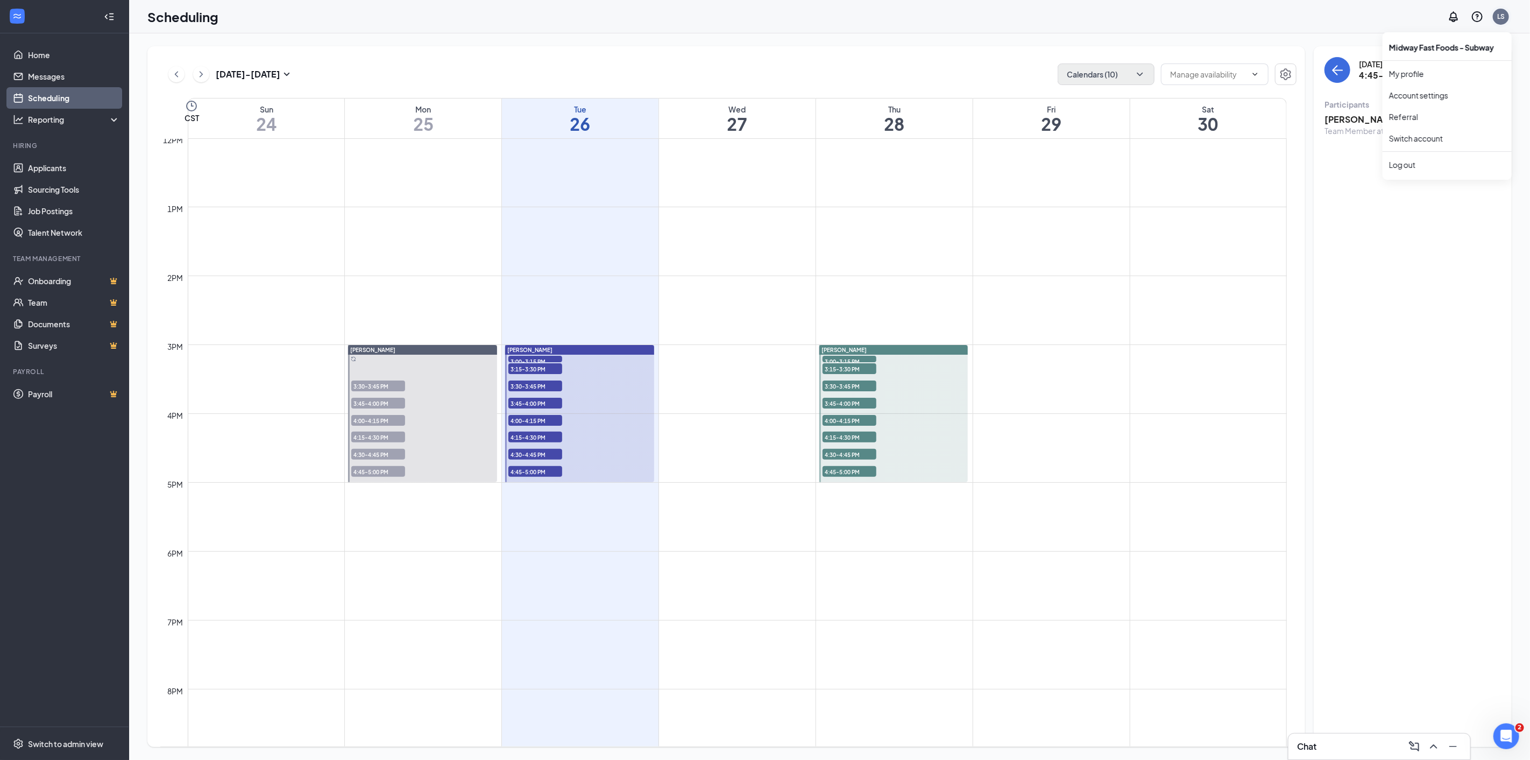
click at [1498, 14] on div "LS" at bounding box center [1501, 16] width 8 height 9
click at [1422, 143] on link "Switch account" at bounding box center [1416, 138] width 54 height 10
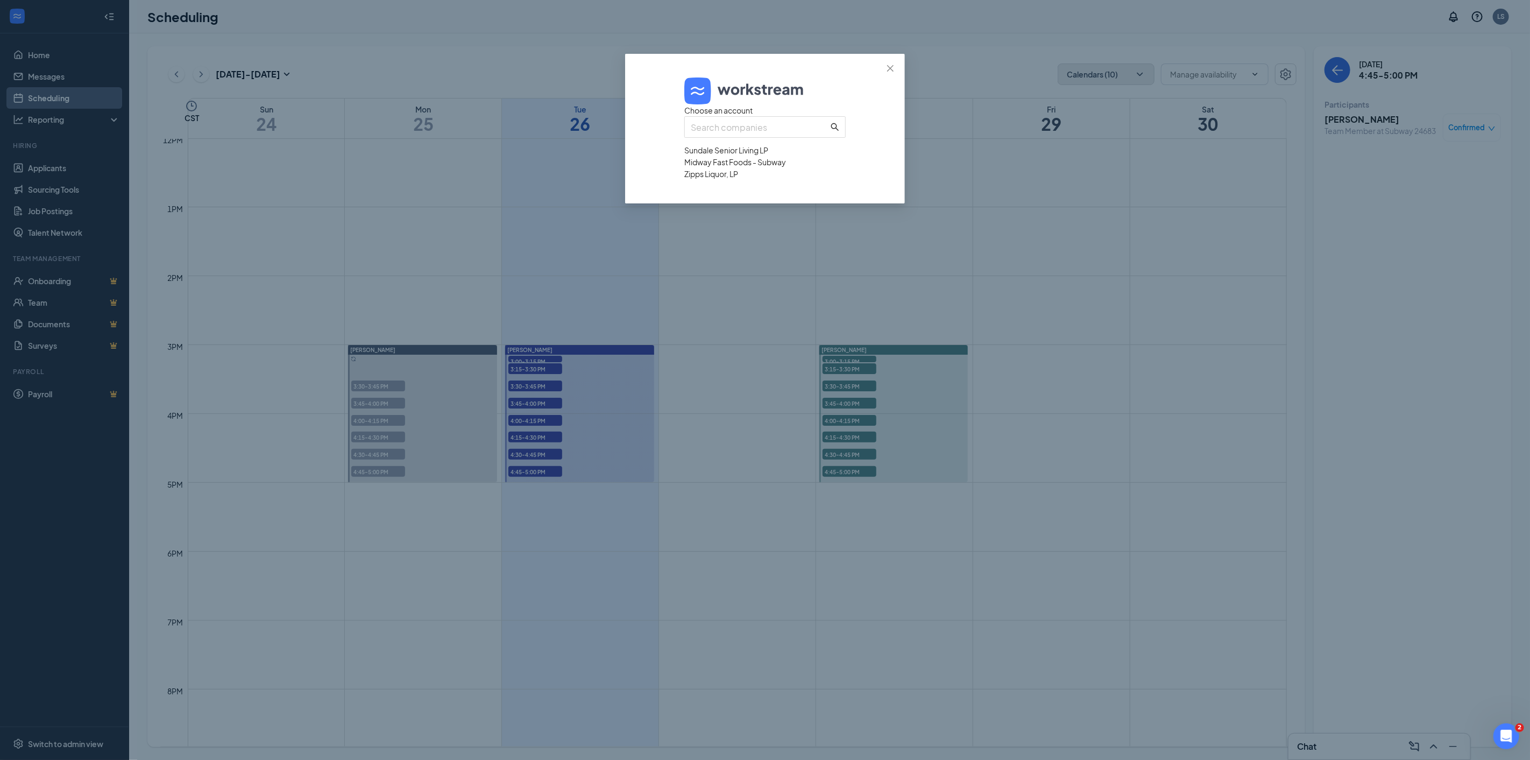
click at [746, 156] on div "Sundale Senior Living LP" at bounding box center [764, 150] width 161 height 12
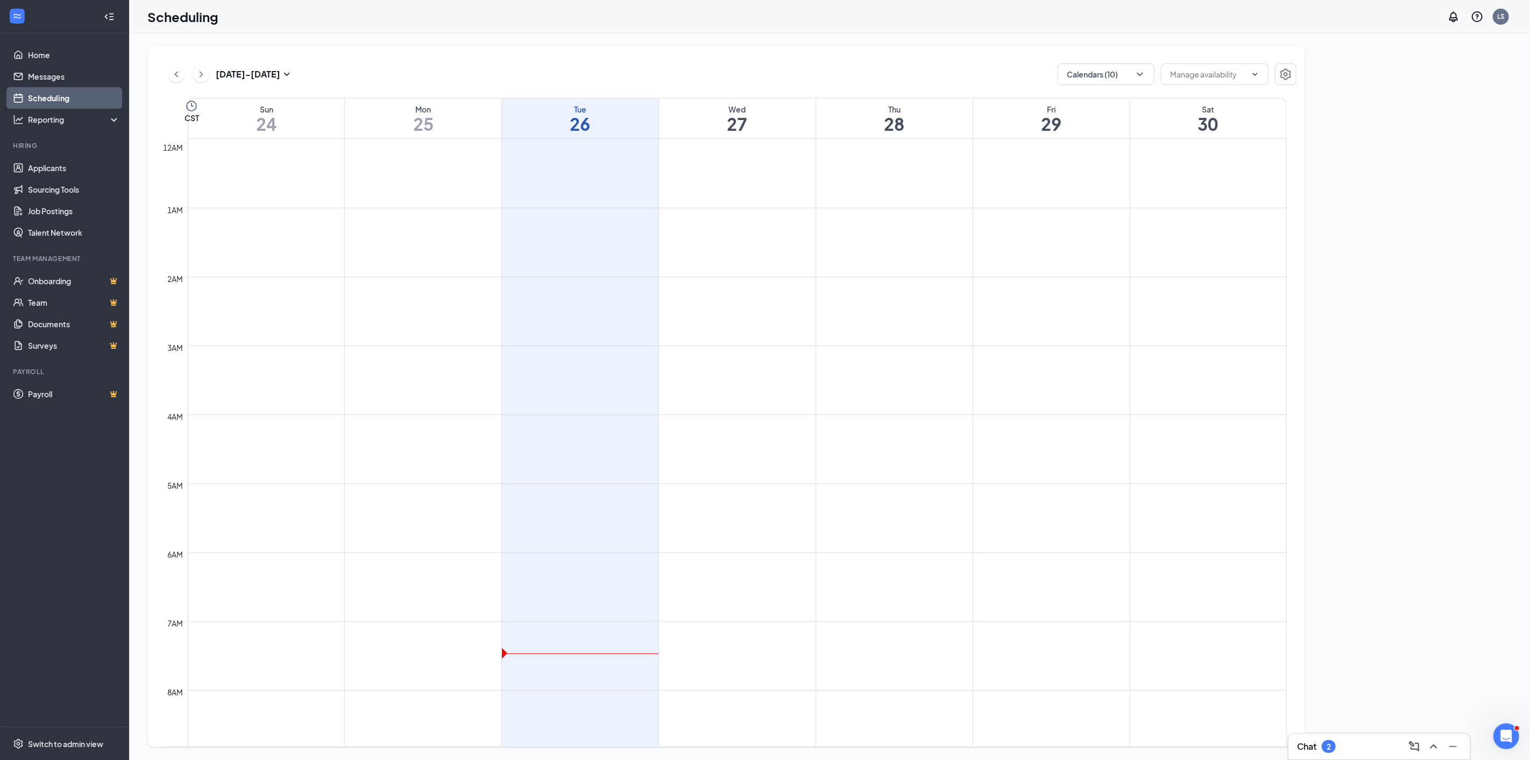
scroll to position [529, 0]
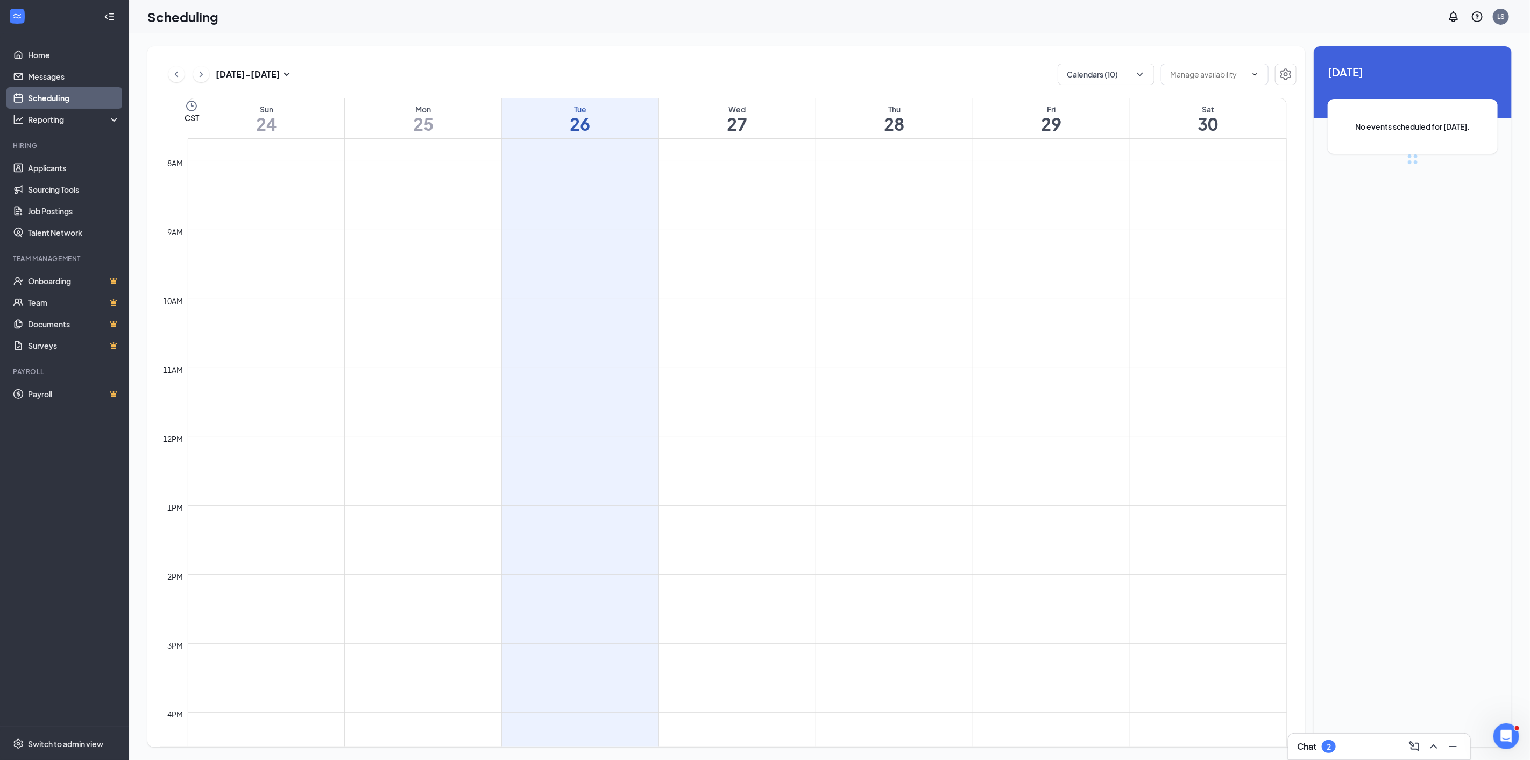
click at [1374, 748] on div "Chat 2" at bounding box center [1379, 745] width 165 height 17
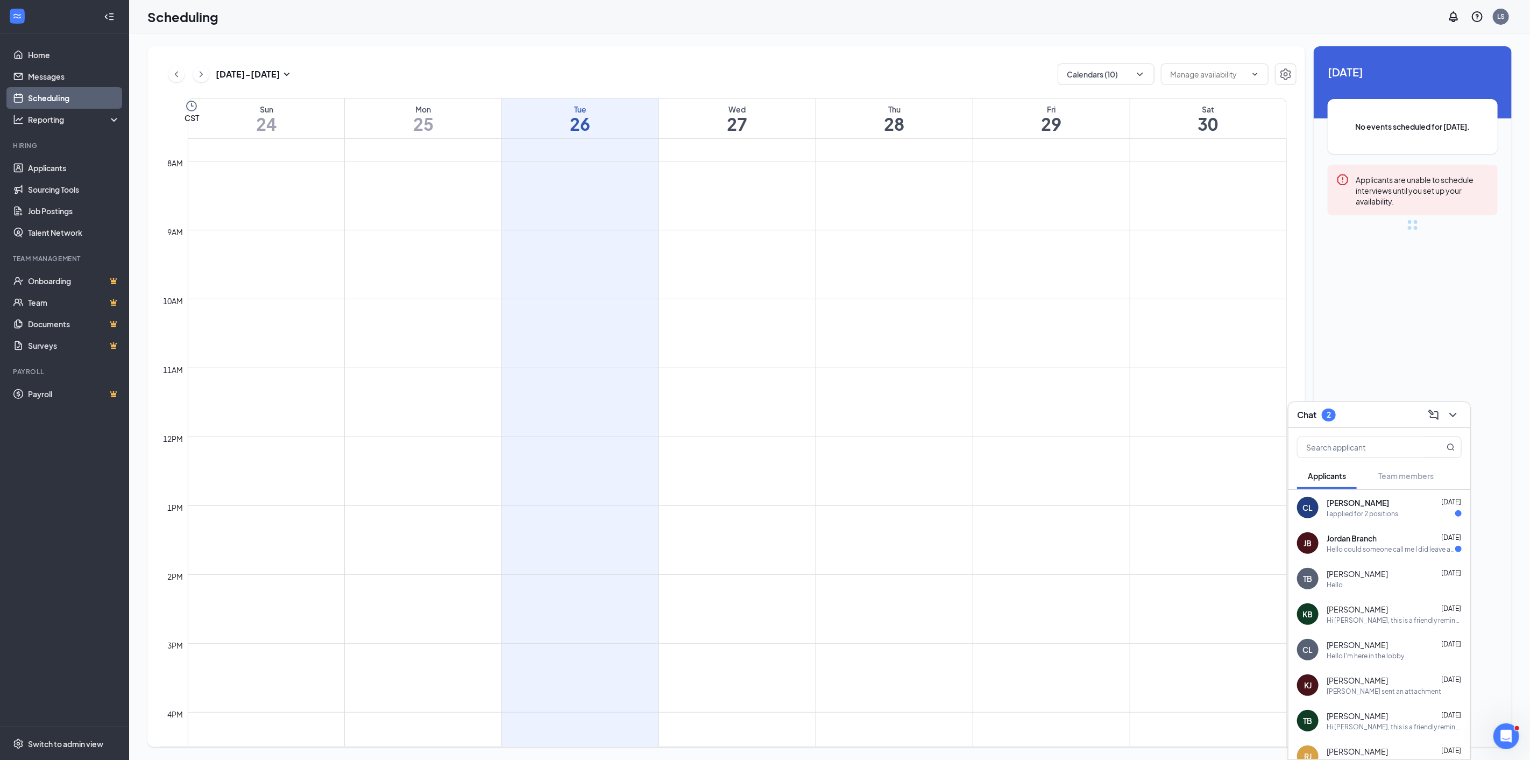
click at [1365, 547] on div "Hello could someone call me I did leave a message" at bounding box center [1391, 548] width 129 height 9
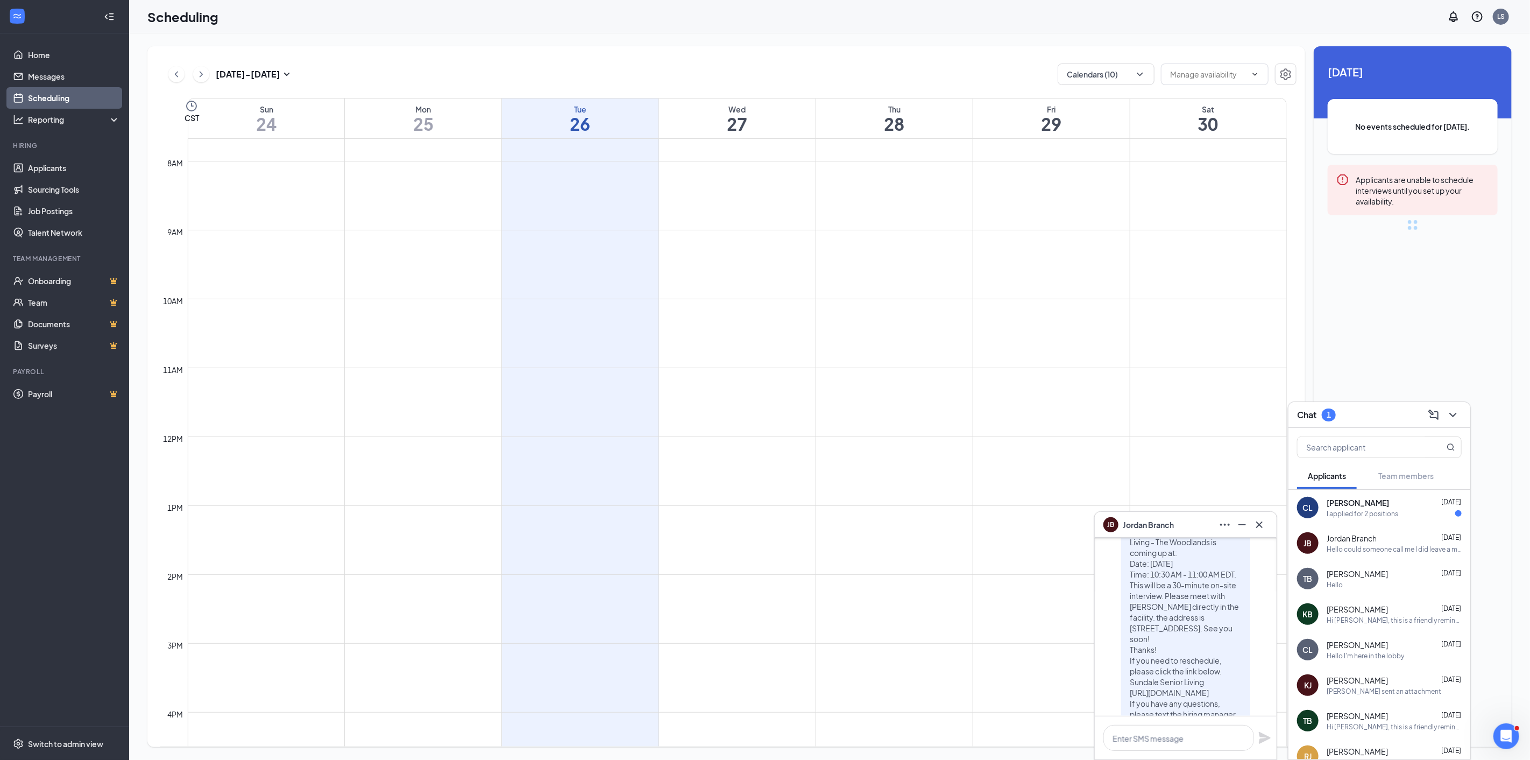
scroll to position [1, 0]
click at [1373, 512] on div "I applied for 2 positions" at bounding box center [1363, 513] width 72 height 9
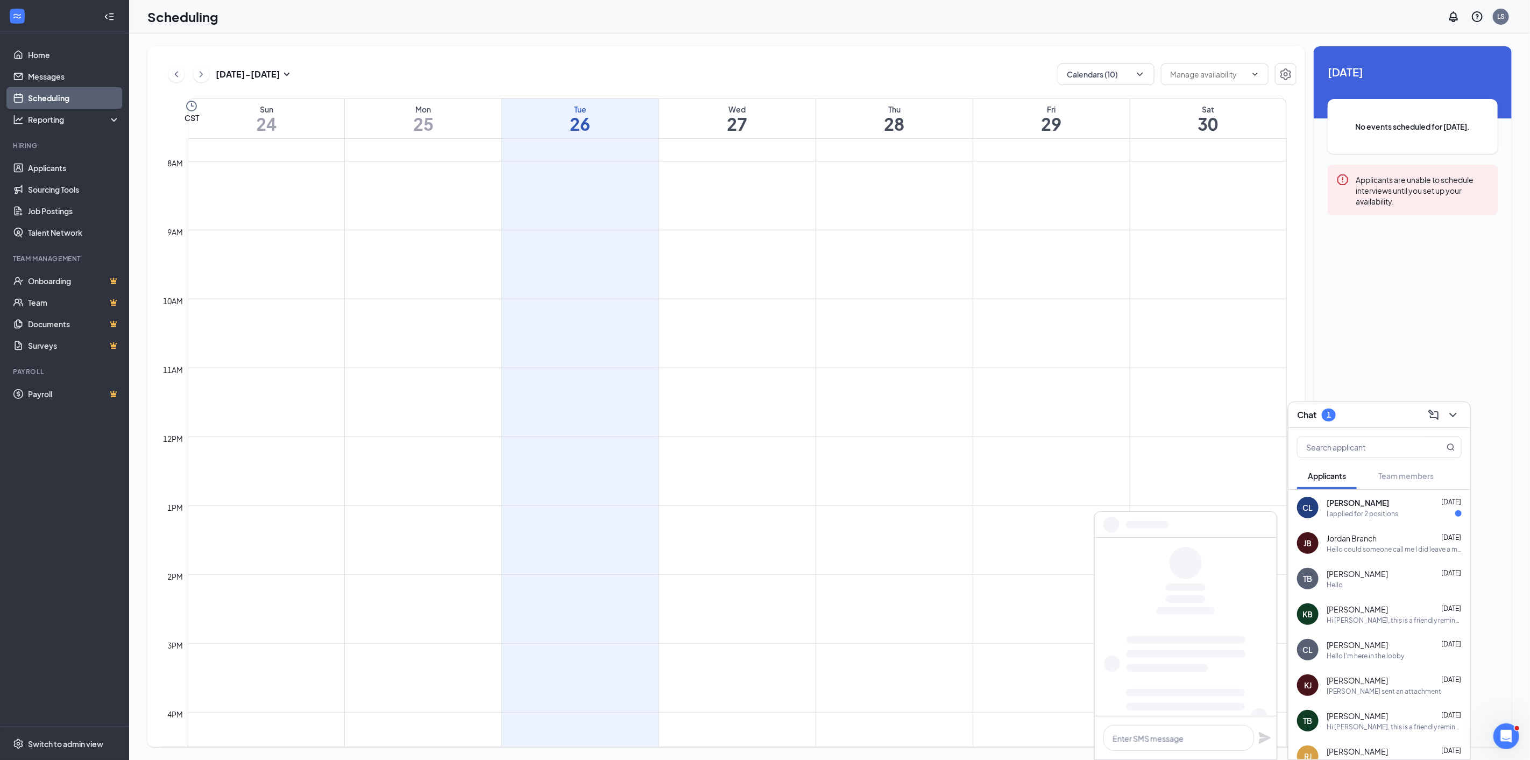
scroll to position [0, 0]
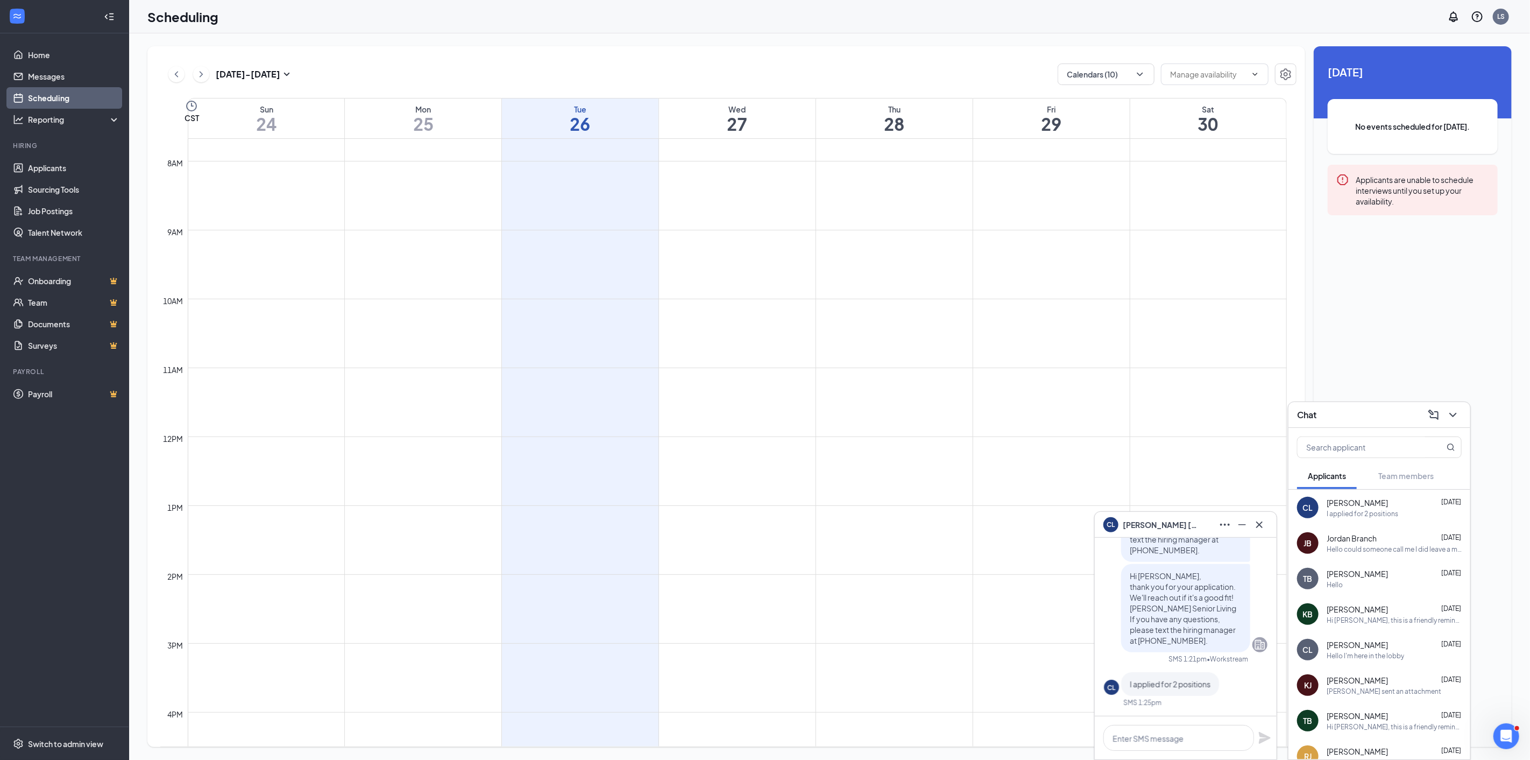
click at [1261, 518] on icon "Cross" at bounding box center [1259, 524] width 13 height 13
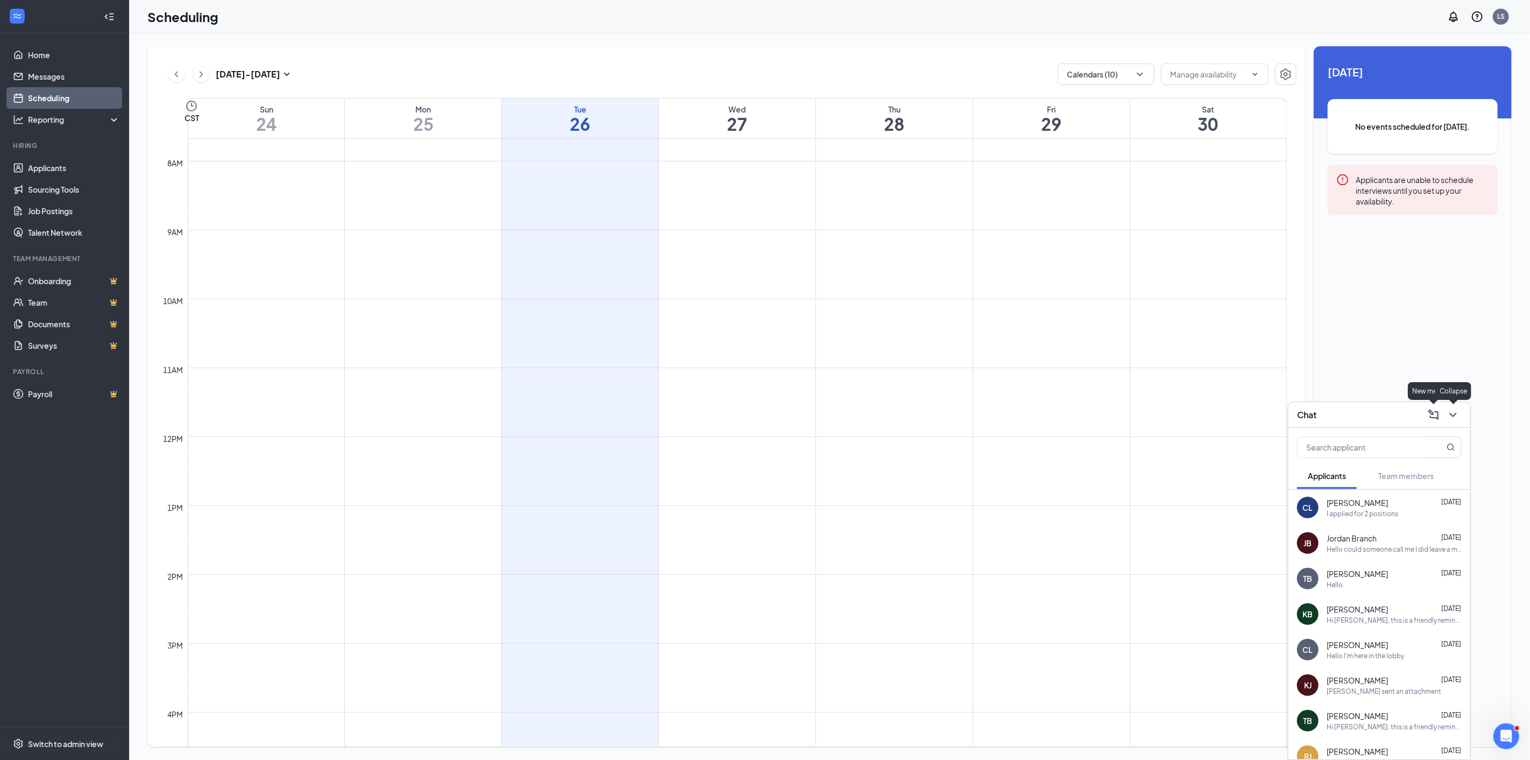
click at [1448, 412] on icon "ChevronDown" at bounding box center [1452, 414] width 13 height 13
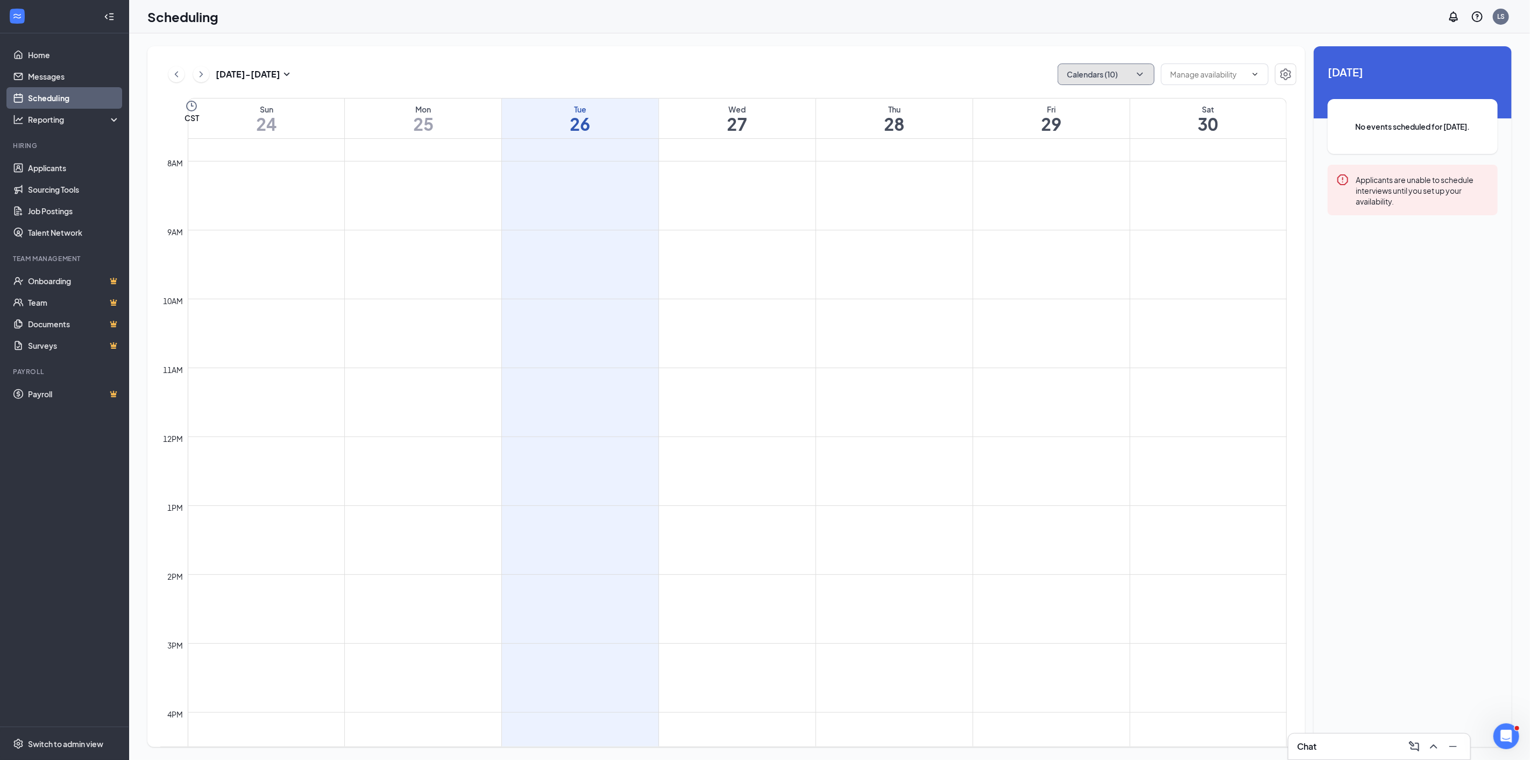
click at [1152, 77] on button "Calendars (10)" at bounding box center [1106, 74] width 97 height 22
click at [1069, 162] on div "Andrea Torres" at bounding box center [1138, 170] width 161 height 24
checkbox input "true"
